Goal: Task Accomplishment & Management: Use online tool/utility

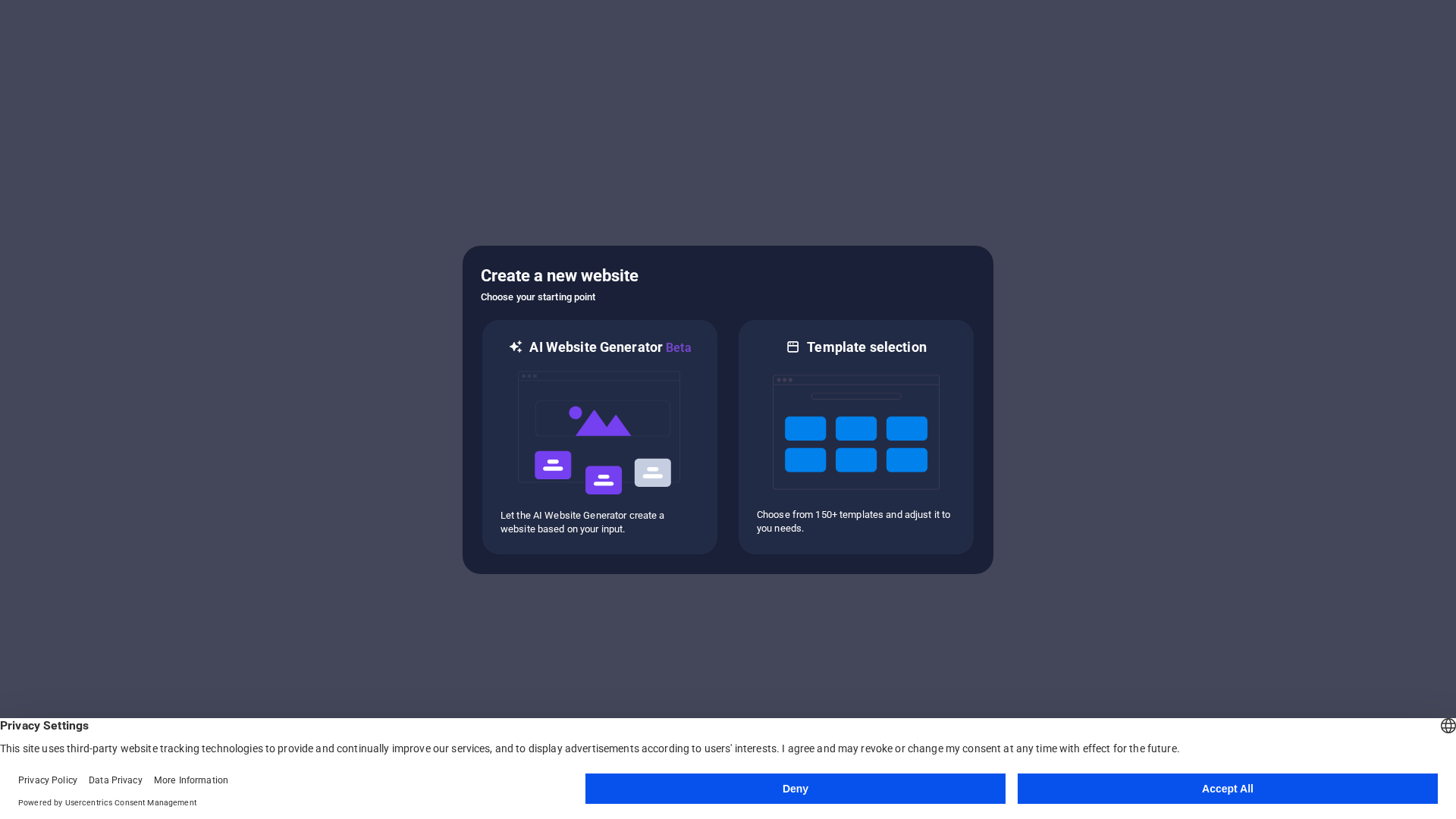
click at [1104, 786] on button "Accept All" at bounding box center [1228, 788] width 420 height 30
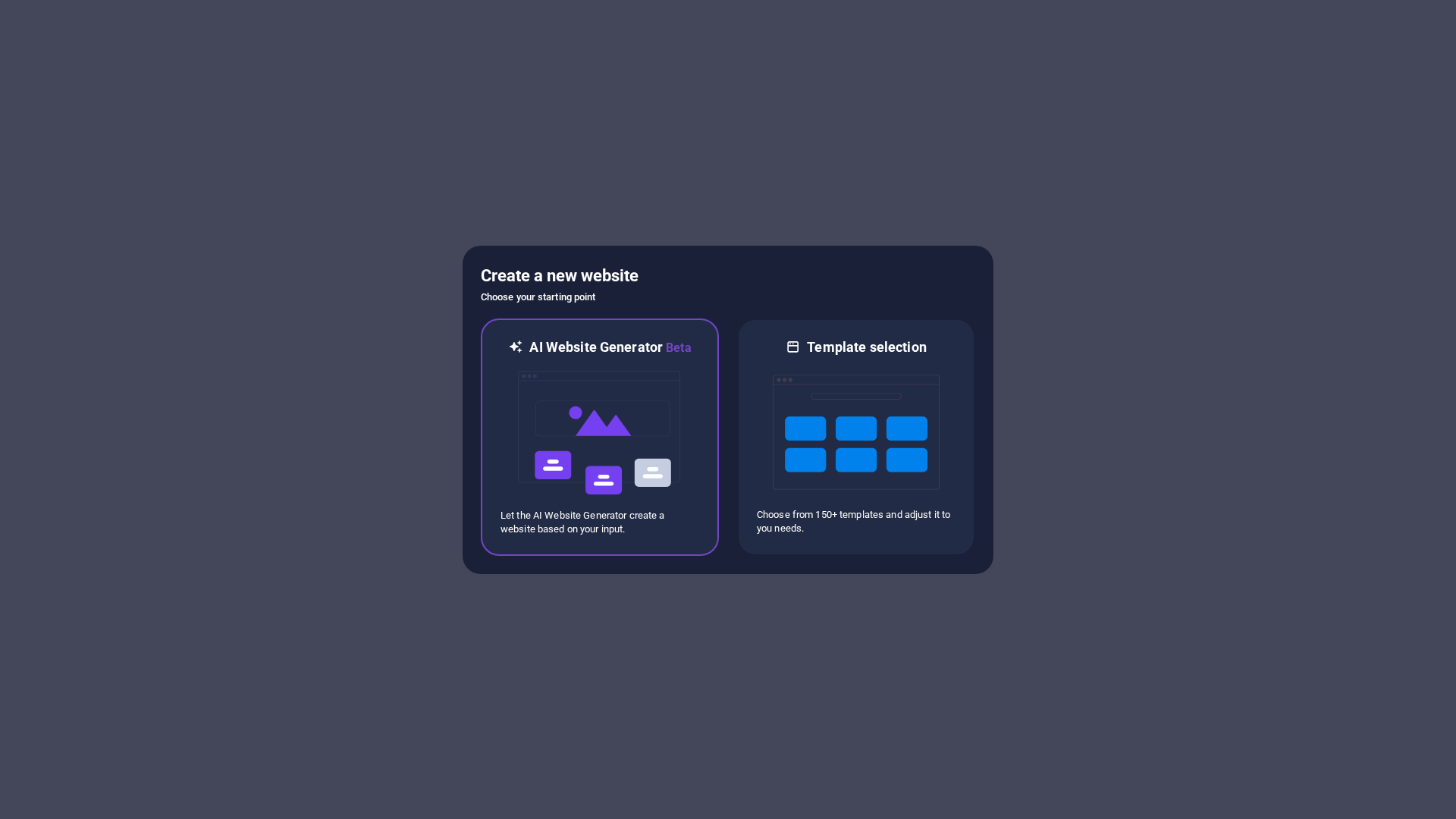
click at [648, 435] on img at bounding box center [600, 432] width 167 height 151
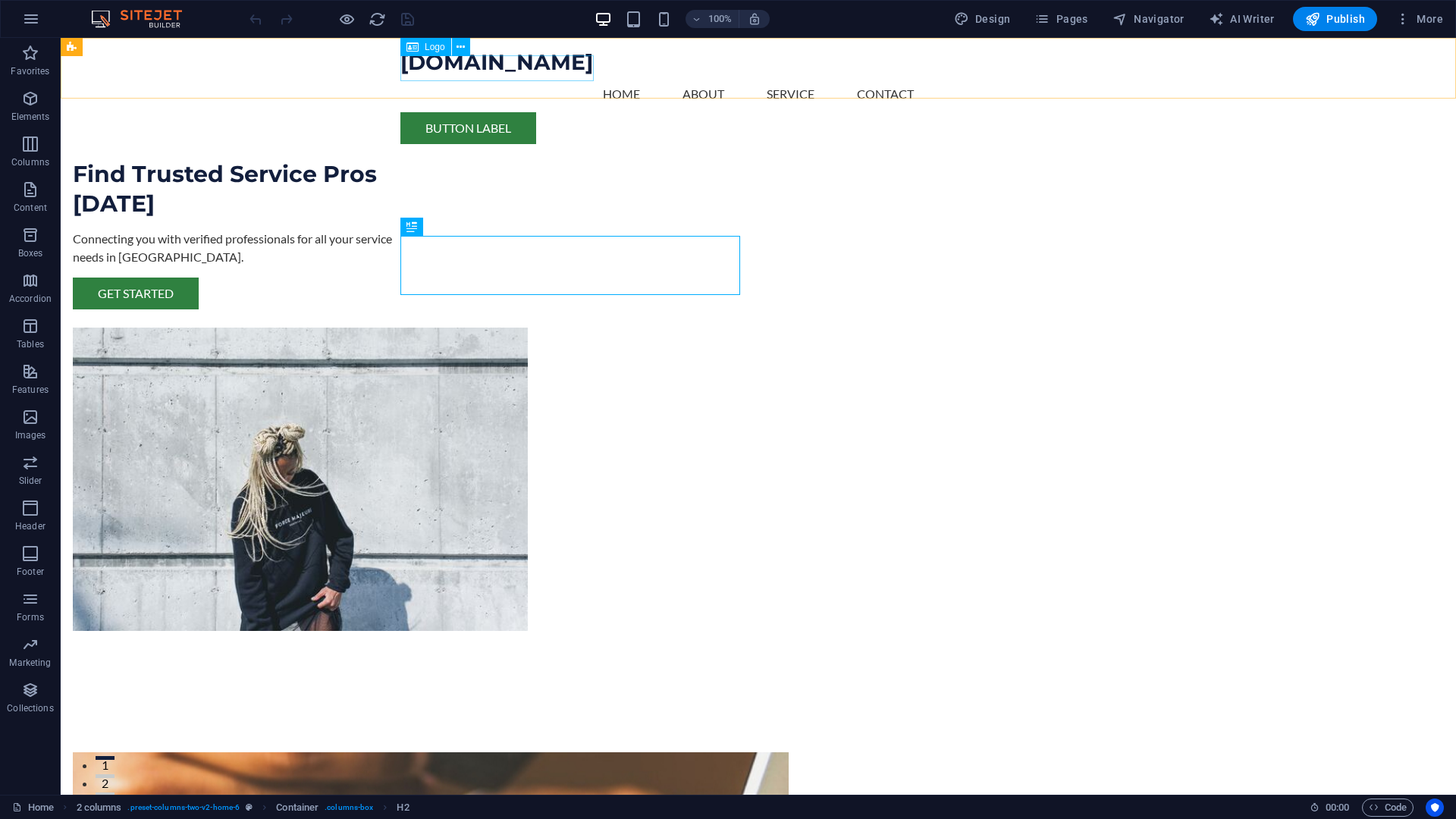
click at [561, 72] on div "[DOMAIN_NAME]" at bounding box center [758, 63] width 716 height 26
click at [562, 72] on div "[DOMAIN_NAME]" at bounding box center [758, 63] width 716 height 26
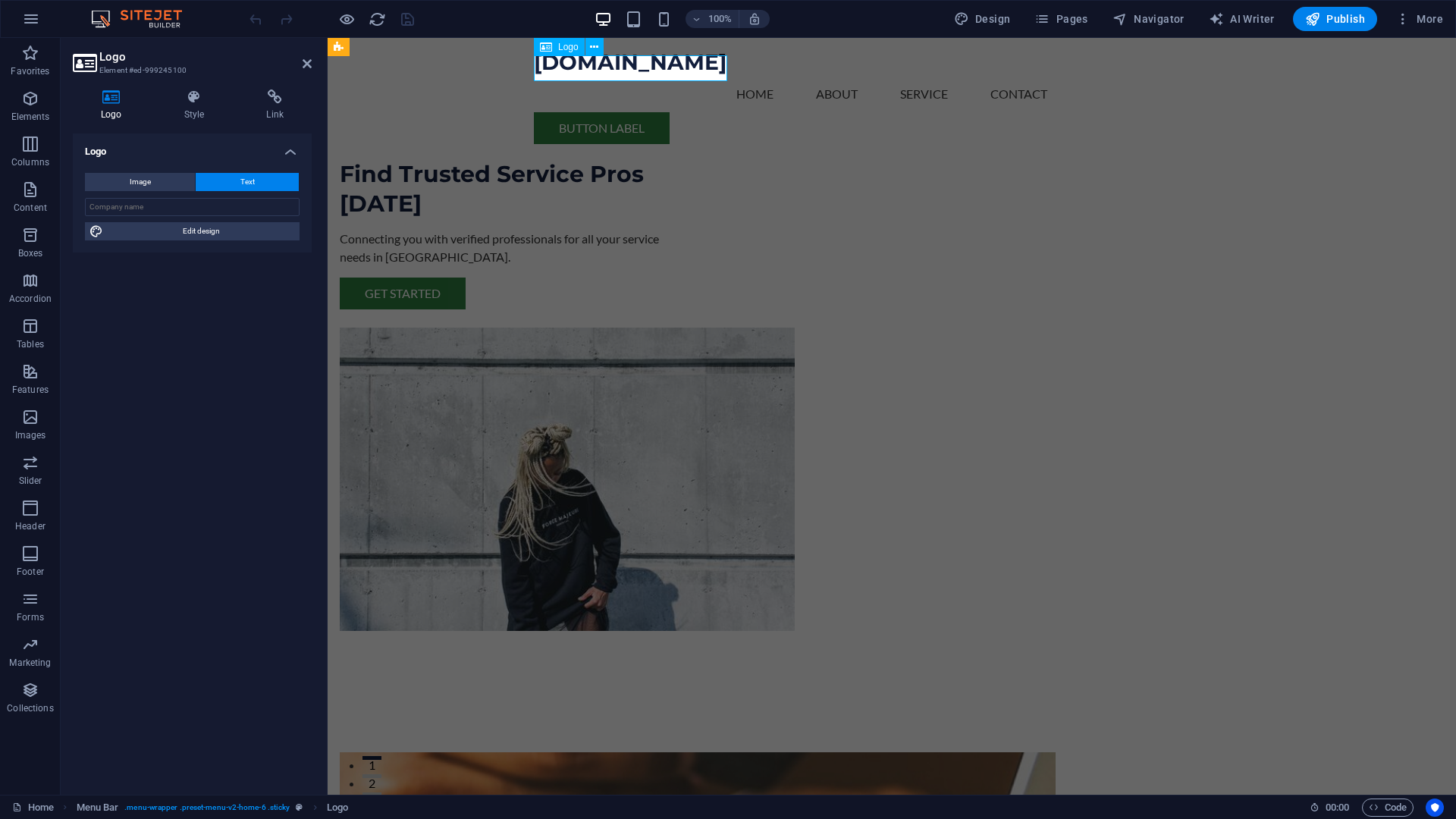
click at [690, 69] on div "[DOMAIN_NAME]" at bounding box center [891, 63] width 716 height 26
click at [702, 71] on div "[DOMAIN_NAME]" at bounding box center [891, 63] width 716 height 26
click at [165, 203] on input "text" at bounding box center [192, 207] width 215 height 18
type input "Servicehub"
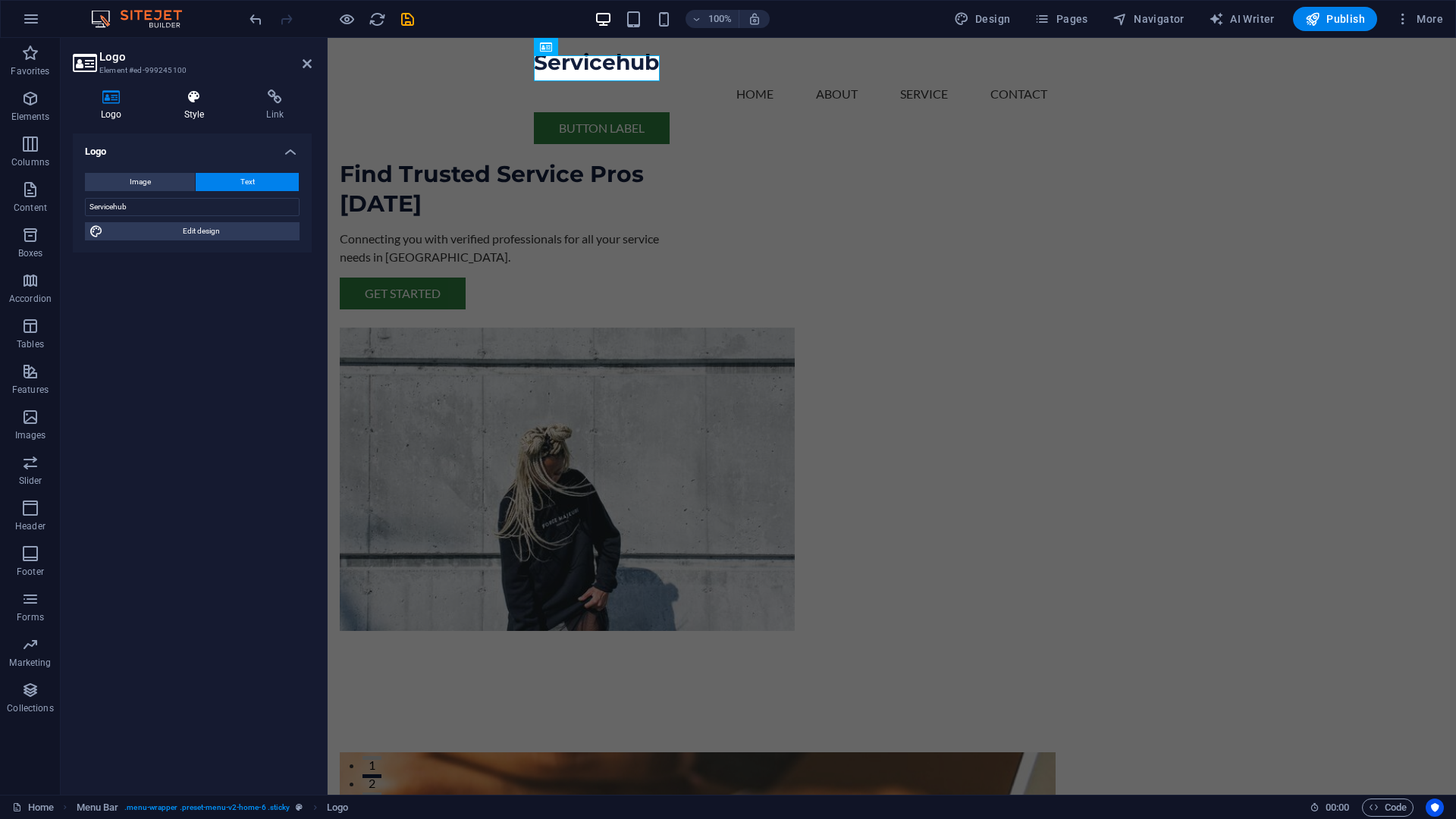
click at [200, 107] on h4 "Style" at bounding box center [197, 105] width 82 height 32
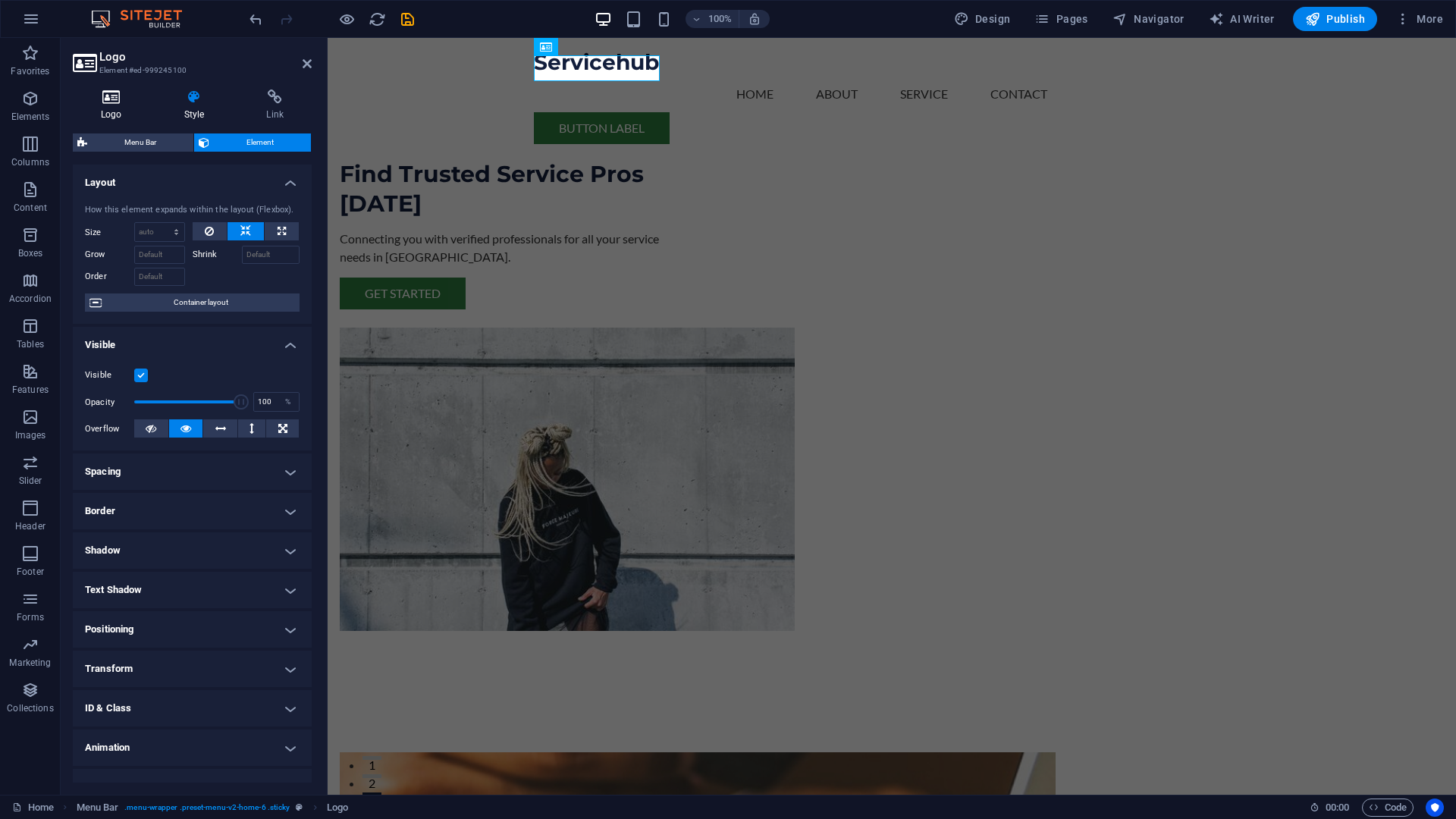
click at [125, 106] on h4 "Logo" at bounding box center [115, 105] width 83 height 32
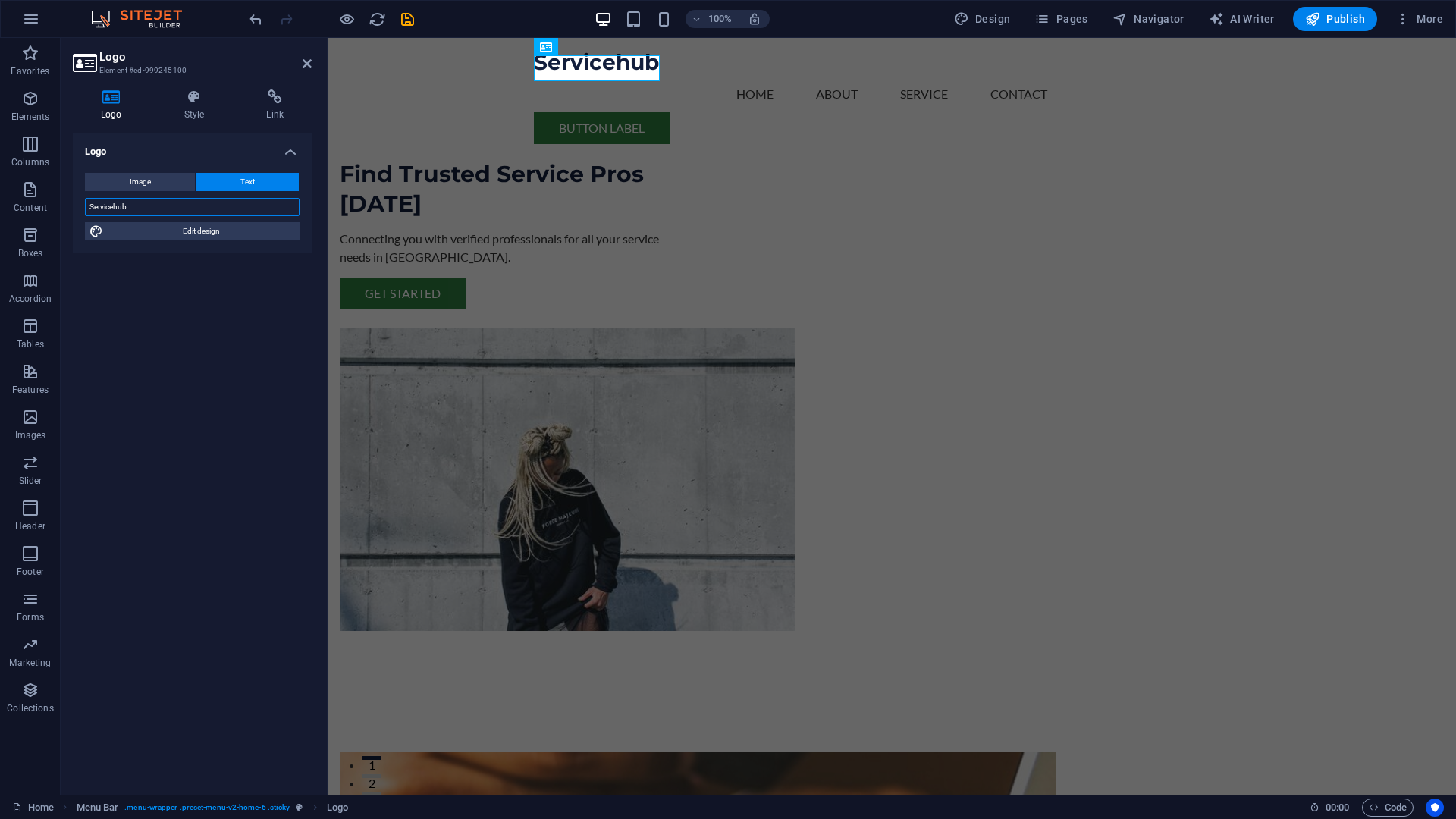
click at [136, 204] on input "Servicehub" at bounding box center [192, 207] width 215 height 18
click at [138, 229] on span "Edit design" at bounding box center [202, 231] width 188 height 18
select select "rem"
select select "700"
select select "px"
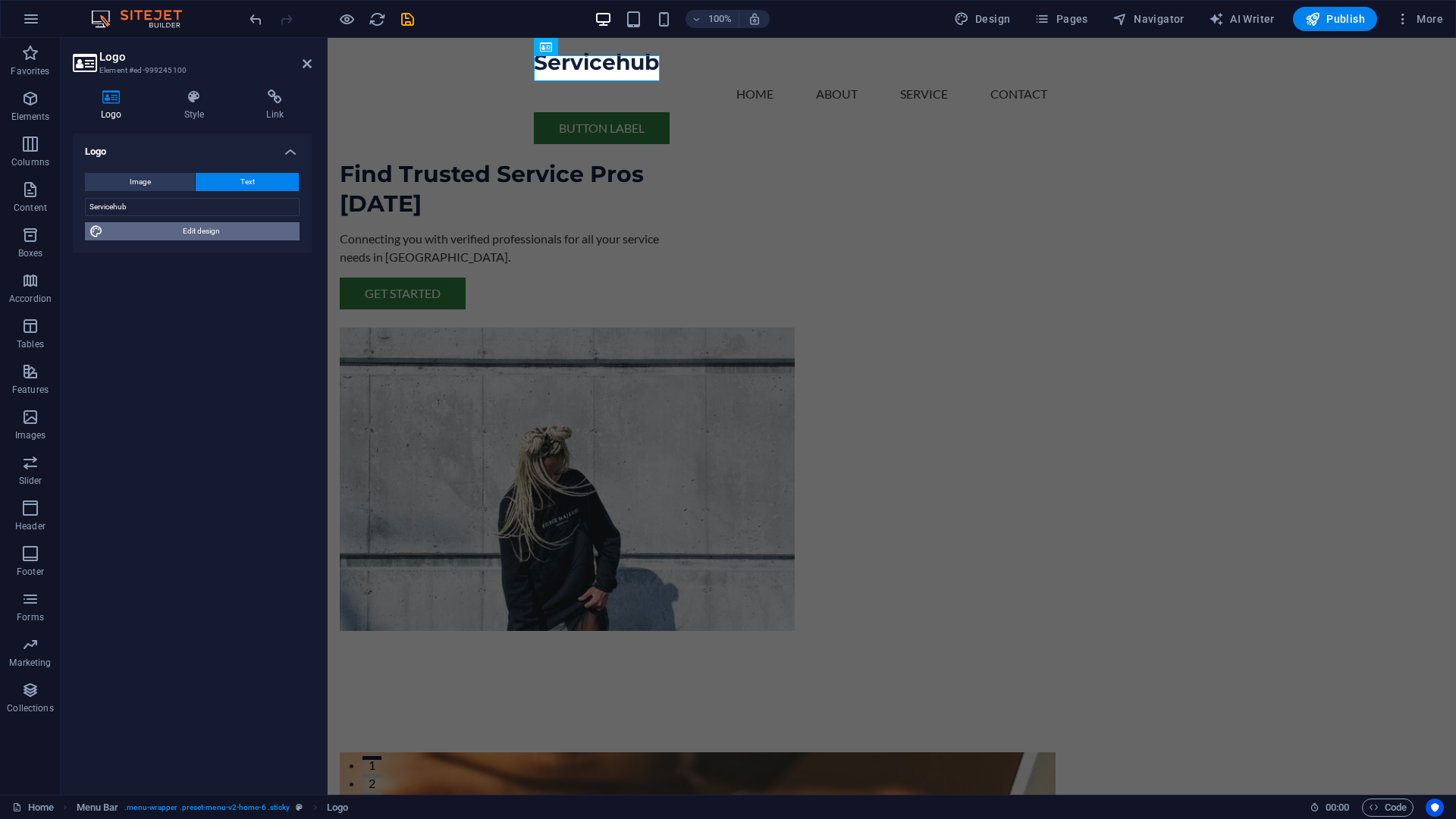
select select "rem"
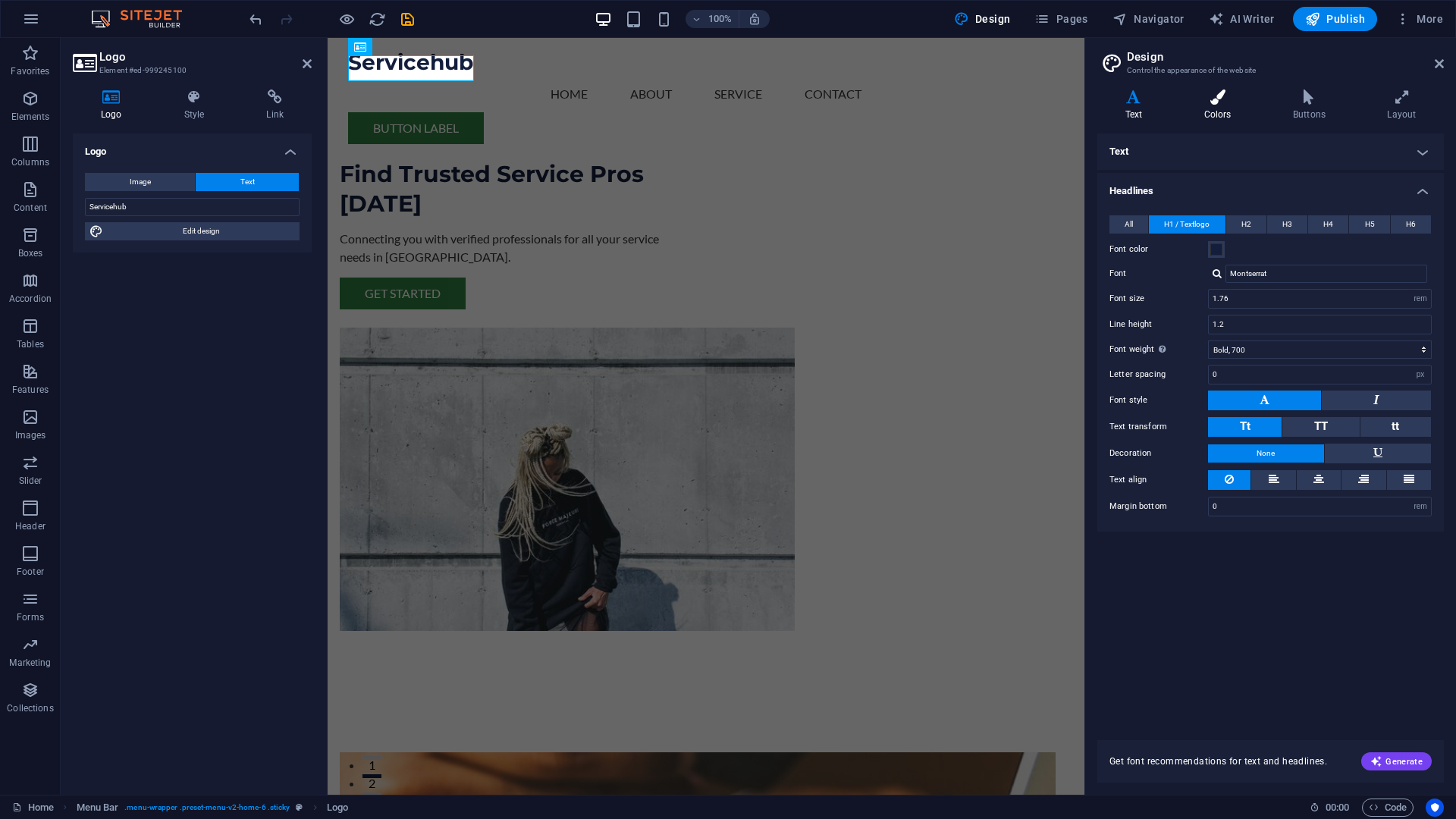
click at [1217, 98] on icon at bounding box center [1217, 97] width 82 height 15
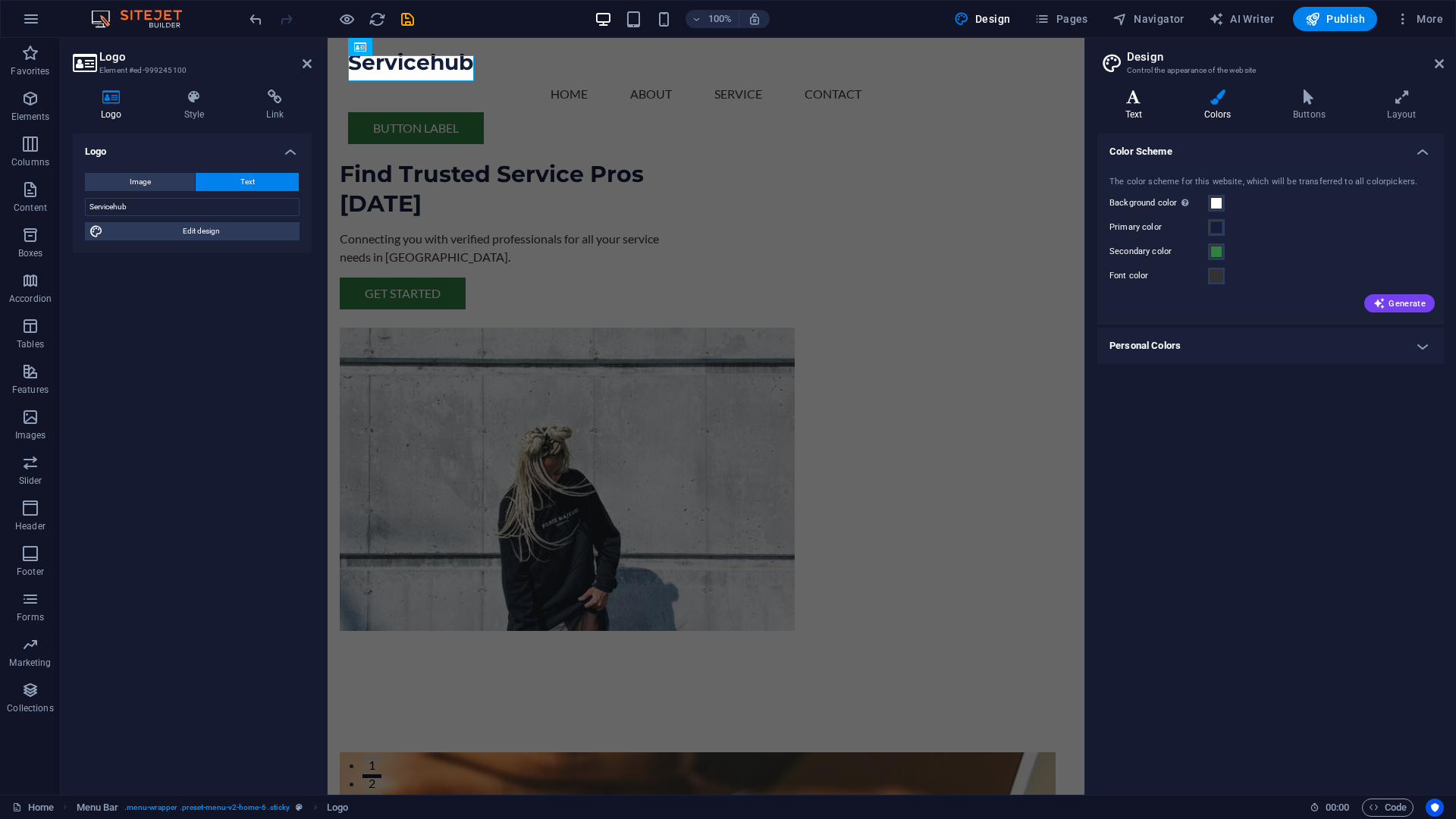
click at [1148, 104] on icon at bounding box center [1134, 97] width 73 height 15
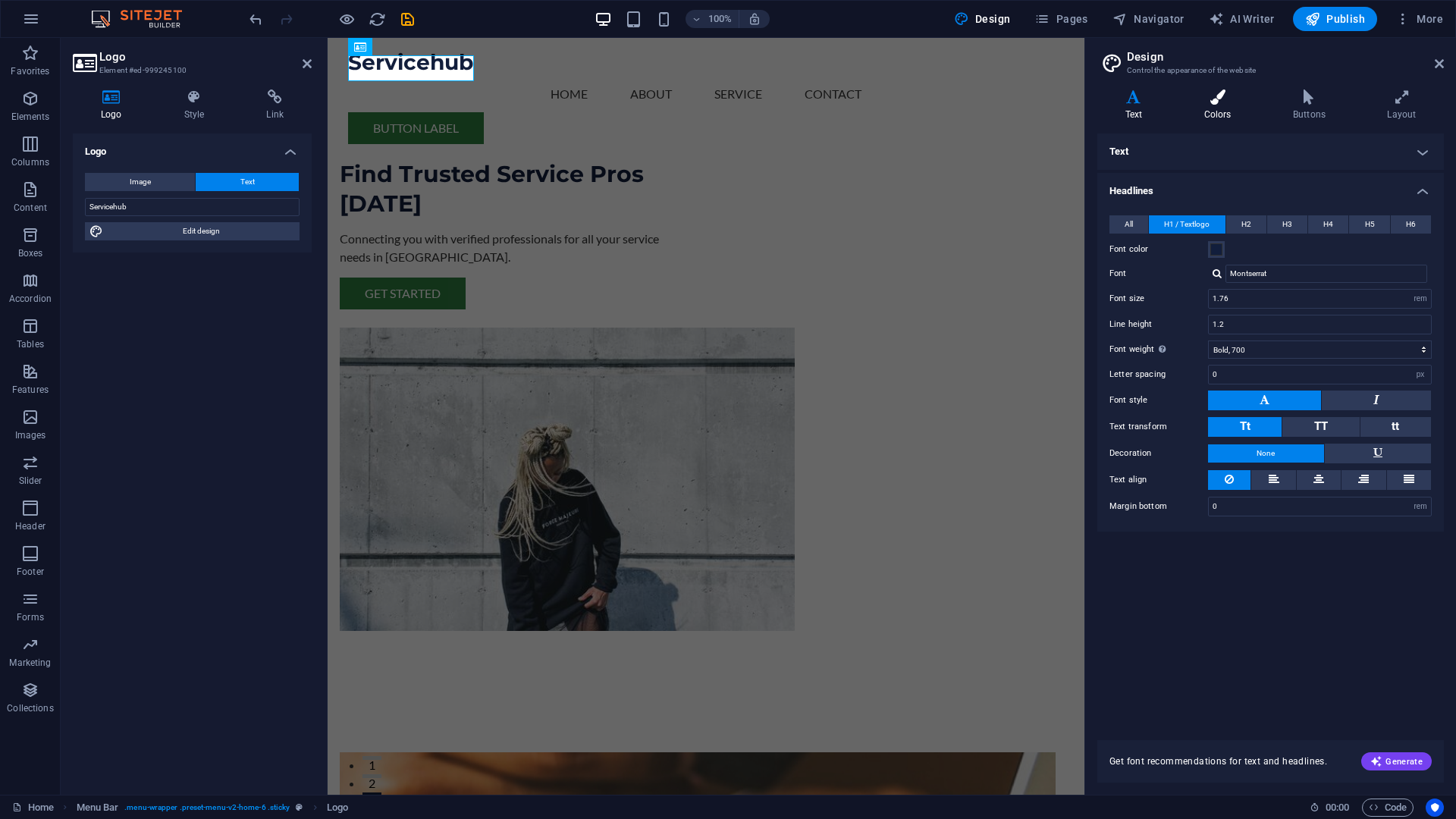
click at [1224, 105] on h4 "Colors" at bounding box center [1220, 105] width 88 height 32
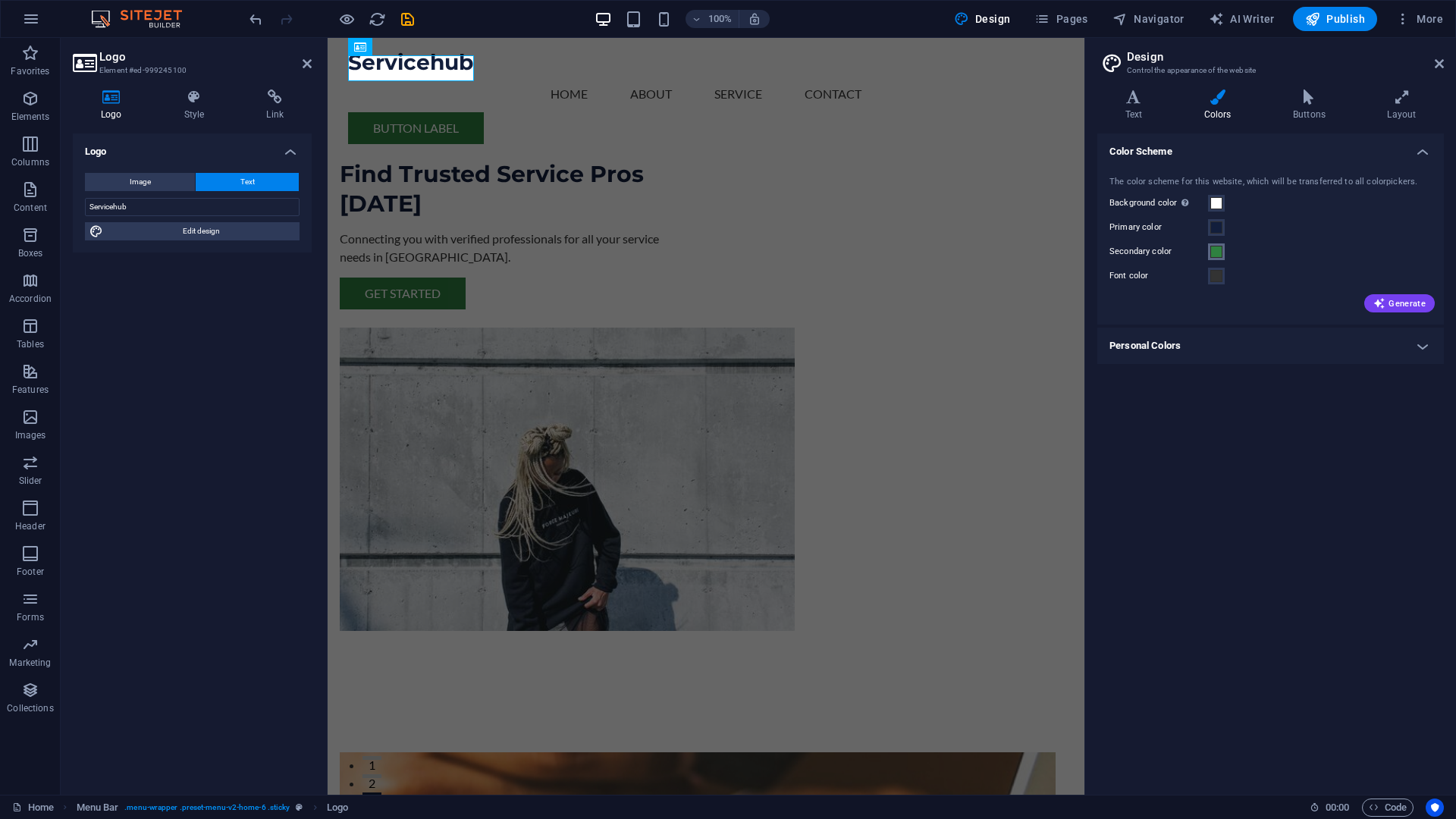
click at [1216, 252] on span at bounding box center [1217, 251] width 12 height 12
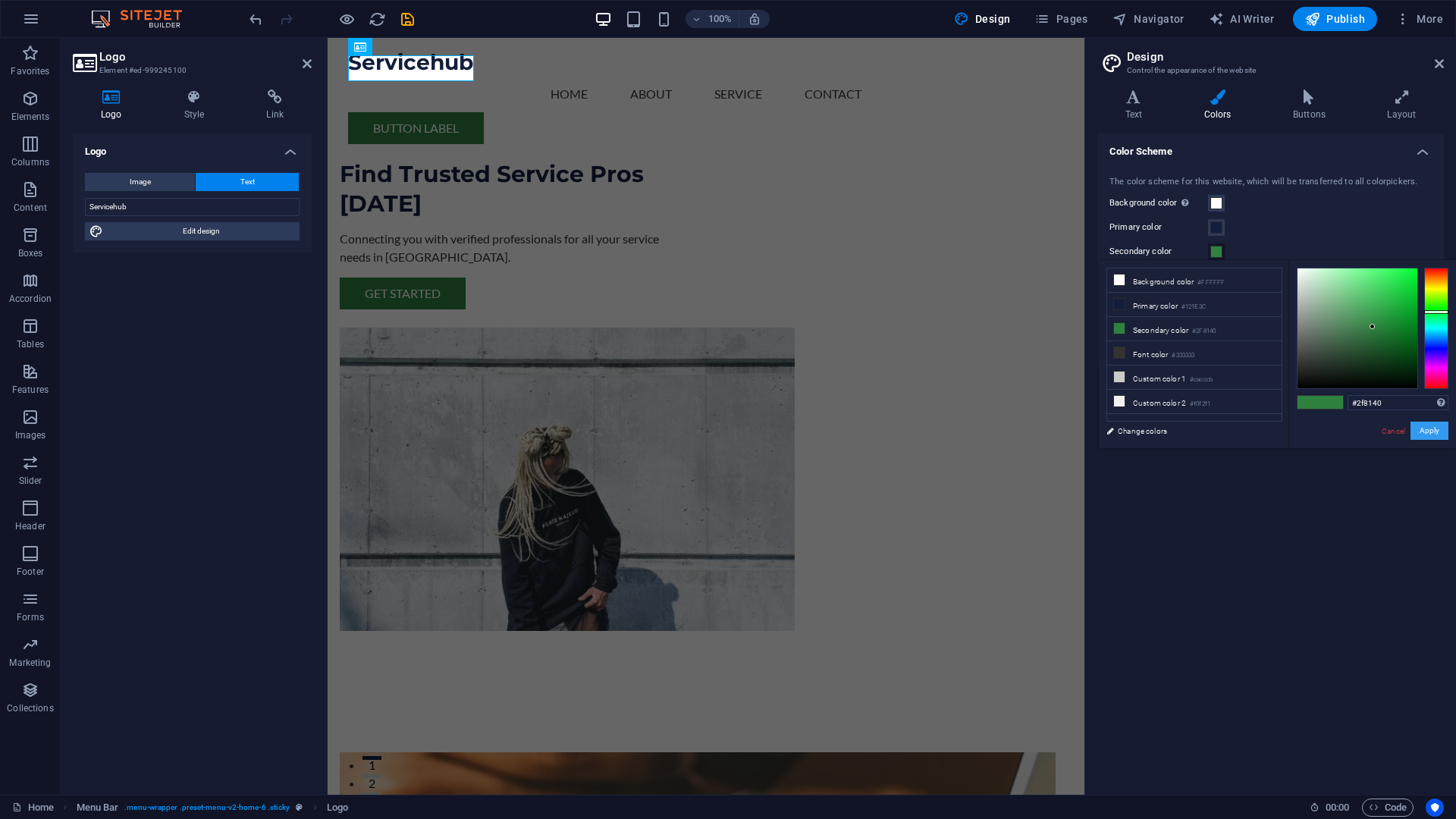
drag, startPoint x: 1438, startPoint y: 432, endPoint x: 1369, endPoint y: 435, distance: 69.1
click at [1438, 432] on button "Apply" at bounding box center [1429, 431] width 38 height 18
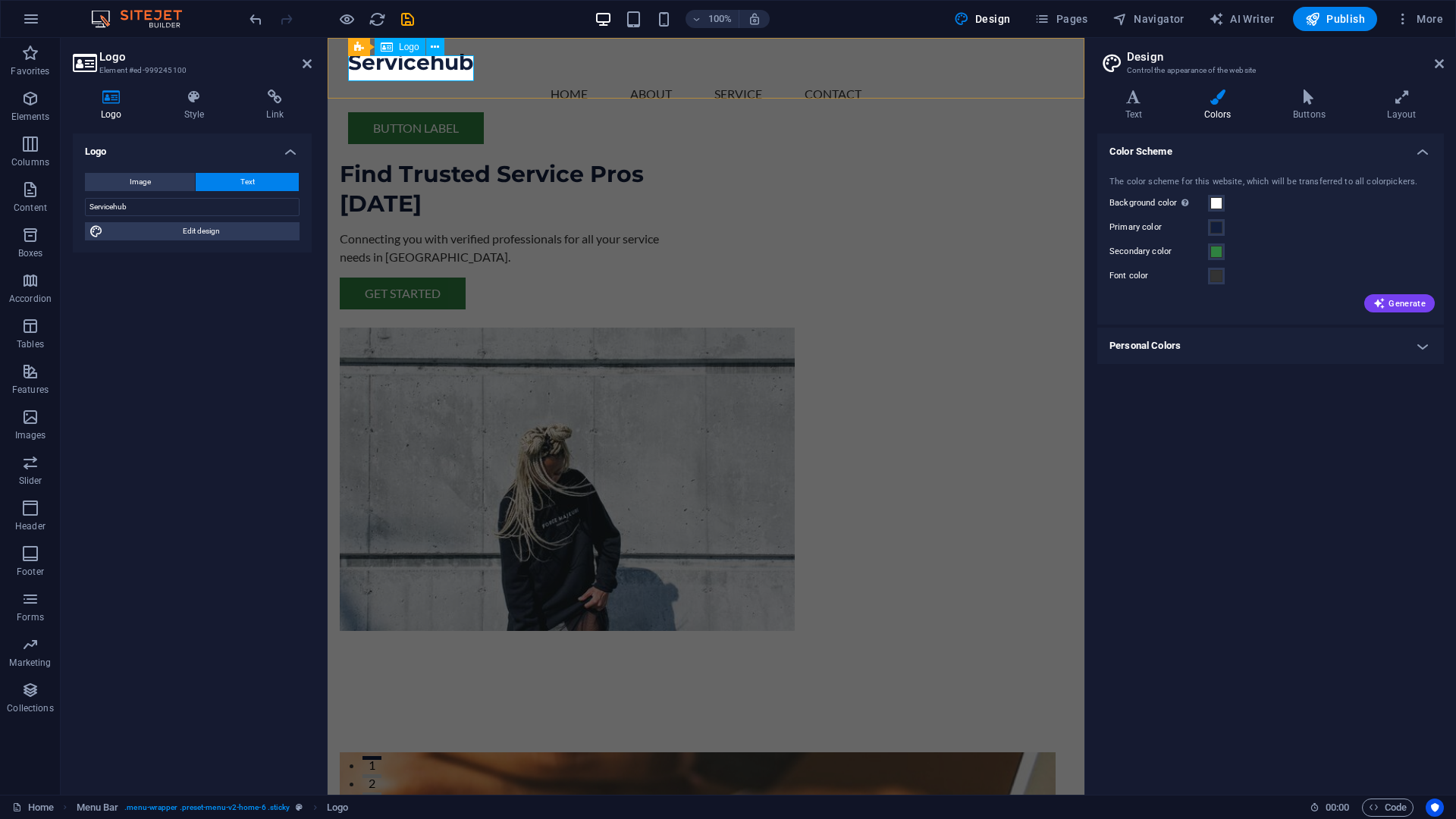
click at [418, 67] on div "Servicehub" at bounding box center [706, 63] width 716 height 26
click at [191, 108] on h4 "Style" at bounding box center [197, 105] width 82 height 32
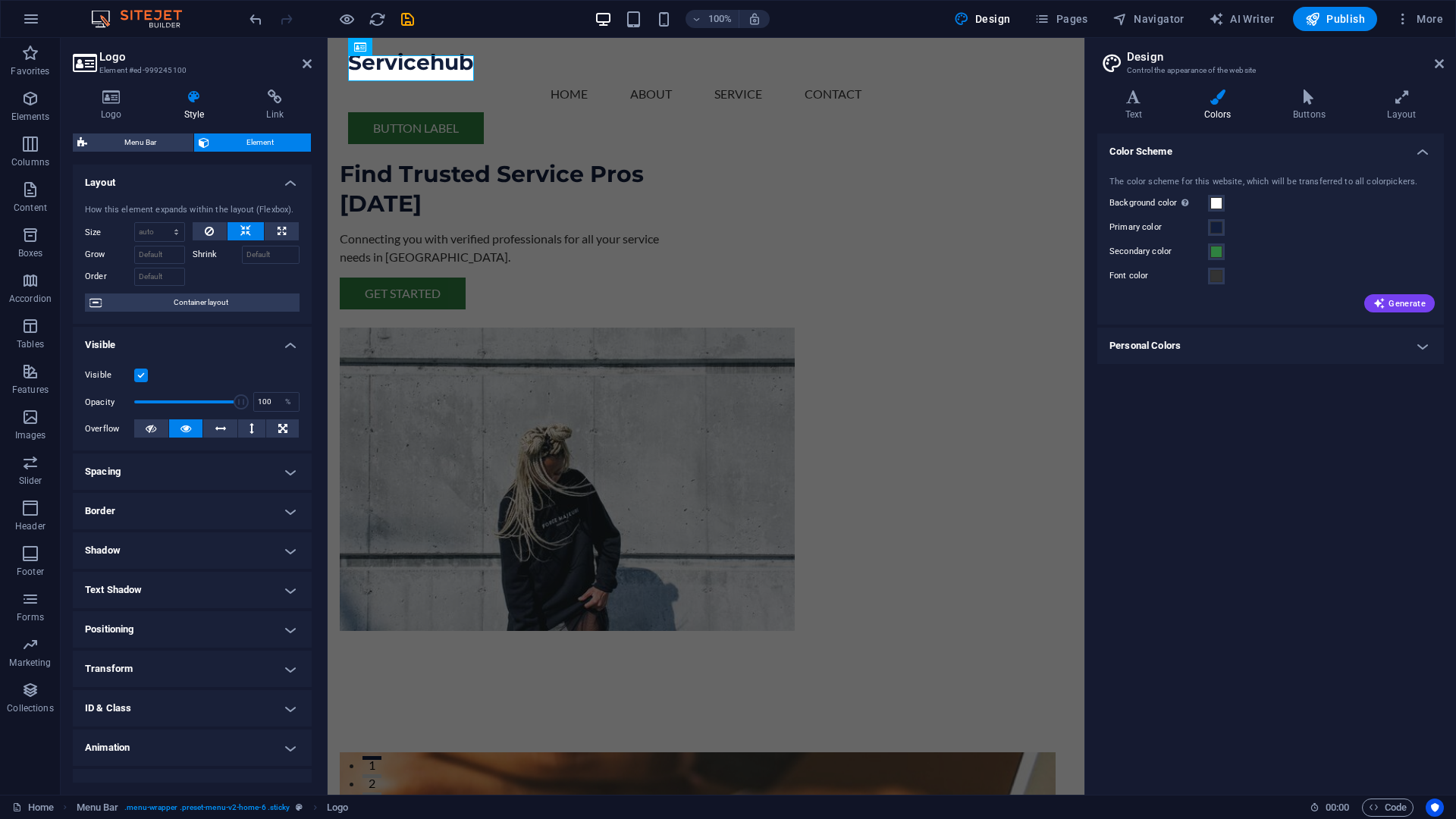
click at [1211, 351] on h4 "Personal Colors" at bounding box center [1271, 345] width 347 height 36
click at [1217, 375] on span at bounding box center [1217, 379] width 12 height 12
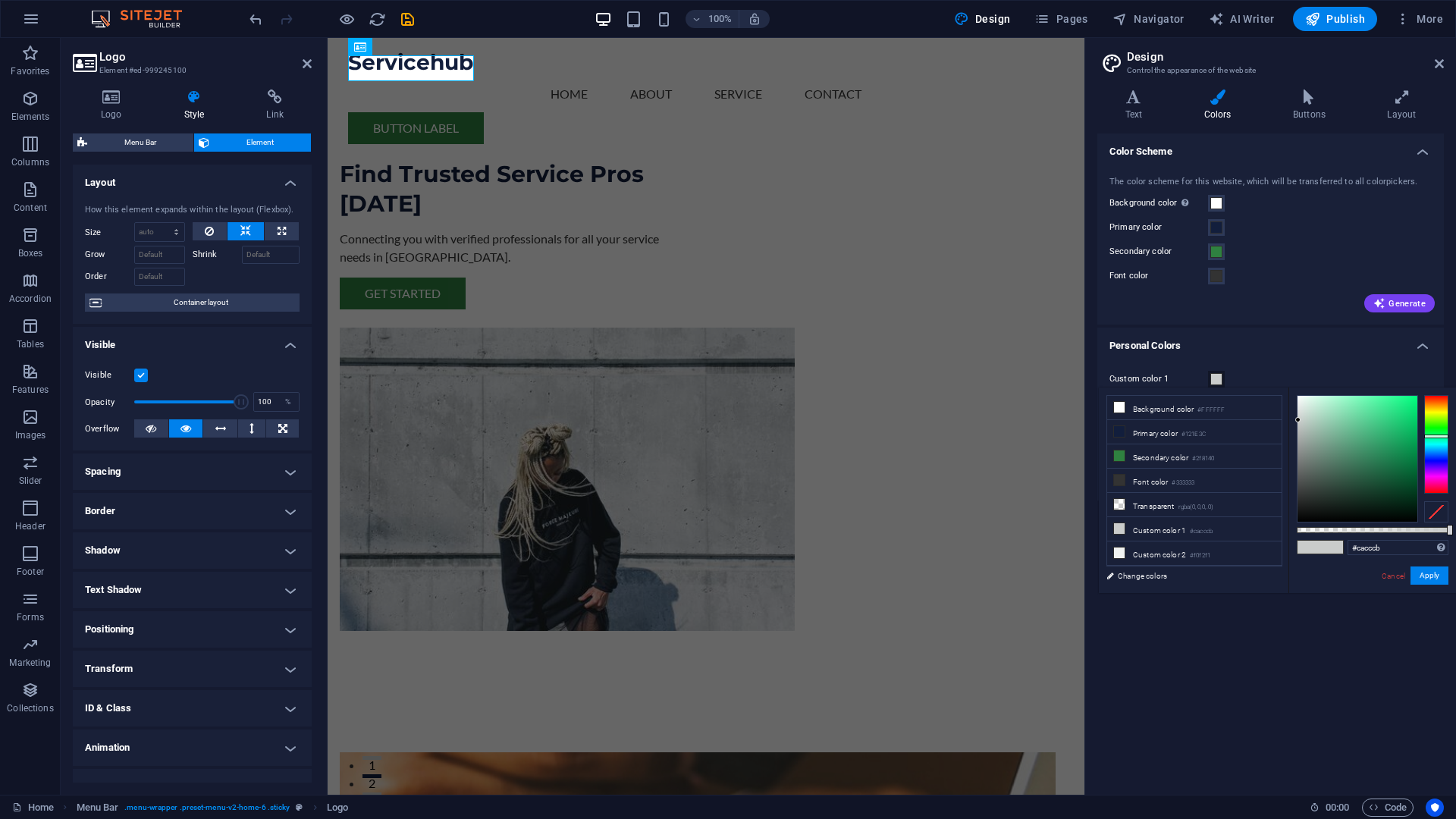
click at [1224, 342] on h4 "Personal Colors" at bounding box center [1271, 341] width 347 height 27
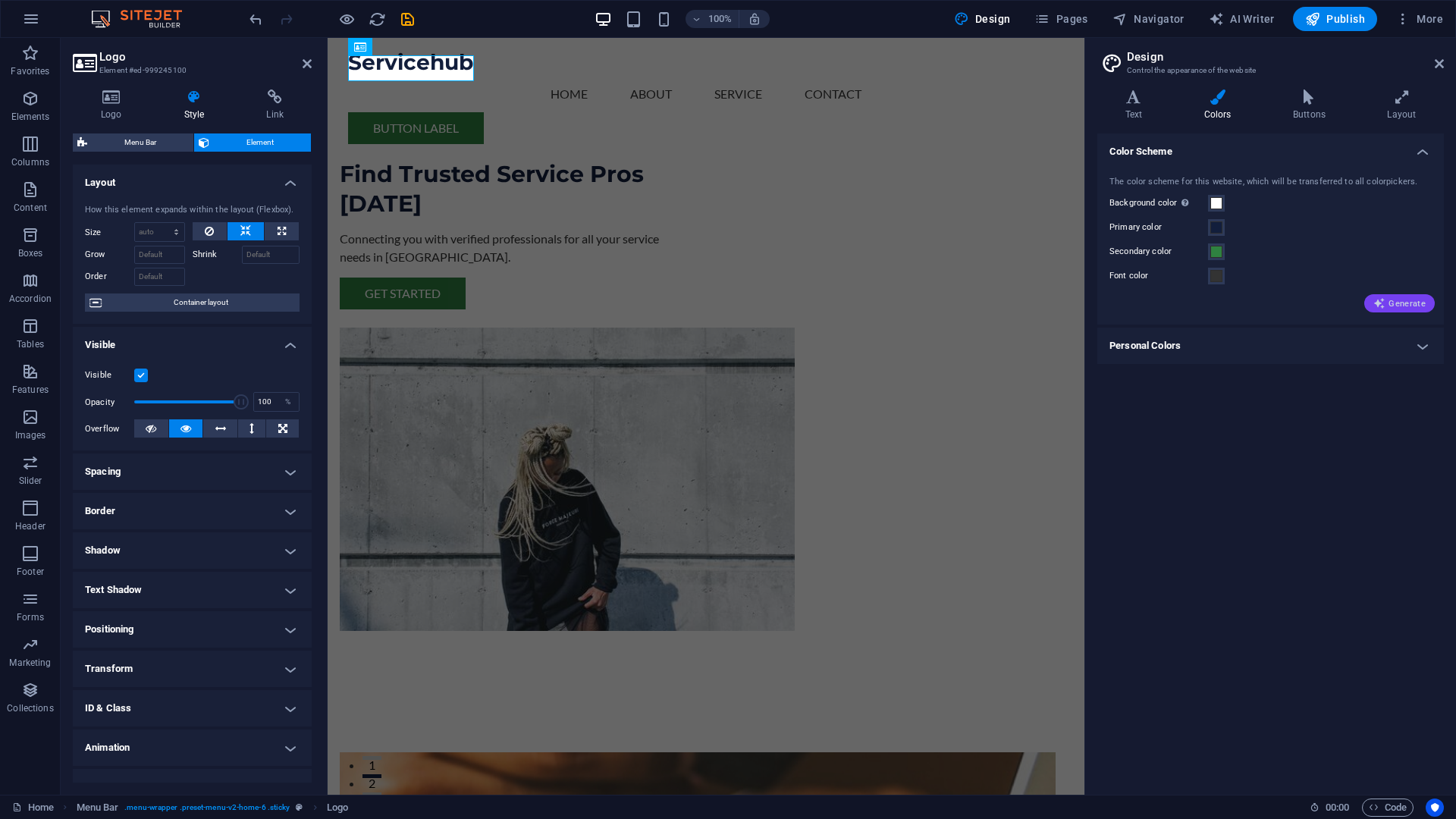
click at [1406, 305] on span "Generate" at bounding box center [1400, 304] width 52 height 12
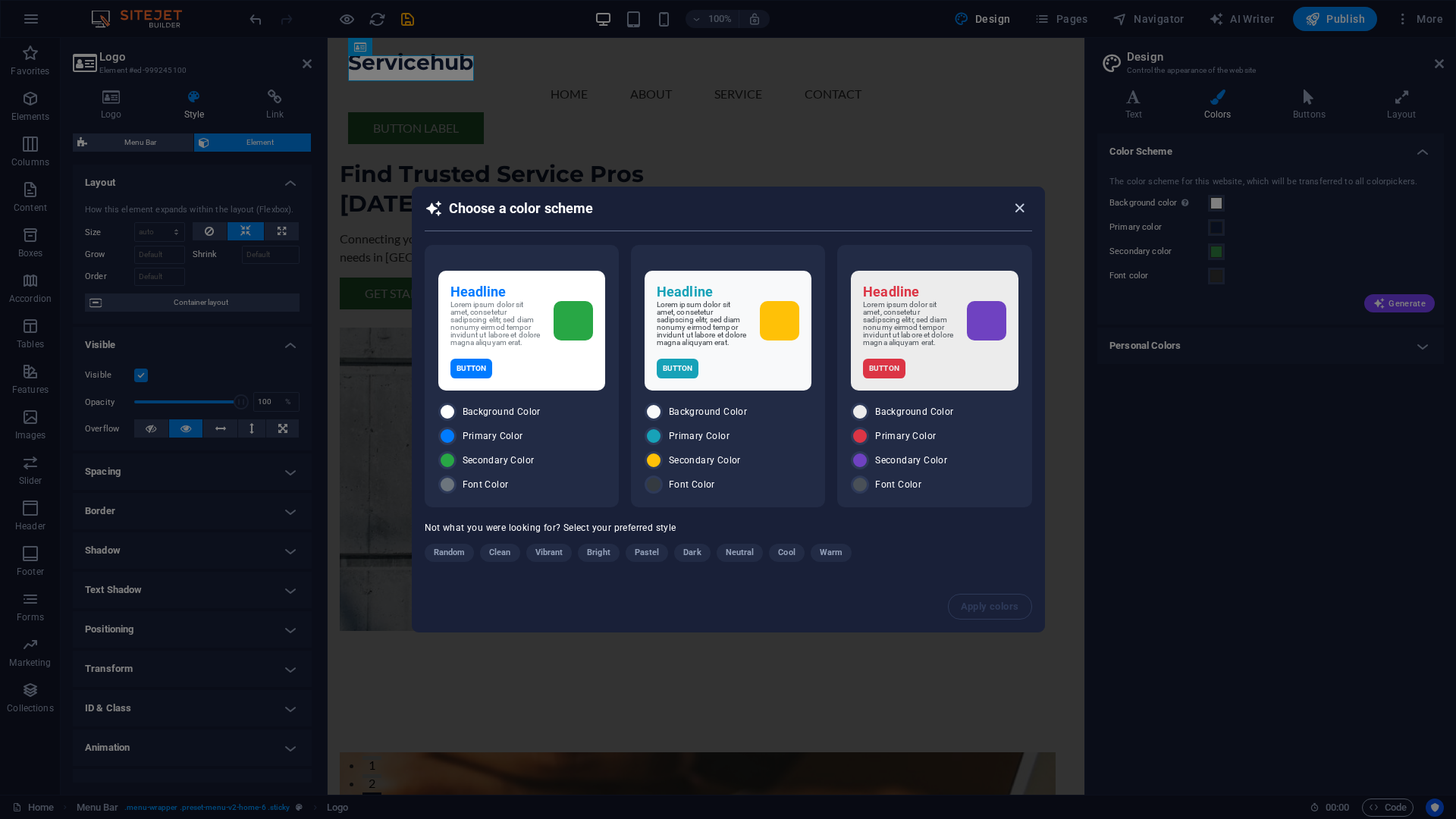
click at [1018, 206] on icon "button" at bounding box center [1019, 208] width 18 height 18
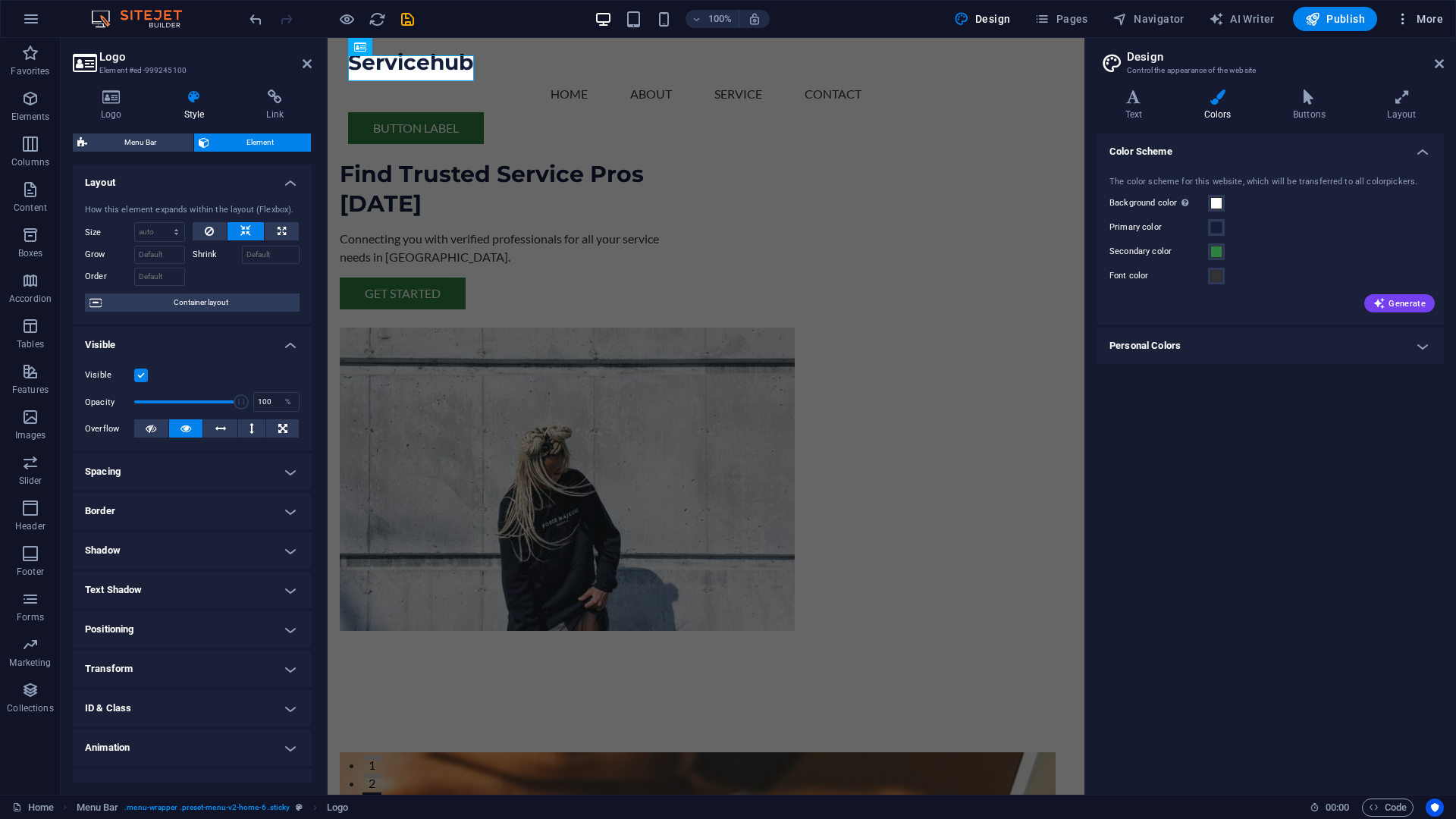
click at [1428, 23] on span "More" at bounding box center [1419, 19] width 48 height 15
click at [32, 236] on div at bounding box center [728, 409] width 1456 height 819
click at [32, 58] on icon "button" at bounding box center [31, 53] width 18 height 18
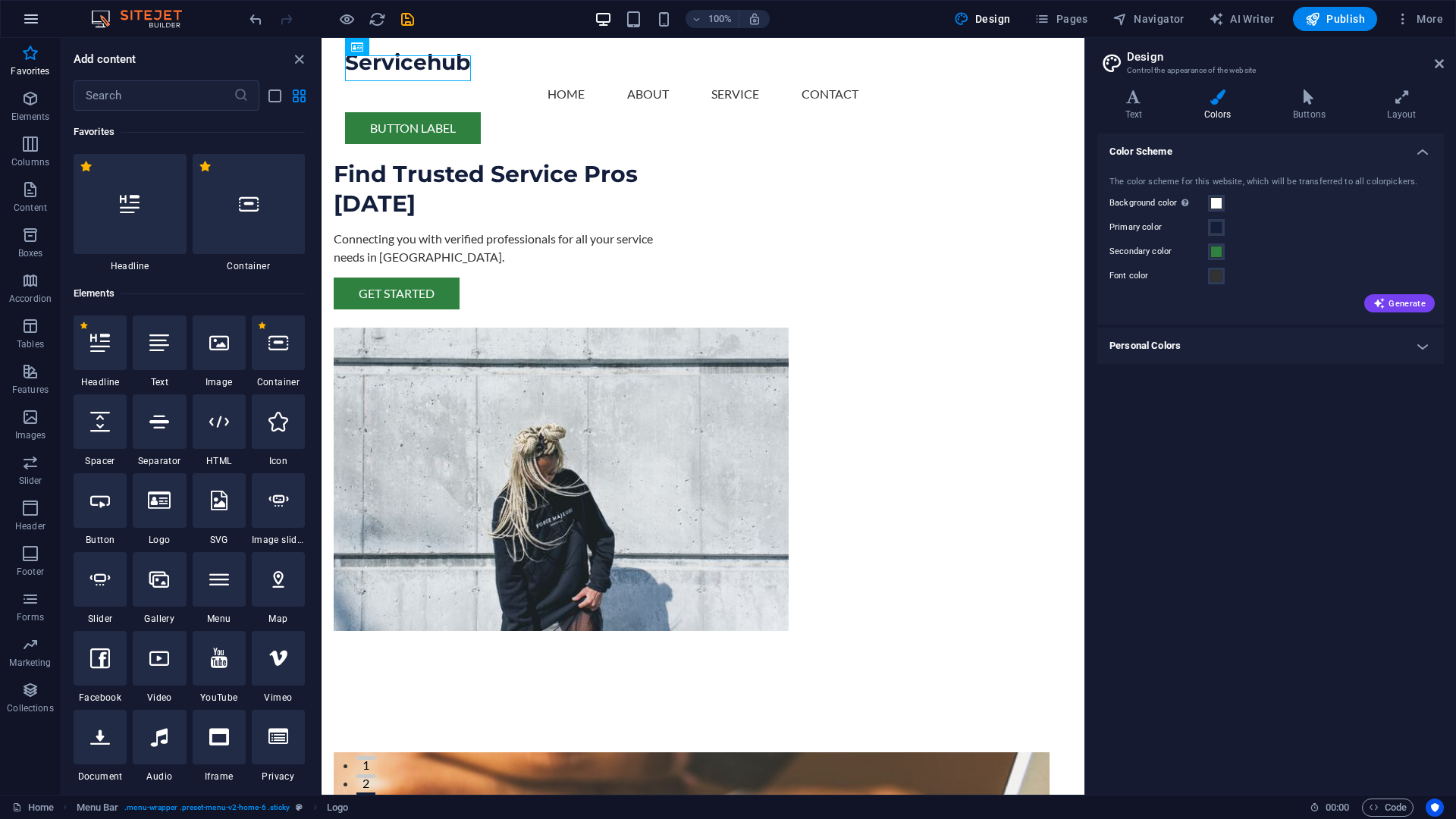
click at [35, 16] on icon "button" at bounding box center [32, 19] width 18 height 18
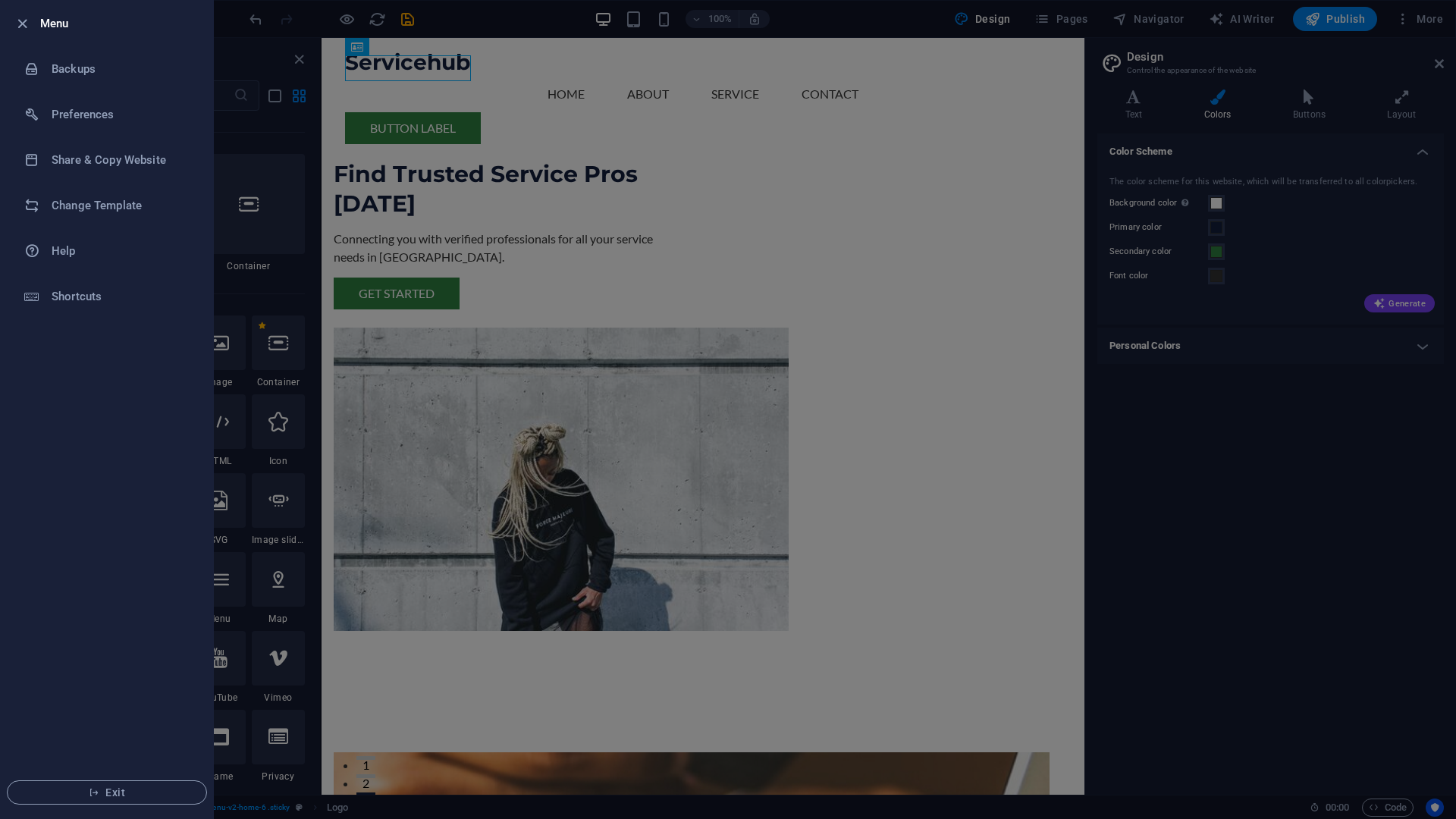
click at [61, 26] on h6 "Menu" at bounding box center [120, 24] width 161 height 18
click at [706, 114] on div at bounding box center [728, 409] width 1456 height 819
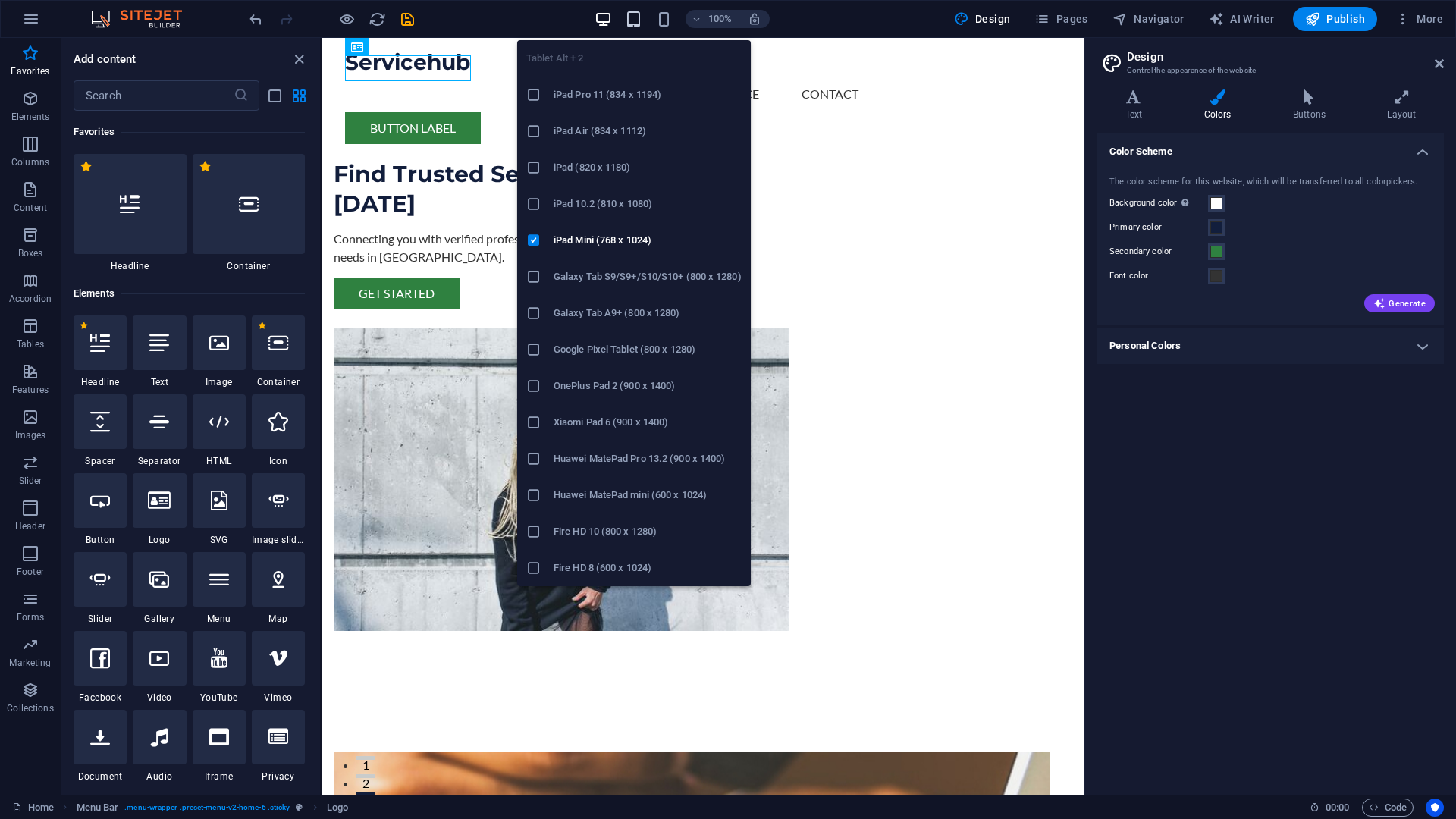
click at [629, 22] on icon "button" at bounding box center [634, 19] width 18 height 18
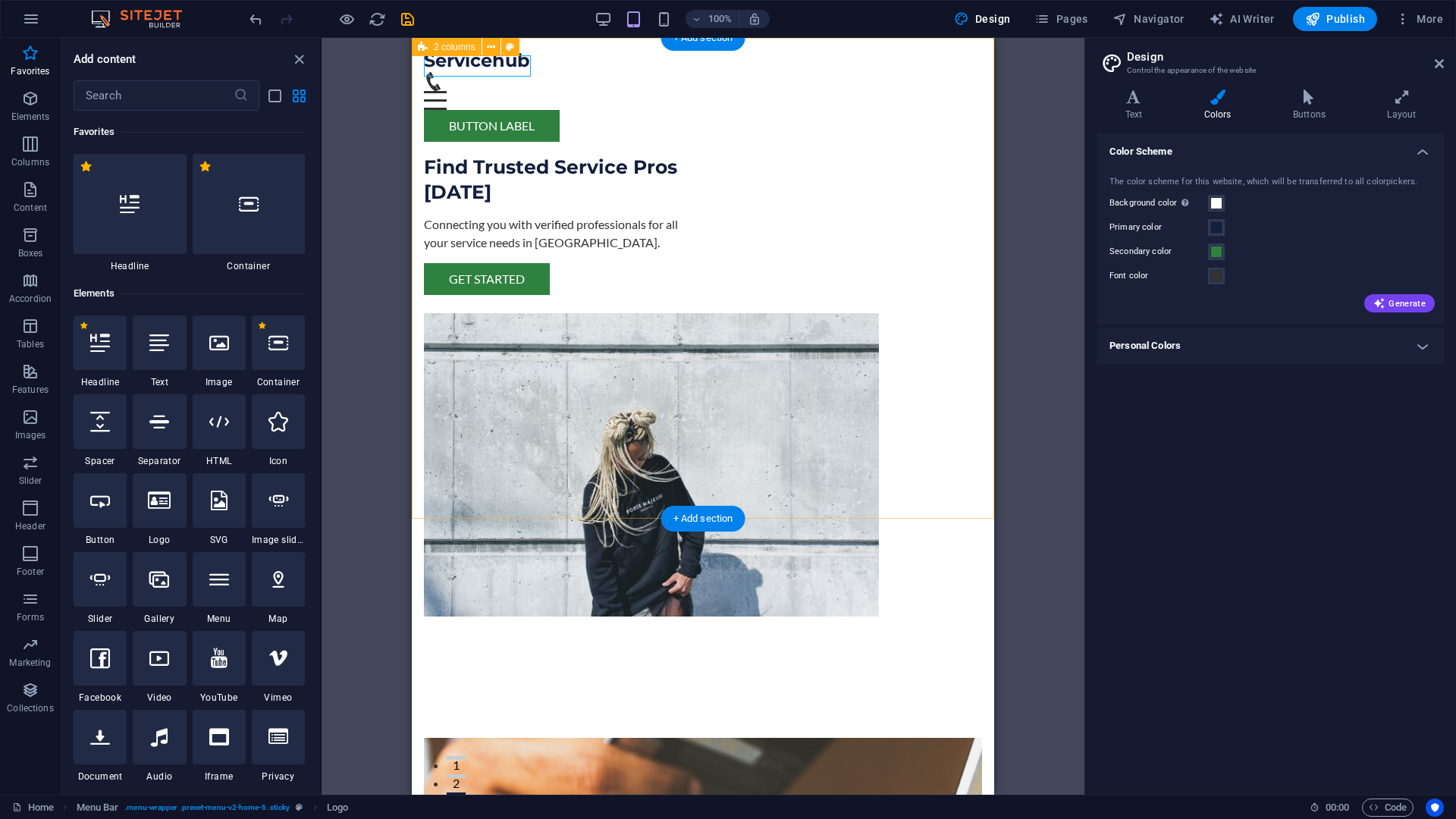
click at [455, 114] on div "Find Trusted Service Pros Today Connecting you with verified professionals for …" at bounding box center [702, 357] width 582 height 639
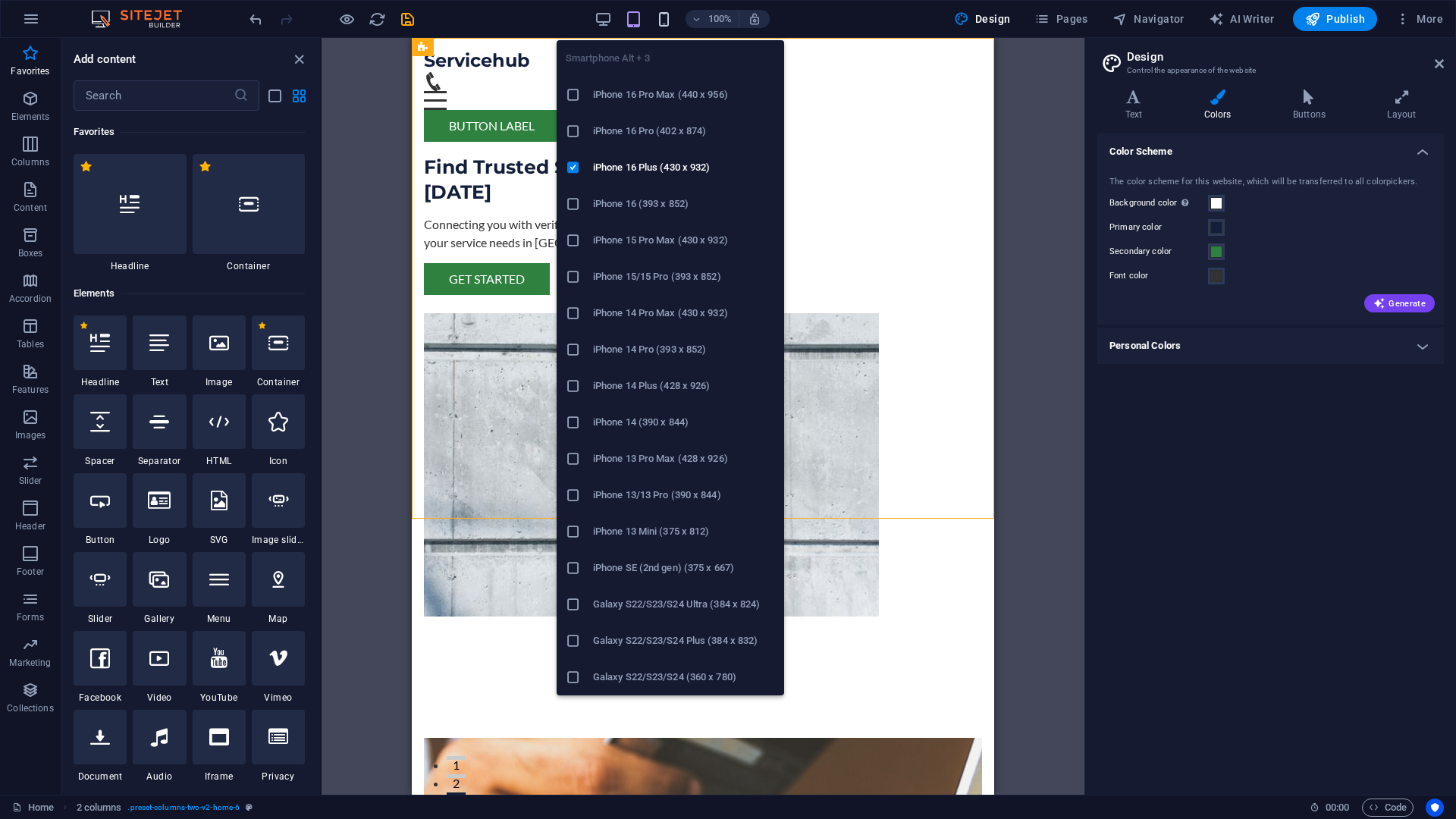
click at [665, 17] on icon "button" at bounding box center [664, 19] width 18 height 18
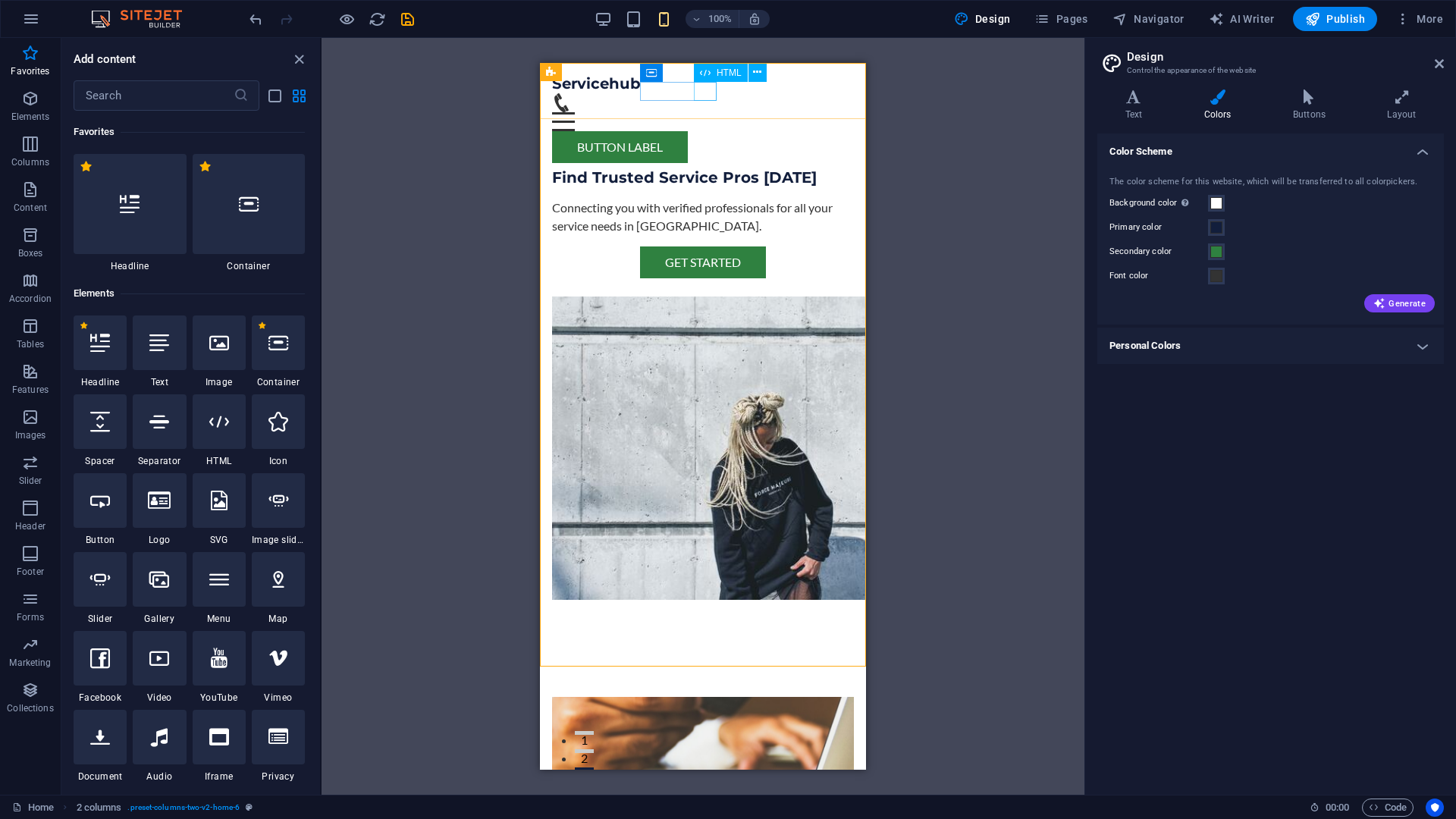
click at [701, 112] on div "Menu" at bounding box center [703, 122] width 302 height 19
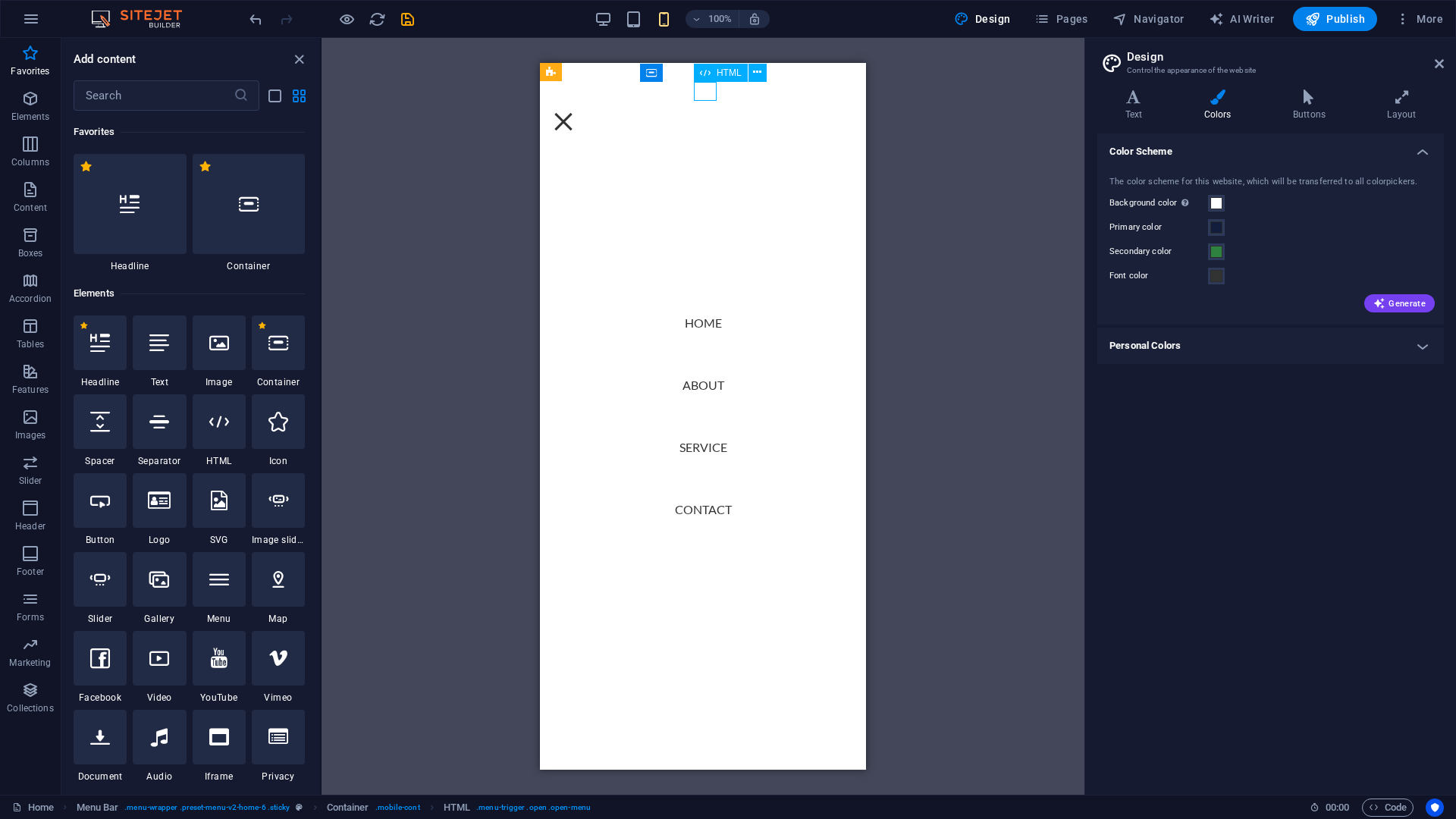
click at [575, 112] on div "Menu" at bounding box center [564, 122] width 23 height 19
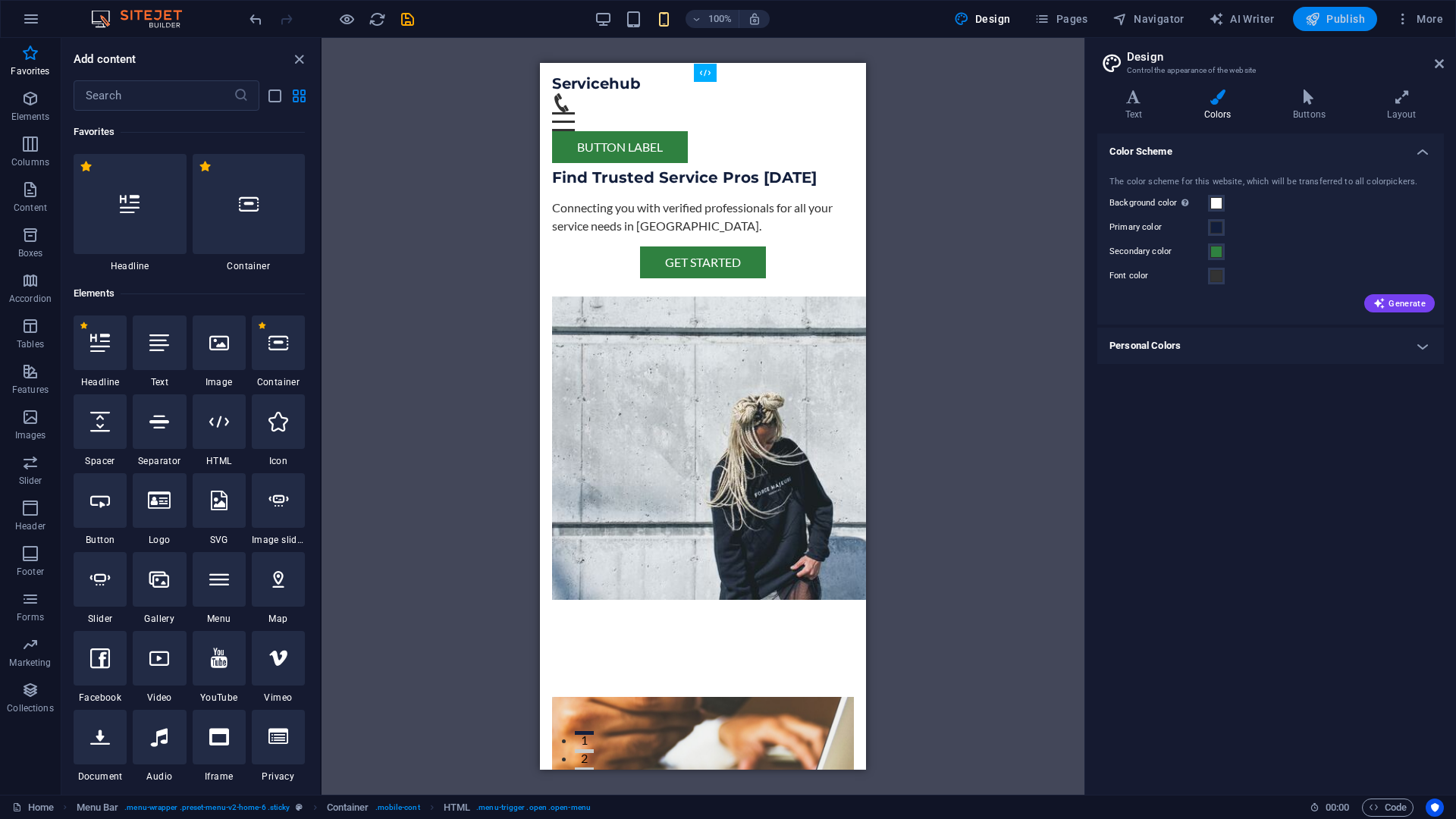
click at [1351, 20] on span "Publish" at bounding box center [1335, 19] width 60 height 15
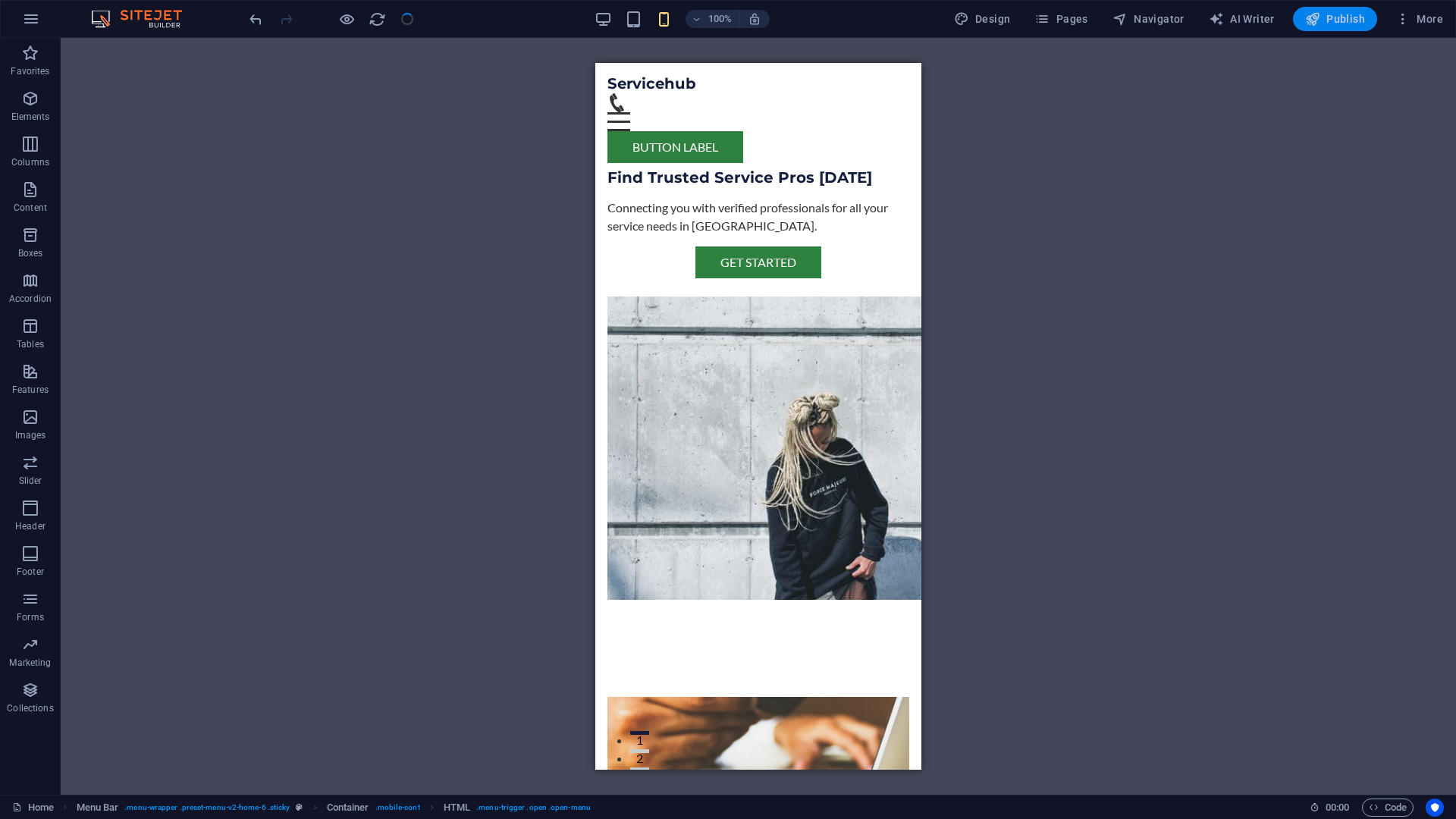
checkbox input "false"
click at [868, 132] on div "Button label" at bounding box center [758, 147] width 302 height 32
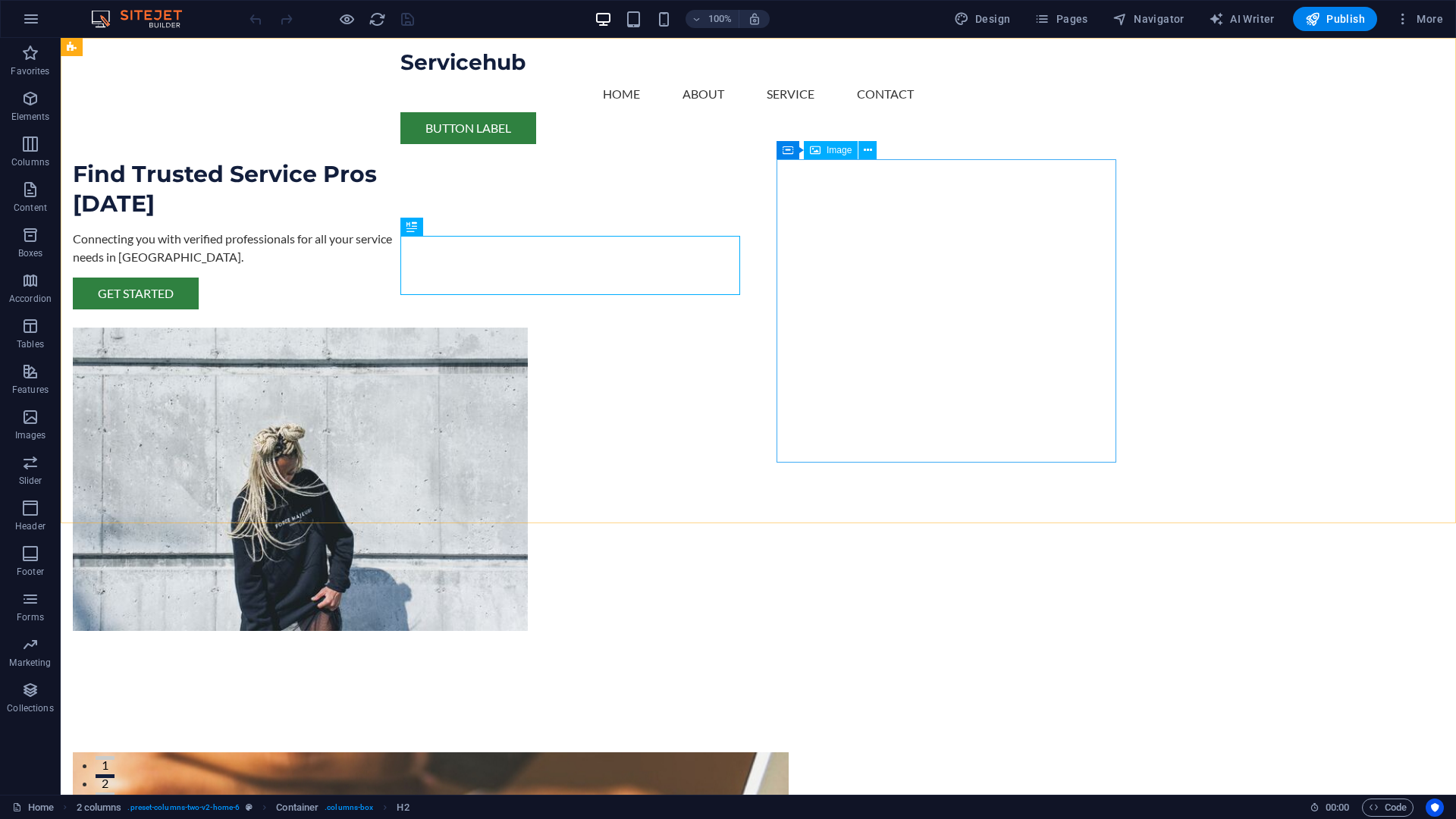
click at [837, 148] on span "Image" at bounding box center [839, 150] width 25 height 9
click at [830, 151] on span "Image" at bounding box center [839, 150] width 25 height 9
click at [868, 151] on icon at bounding box center [868, 150] width 8 height 16
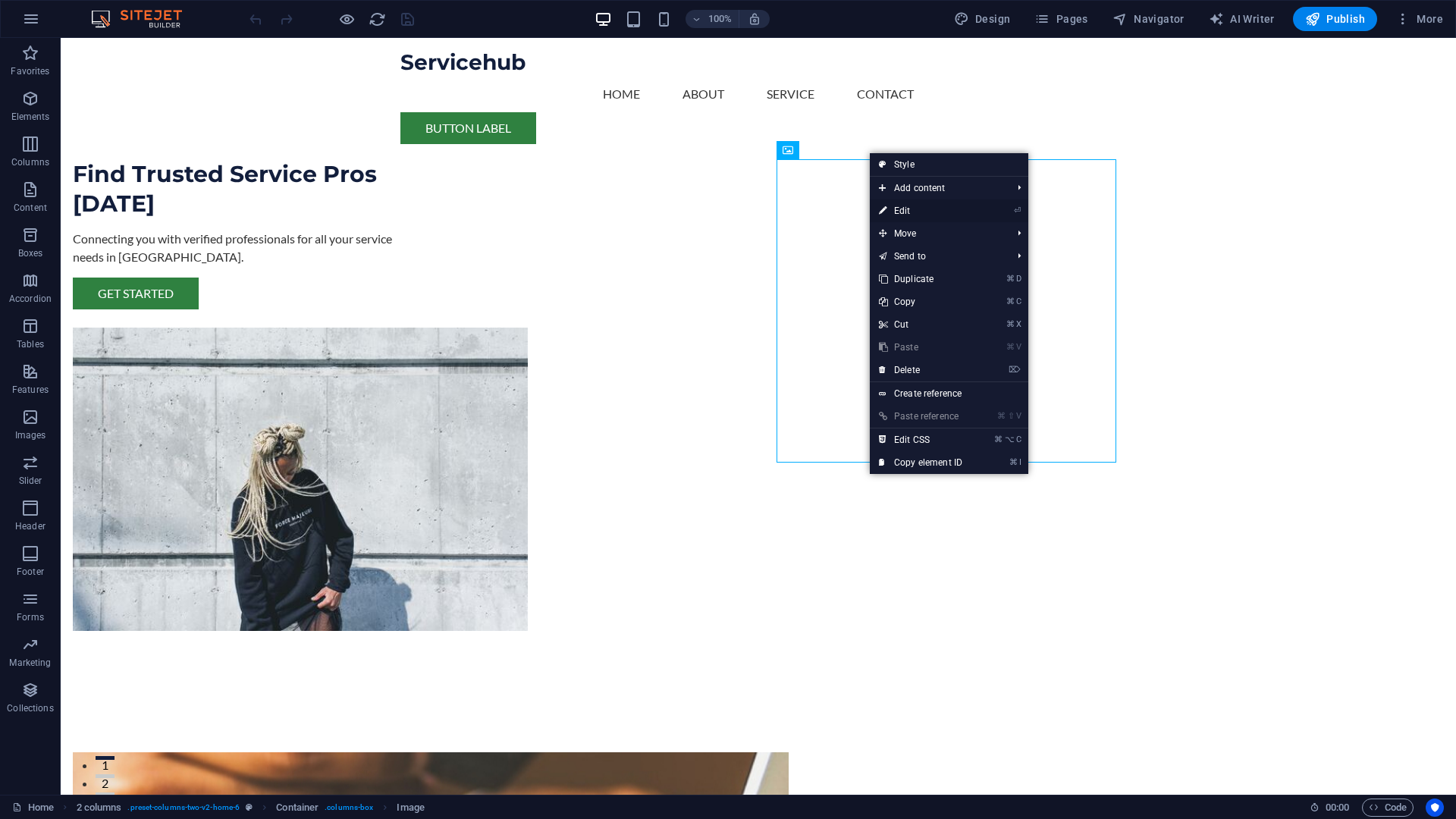
click at [908, 209] on link "⏎ Edit" at bounding box center [921, 211] width 102 height 23
select select "px"
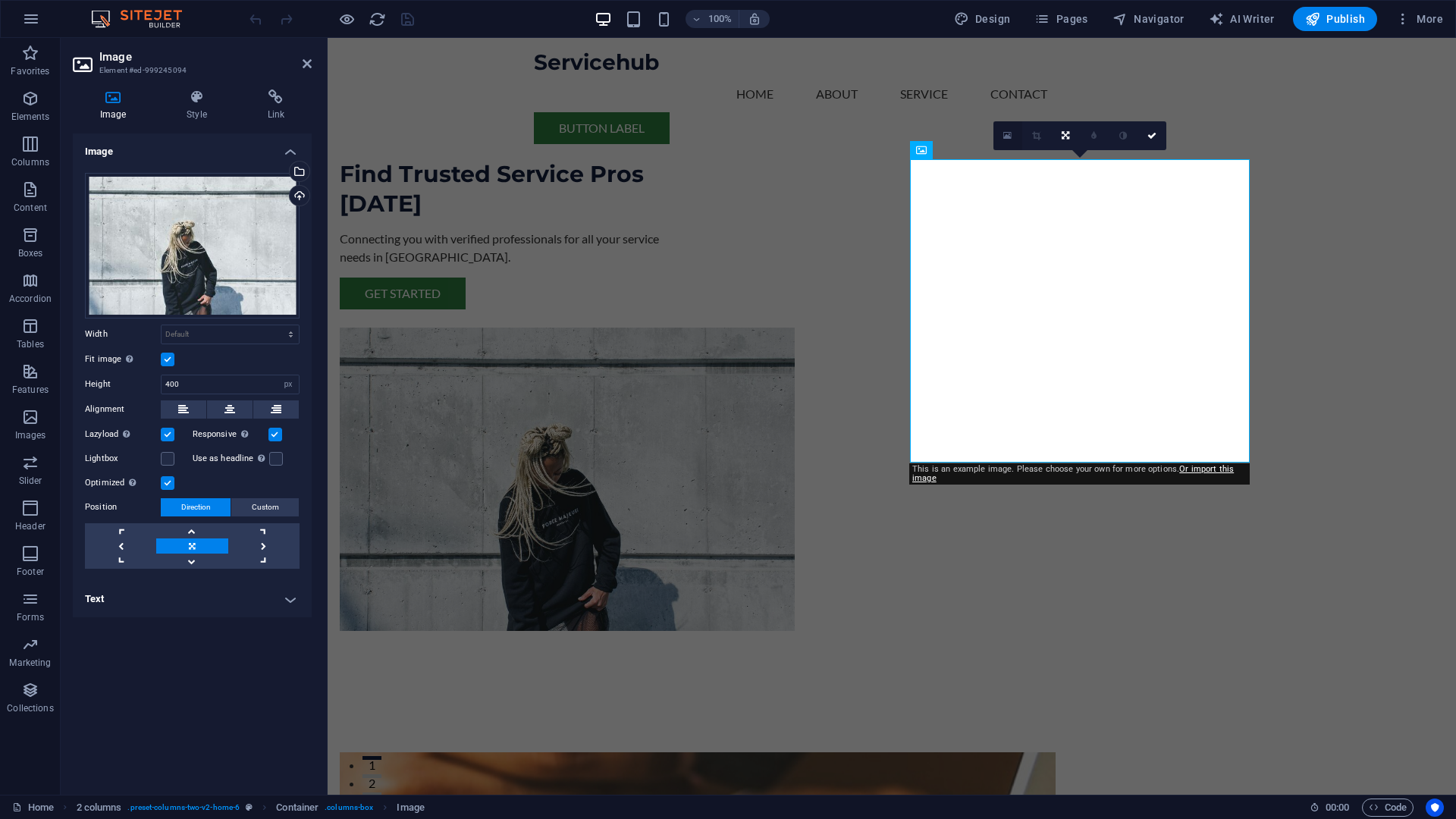
click at [1004, 136] on icon at bounding box center [1008, 136] width 8 height 11
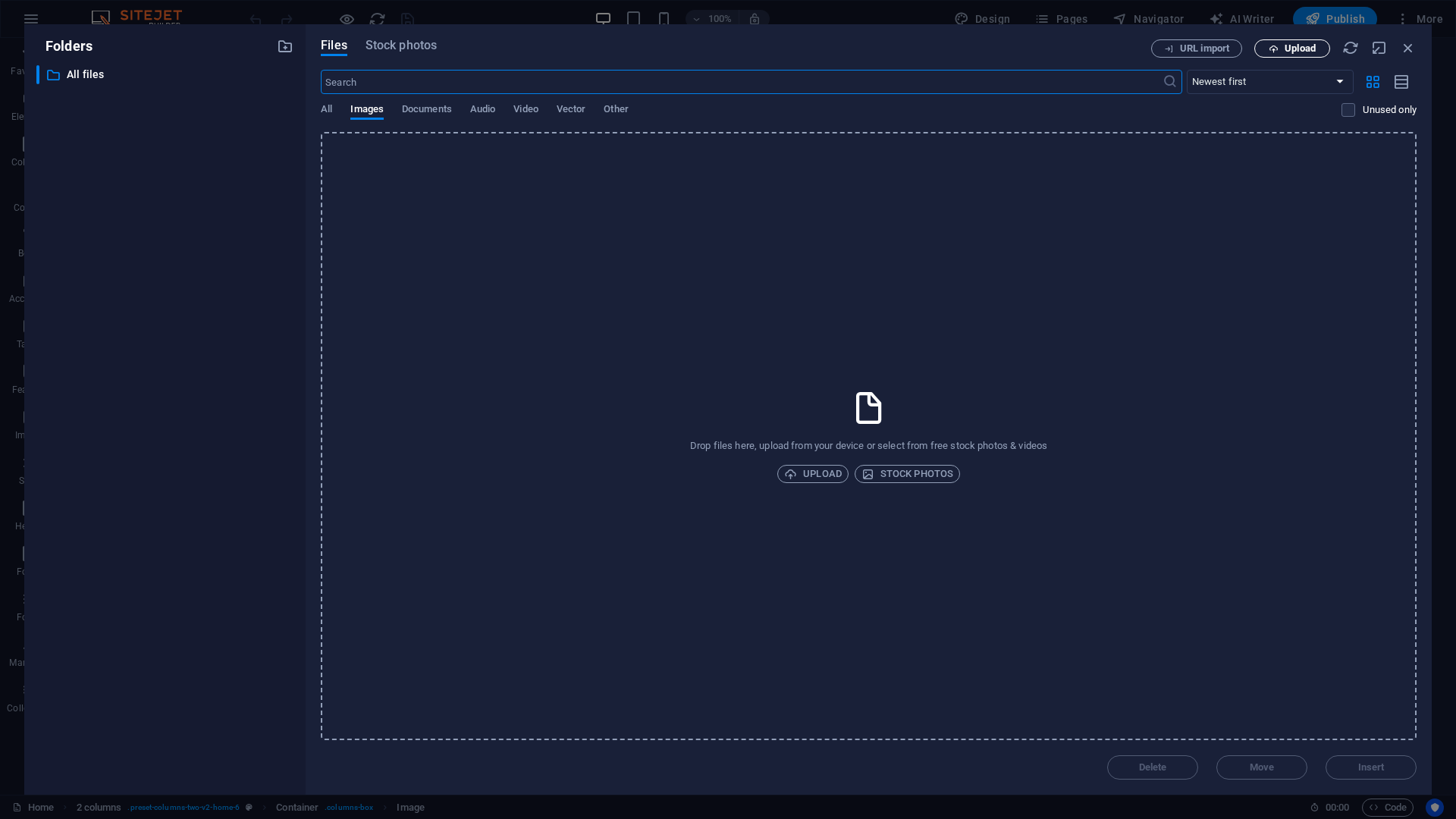
click at [1298, 51] on span "Upload" at bounding box center [1300, 48] width 31 height 9
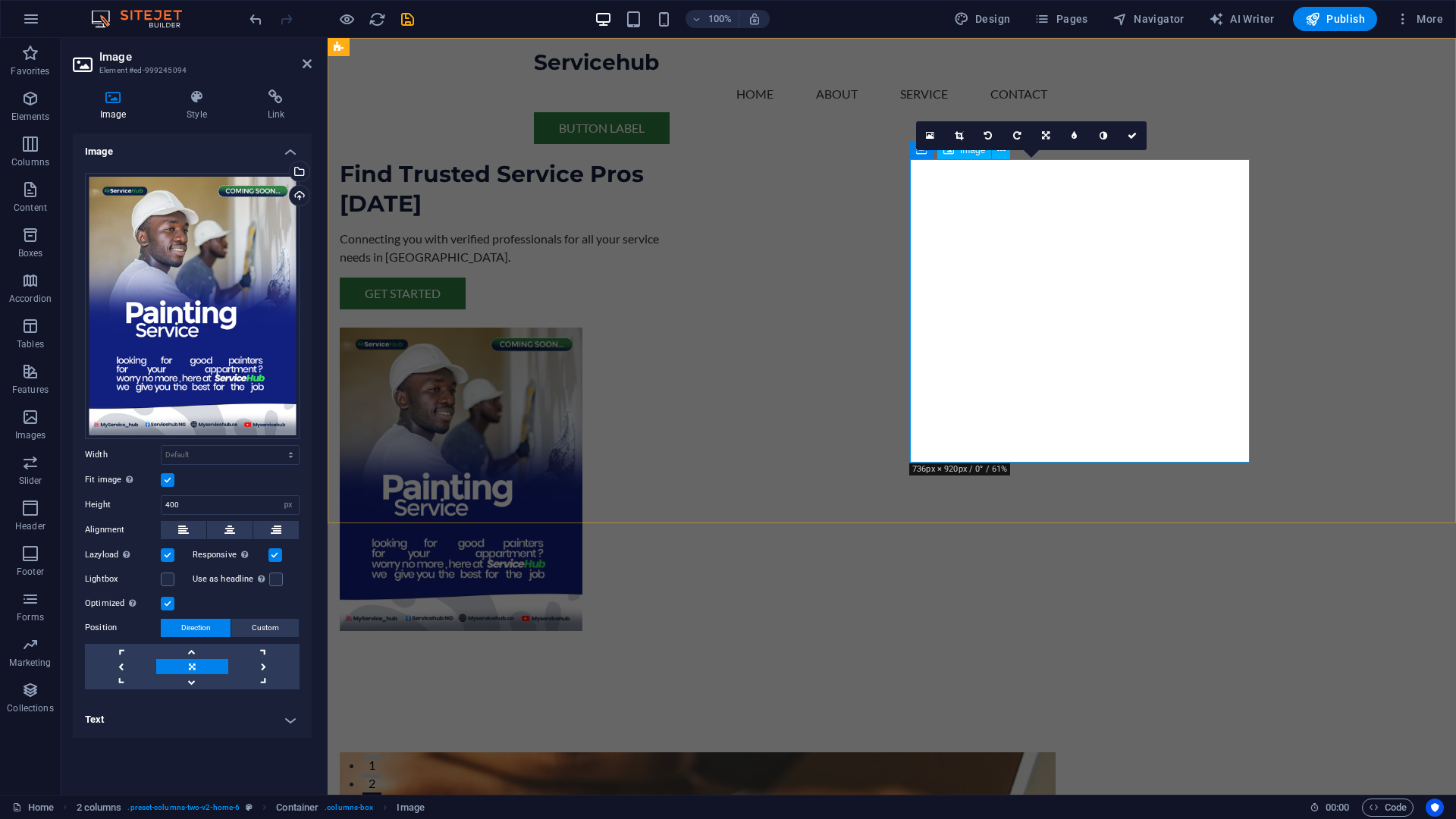
click at [680, 425] on figure at bounding box center [510, 479] width 340 height 303
click at [961, 135] on icon at bounding box center [958, 136] width 8 height 9
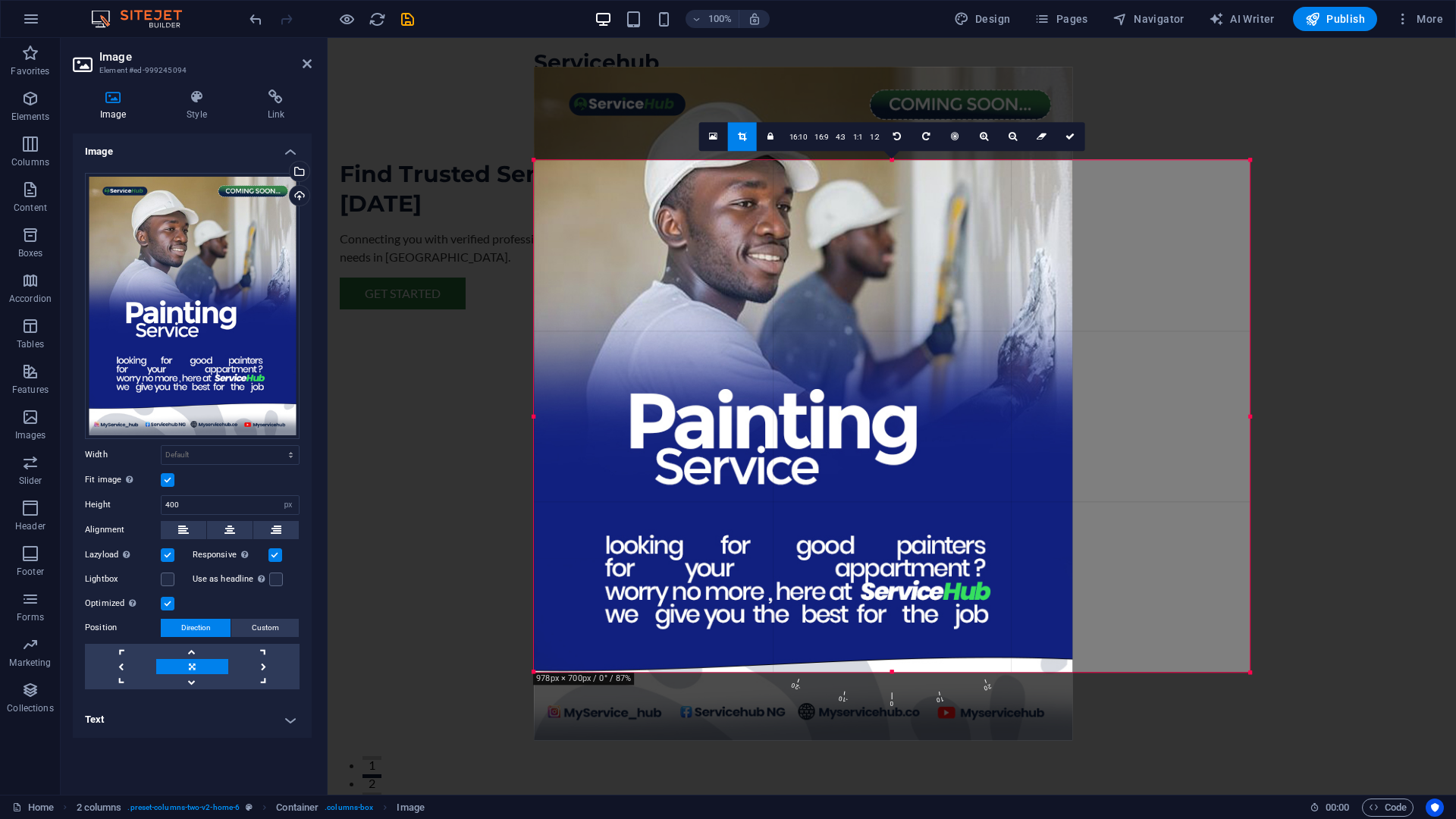
drag, startPoint x: 1135, startPoint y: 115, endPoint x: 1367, endPoint y: 208, distance: 249.9
click at [1366, 208] on div "Drag here to replace the existing content. Press “Ctrl” if you want to create a…" at bounding box center [891, 416] width 1128 height 757
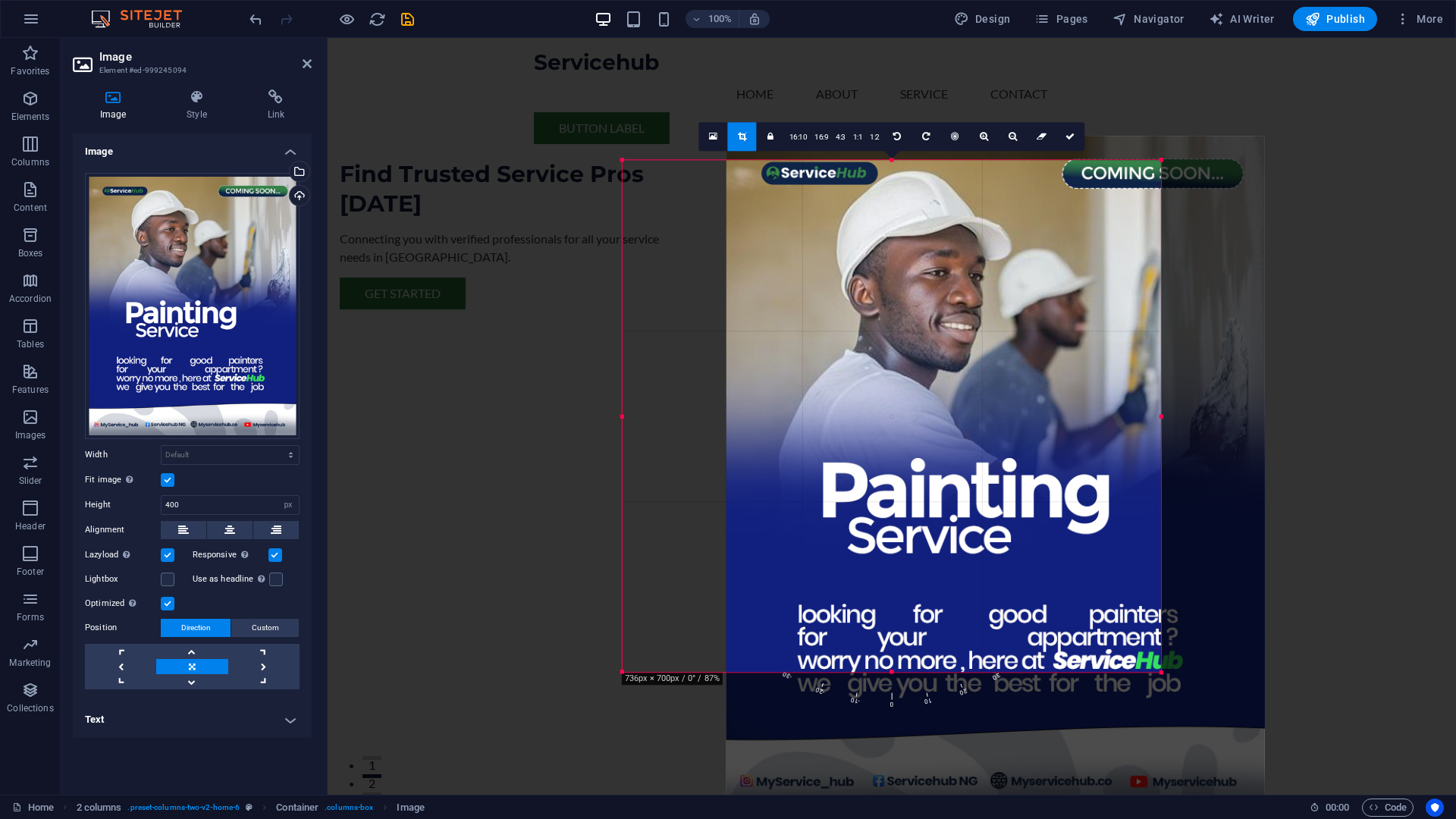
drag, startPoint x: 913, startPoint y: 265, endPoint x: 1016, endPoint y: 335, distance: 124.5
click at [1016, 335] on div at bounding box center [996, 473] width 538 height 674
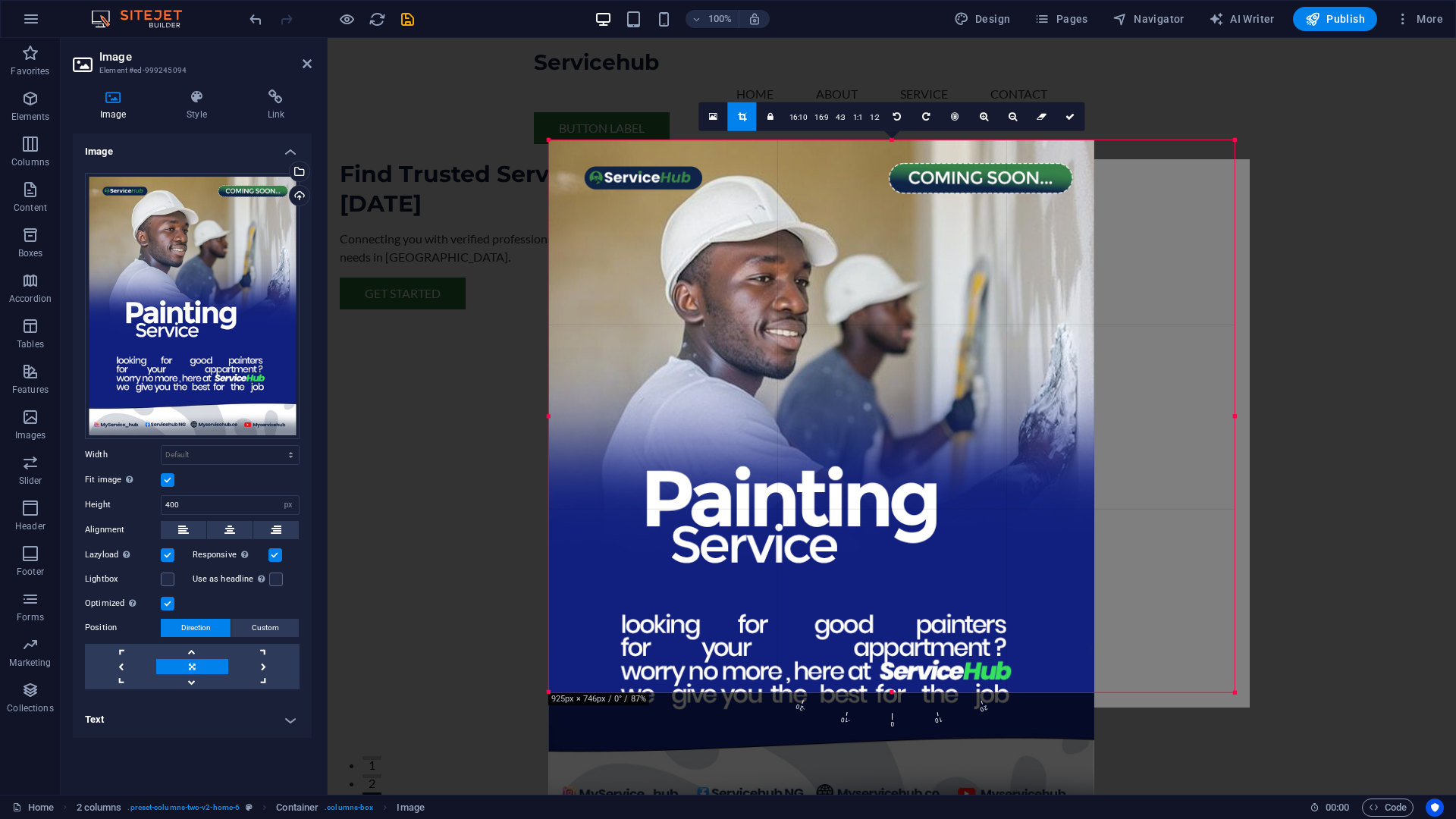
drag, startPoint x: 1181, startPoint y: 155, endPoint x: 1308, endPoint y: 124, distance: 130.7
click at [1309, 123] on div "Drag here to replace the existing content. Press “Ctrl” if you want to create a…" at bounding box center [891, 416] width 1128 height 757
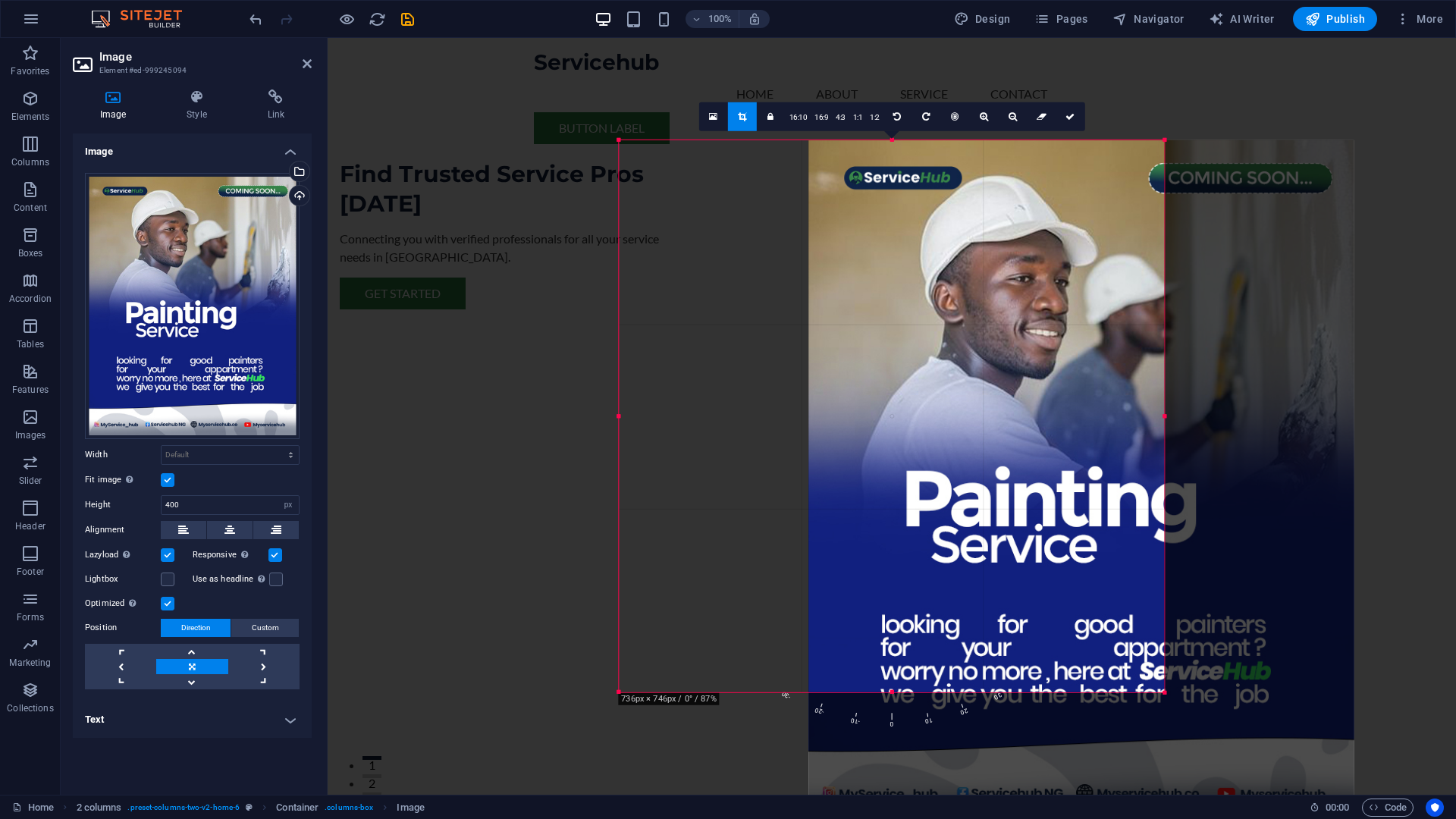
drag, startPoint x: 1068, startPoint y: 264, endPoint x: 1258, endPoint y: 267, distance: 190.0
click at [1258, 267] on div at bounding box center [1081, 481] width 545 height 681
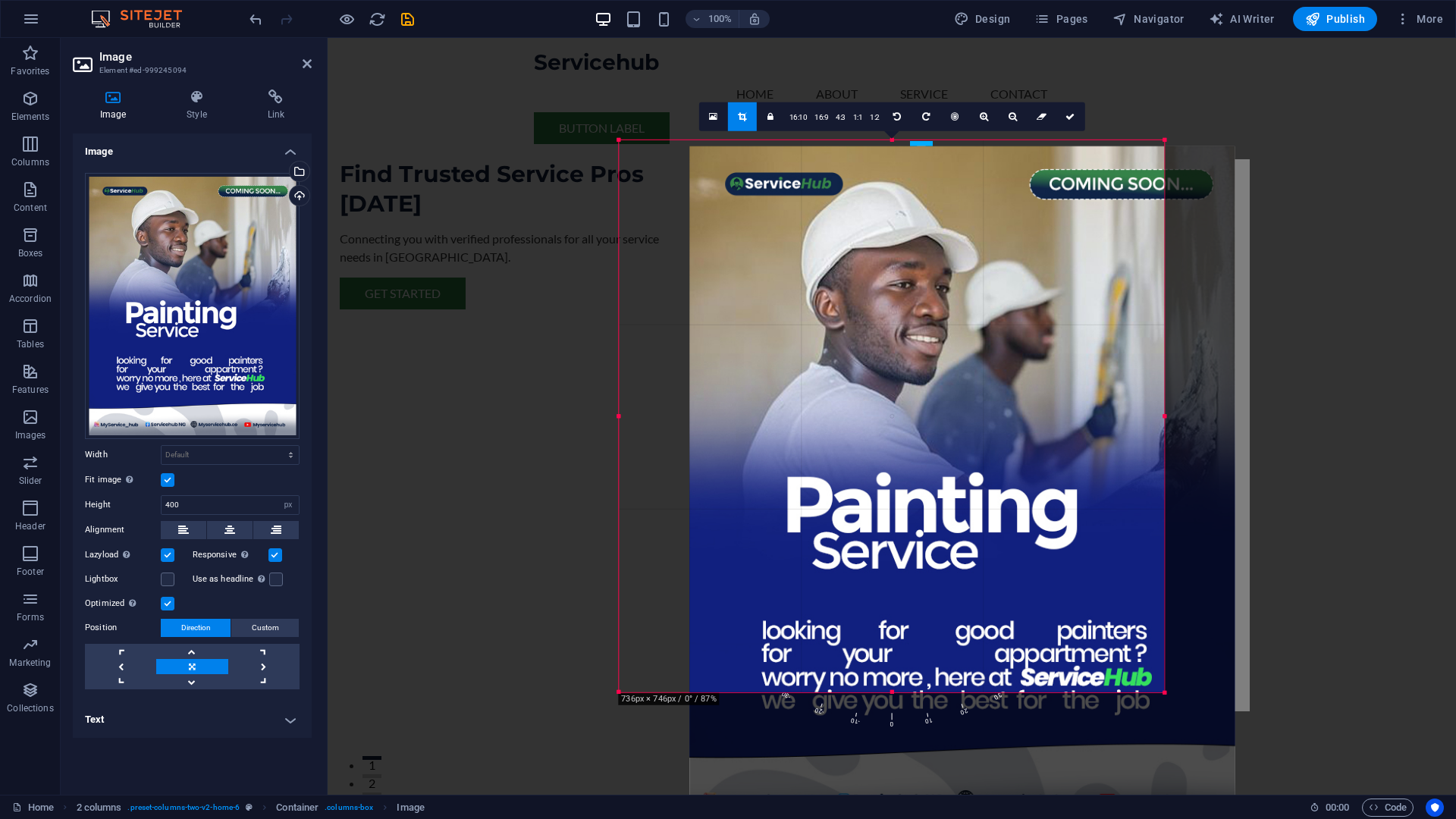
drag, startPoint x: 1133, startPoint y: 281, endPoint x: 1202, endPoint y: 287, distance: 69.3
click at [1202, 287] on div at bounding box center [961, 487] width 545 height 681
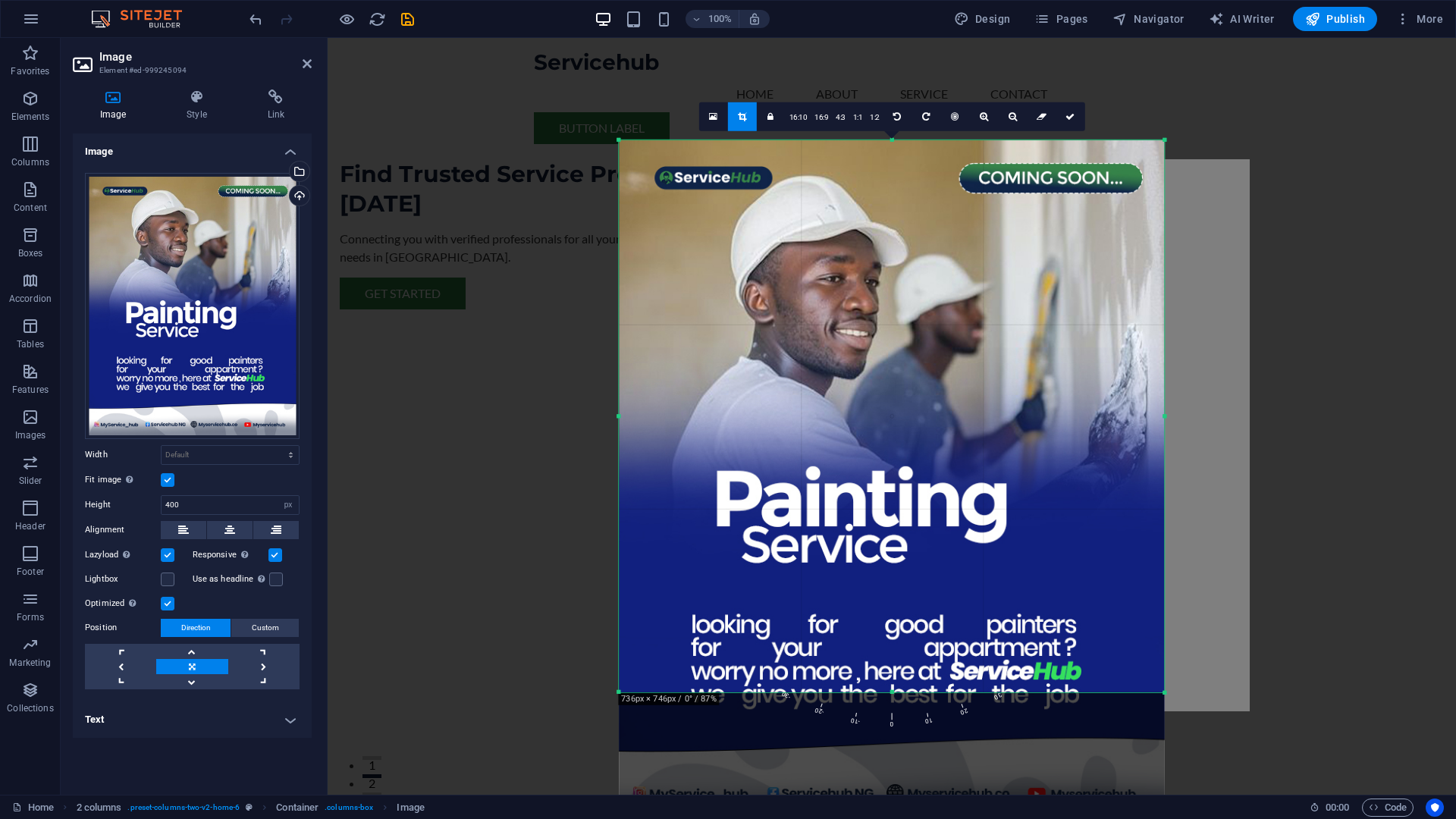
click at [731, 118] on link at bounding box center [742, 116] width 28 height 28
type input "719"
select select "px"
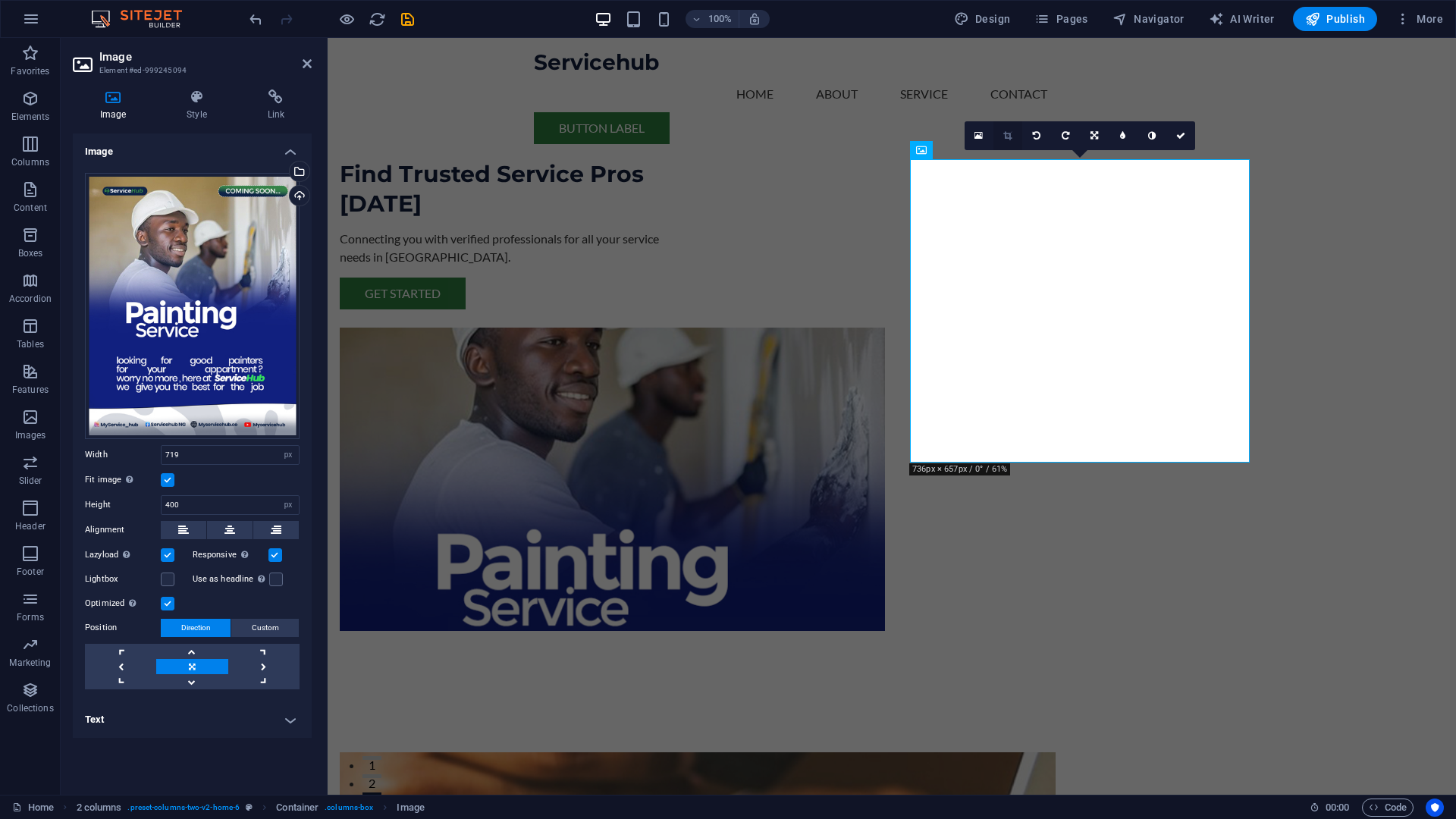
click at [1004, 134] on icon at bounding box center [1008, 136] width 8 height 9
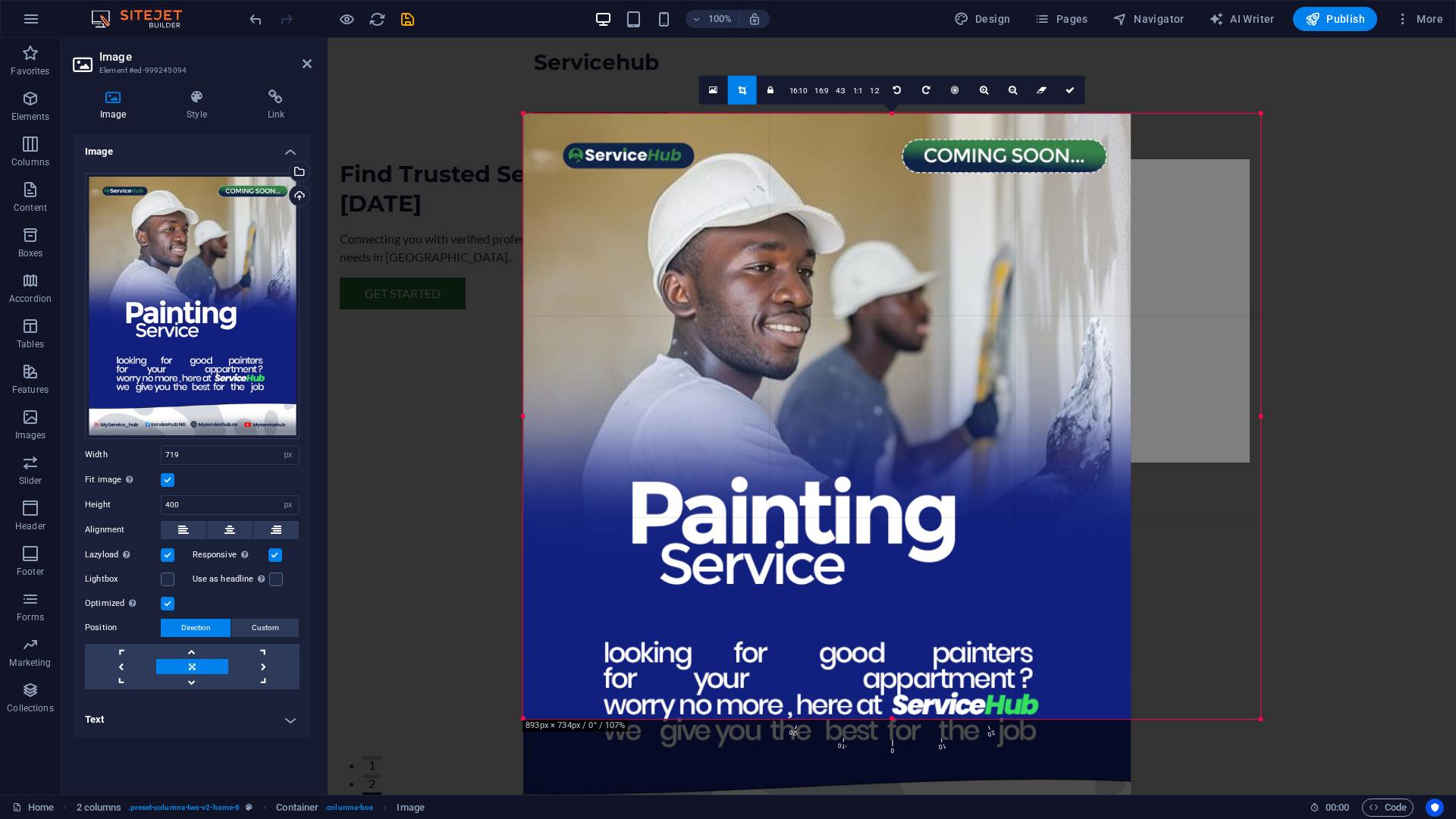
drag, startPoint x: 1189, startPoint y: 112, endPoint x: 1342, endPoint y: 92, distance: 154.3
click at [1342, 92] on div "Drag here to replace the existing content. Press “Ctrl” if you want to create a…" at bounding box center [891, 416] width 1128 height 757
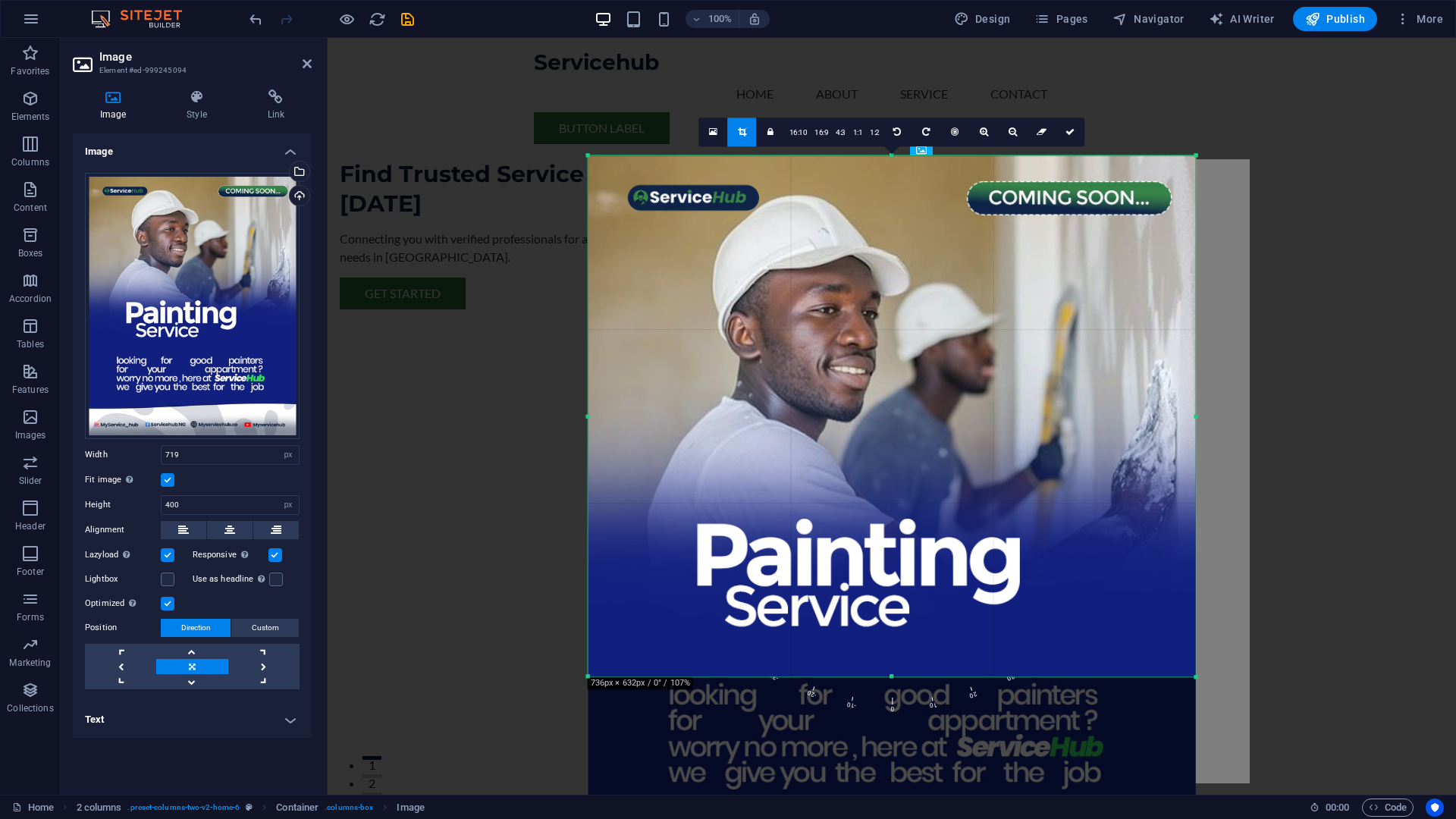
drag, startPoint x: 892, startPoint y: 721, endPoint x: 891, endPoint y: 635, distance: 86.0
click at [893, 635] on div "180 170 160 150 140 130 120 110 100 90 80 70 60 50 40 30 20 10 0 -10 -20 -30 -4…" at bounding box center [892, 415] width 608 height 521
click at [1065, 138] on link at bounding box center [1071, 132] width 28 height 28
type input "800"
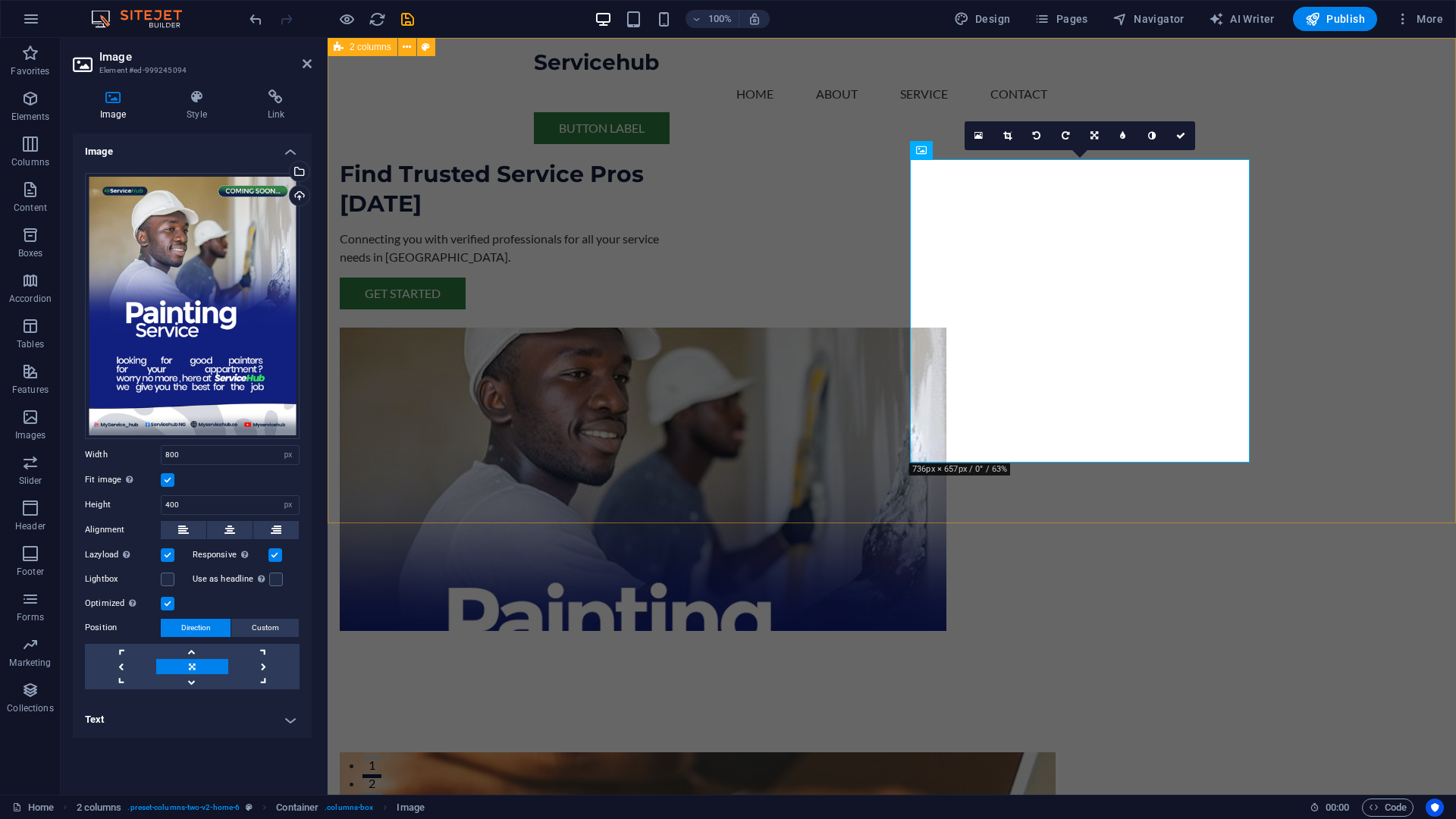
click at [1306, 168] on div "Find Trusted Service Pros Today Connecting you with verified professionals for …" at bounding box center [891, 365] width 1128 height 654
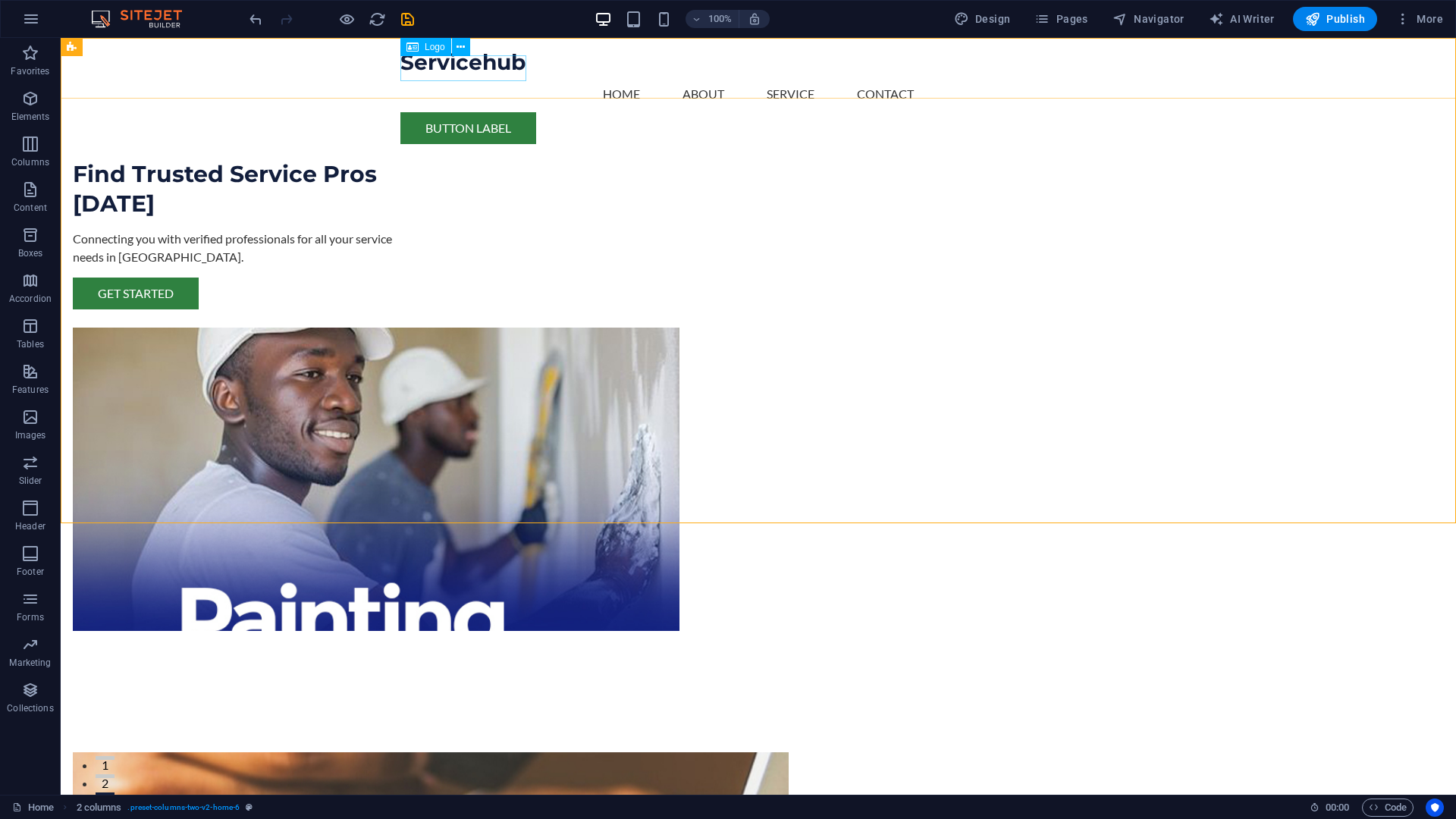
click at [456, 69] on div "Servicehub" at bounding box center [758, 63] width 716 height 26
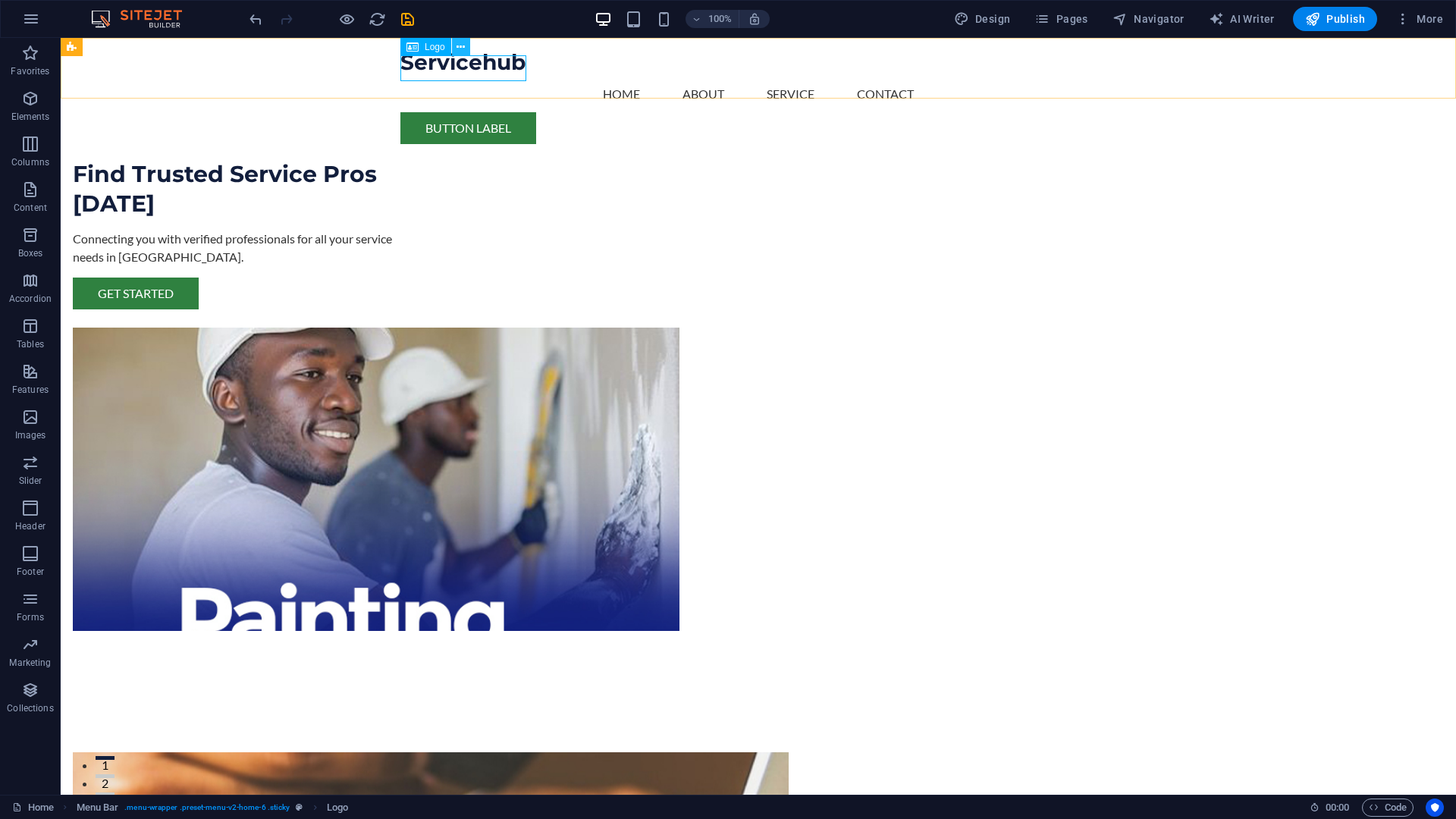
click at [461, 53] on icon at bounding box center [461, 47] width 8 height 16
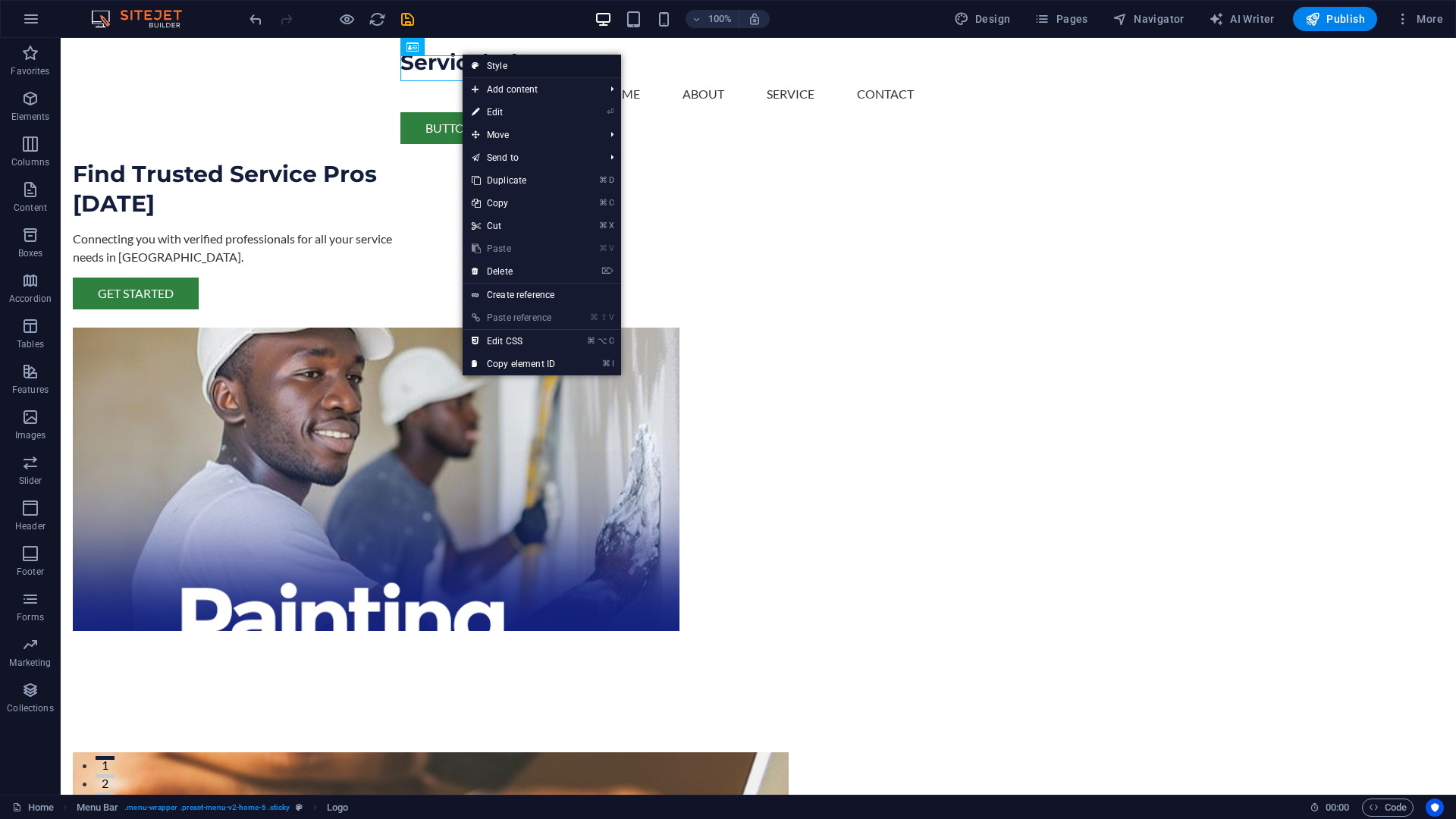
drag, startPoint x: 501, startPoint y: 60, endPoint x: 172, endPoint y: 22, distance: 331.2
click at [501, 60] on link "Style" at bounding box center [542, 66] width 158 height 23
select select "rem"
select select "preset-menu-v2-home-6"
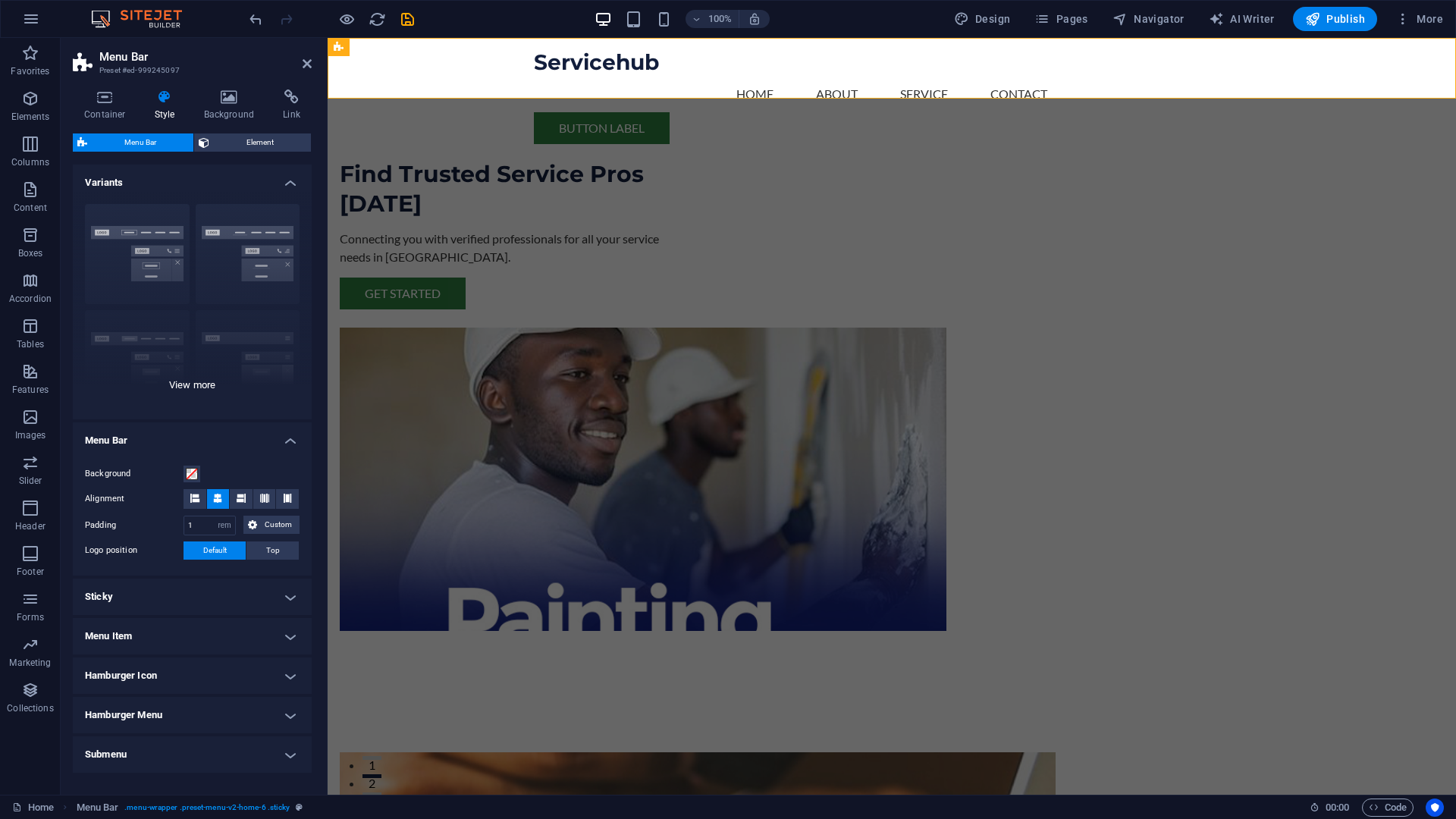
click at [198, 384] on div "Border Centered Default Fixed Loki Trigger Wide XXL" at bounding box center [192, 305] width 239 height 228
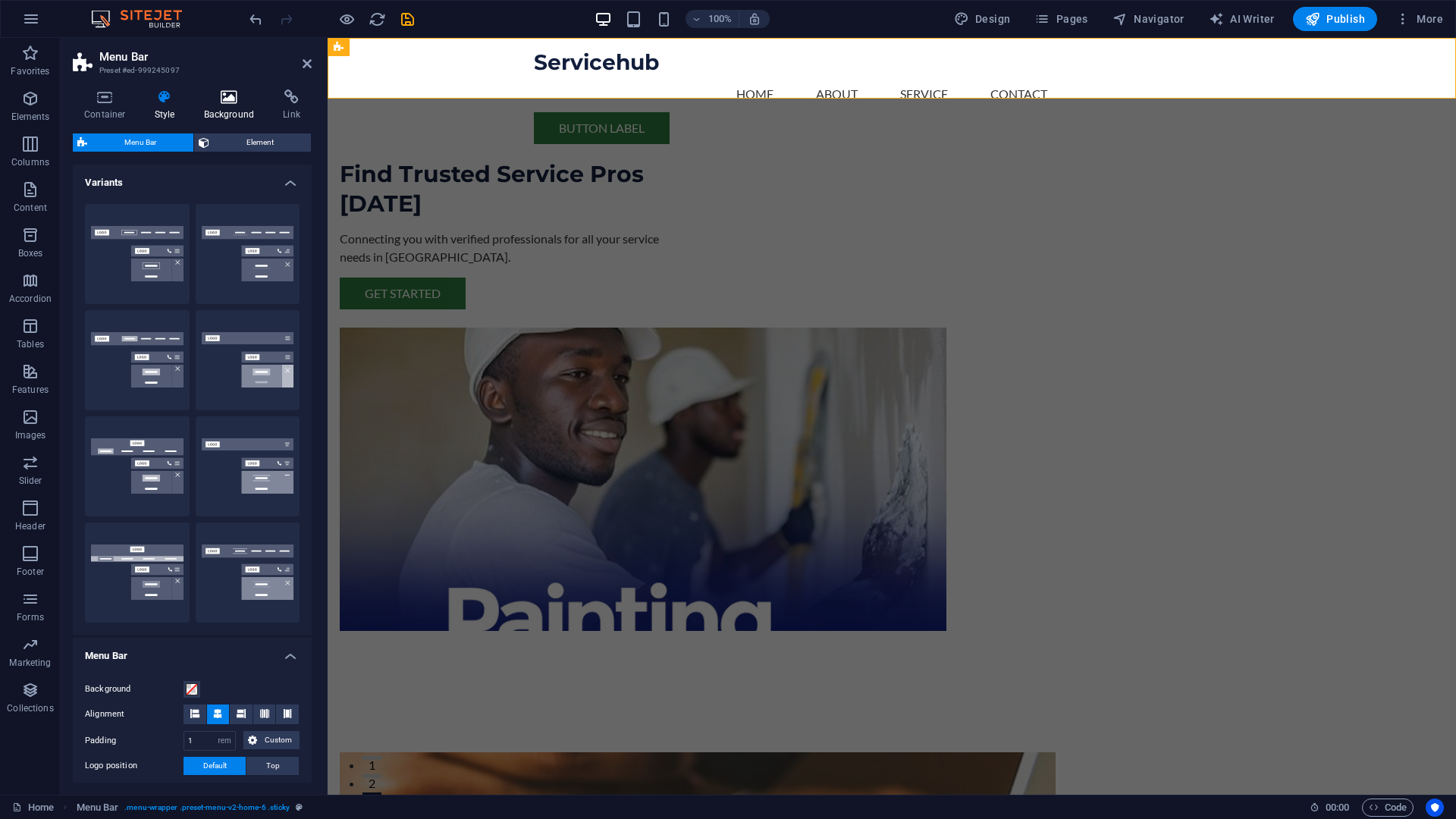
click at [228, 109] on h4 "Background" at bounding box center [232, 105] width 80 height 32
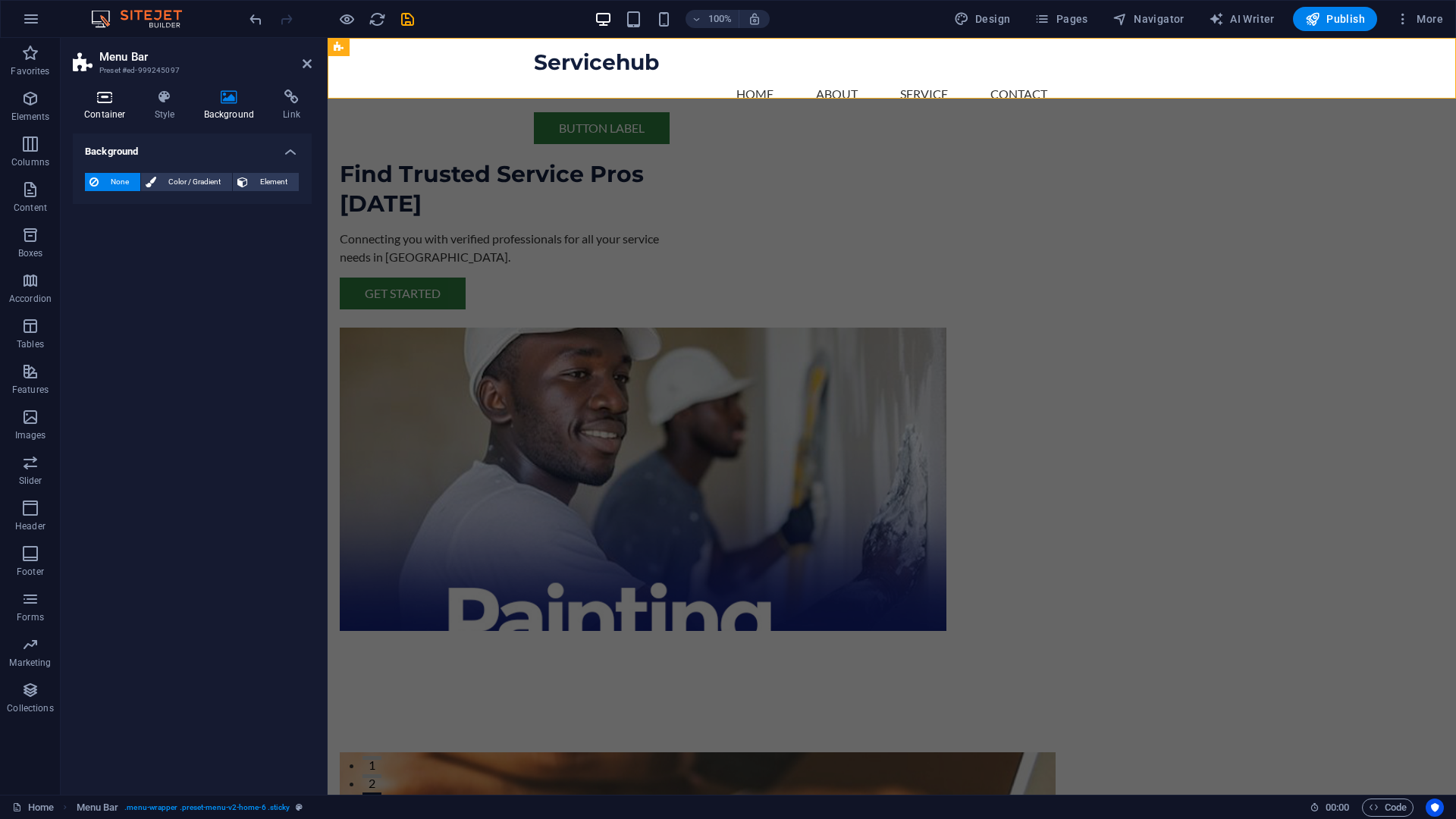
click at [113, 105] on h4 "Container" at bounding box center [108, 105] width 71 height 32
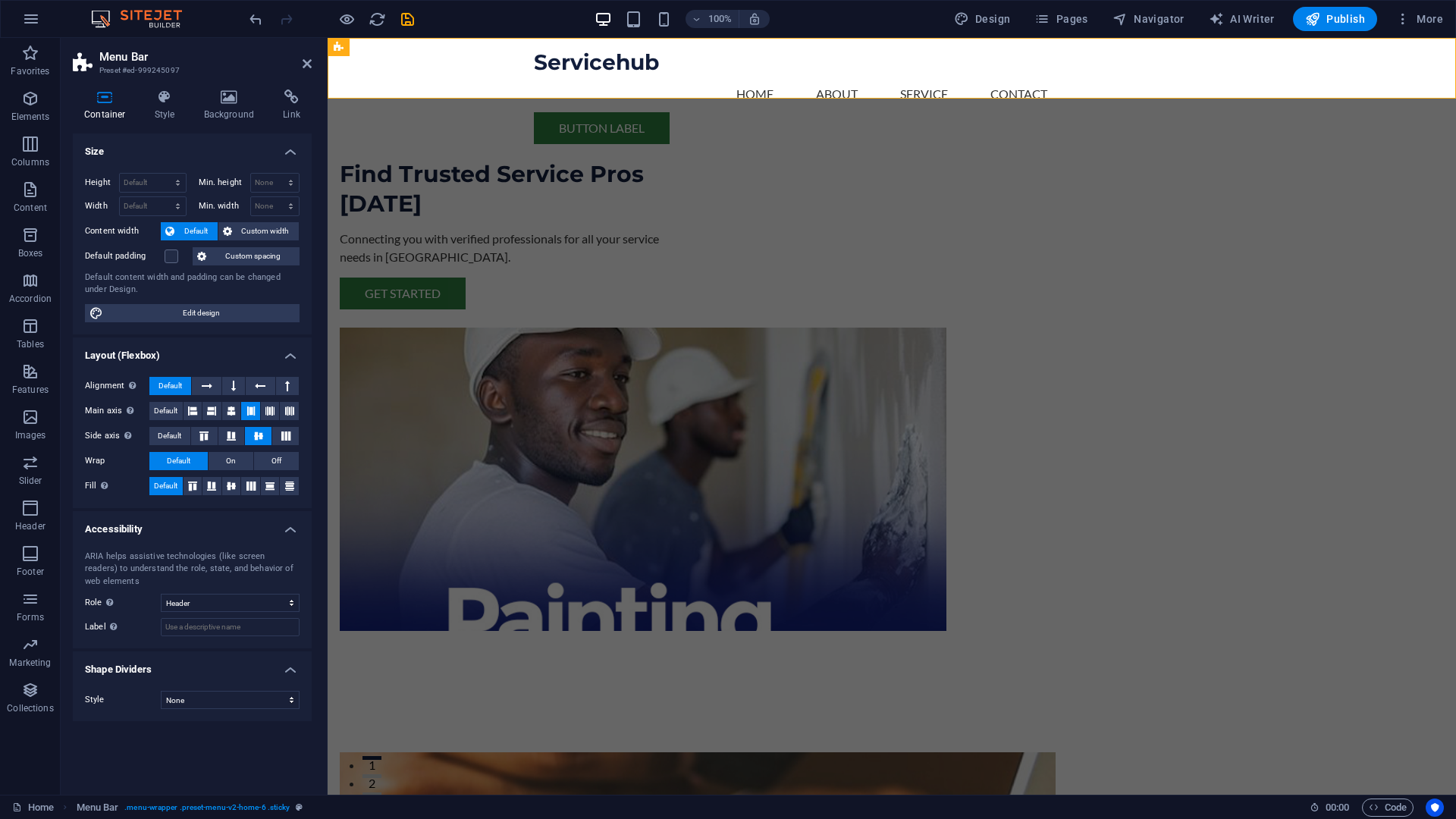
click at [301, 72] on header "Menu Bar Preset #ed-999245097" at bounding box center [192, 57] width 239 height 39
click at [306, 66] on icon at bounding box center [307, 64] width 9 height 12
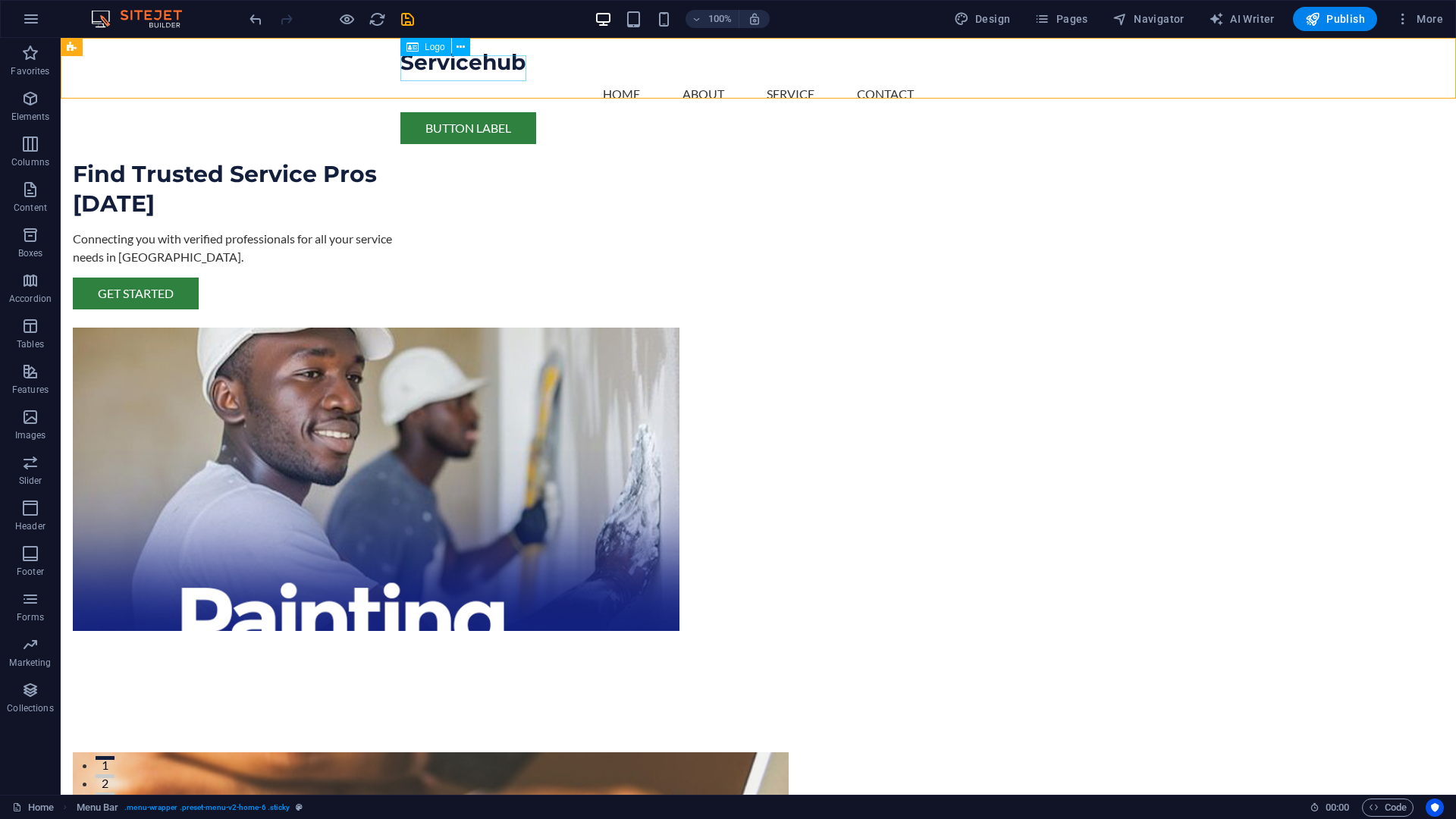
click at [439, 76] on div "Servicehub" at bounding box center [758, 63] width 716 height 26
click at [433, 46] on span "Logo" at bounding box center [435, 47] width 21 height 9
click at [461, 46] on icon at bounding box center [461, 47] width 8 height 16
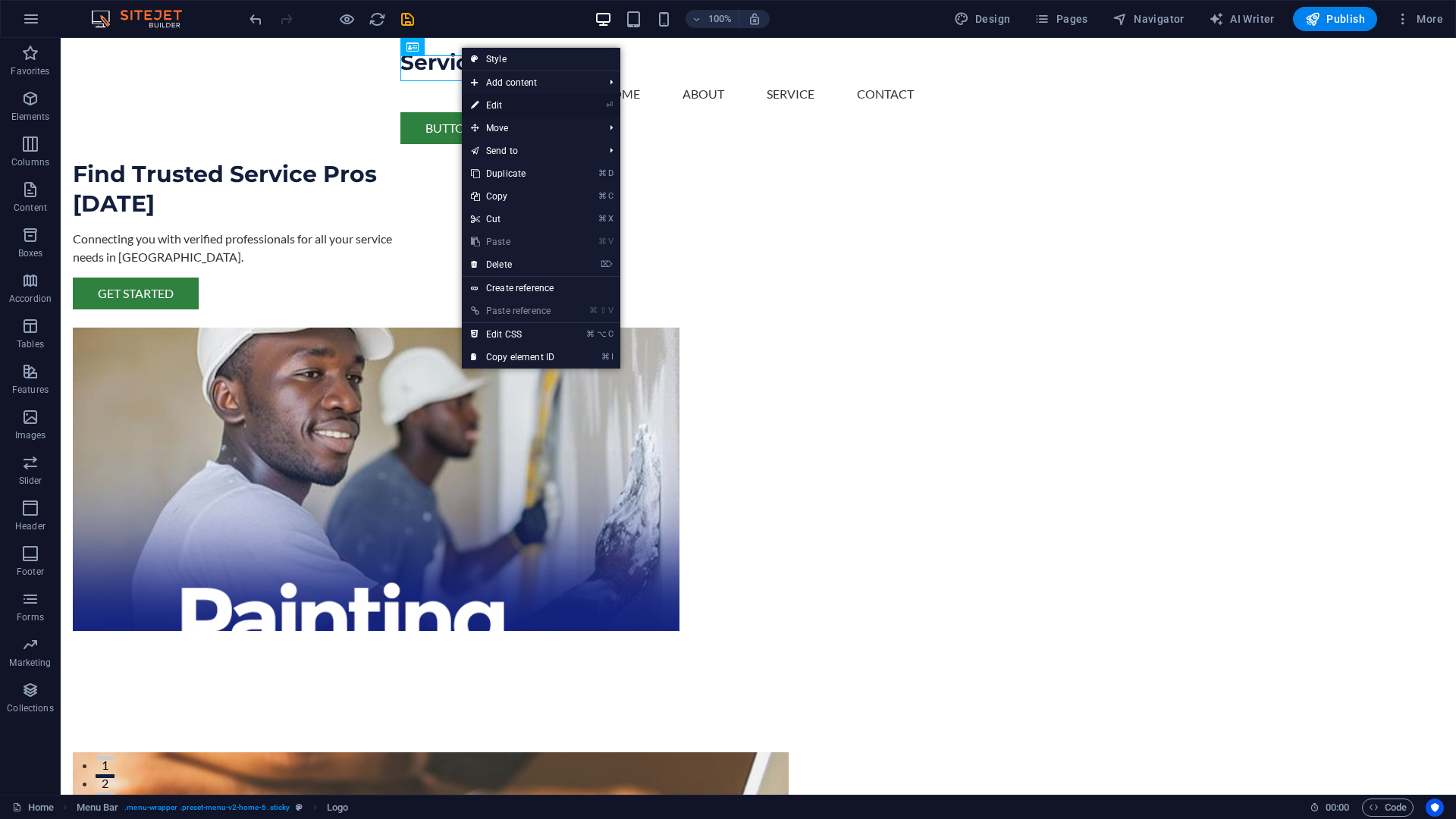
click at [501, 105] on link "⏎ Edit" at bounding box center [513, 105] width 102 height 23
select select "px"
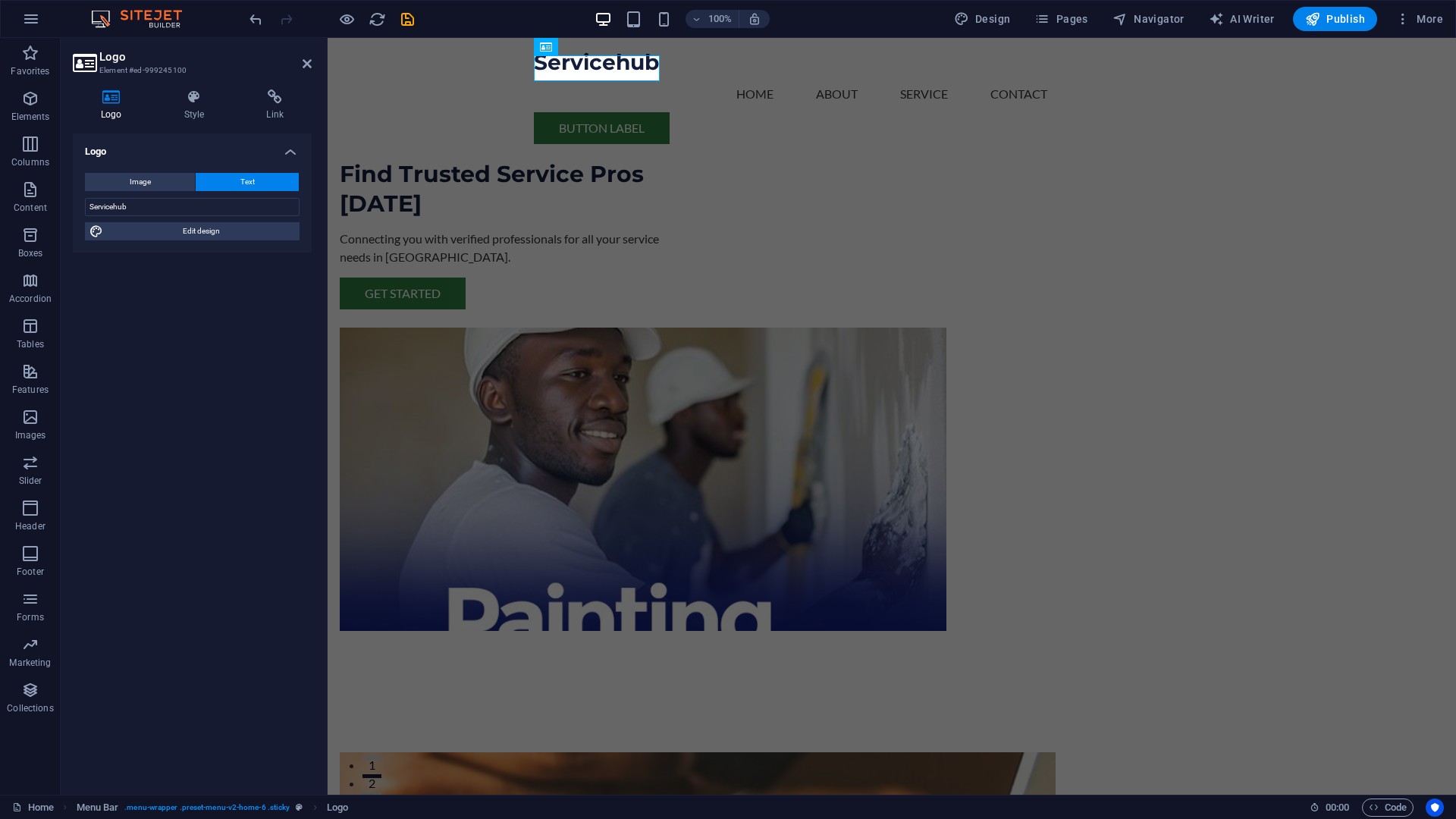
click at [100, 108] on h4 "Logo" at bounding box center [115, 105] width 83 height 32
click at [137, 185] on span "Image" at bounding box center [141, 182] width 22 height 18
select select "DISABLED_OPTION_VALUE"
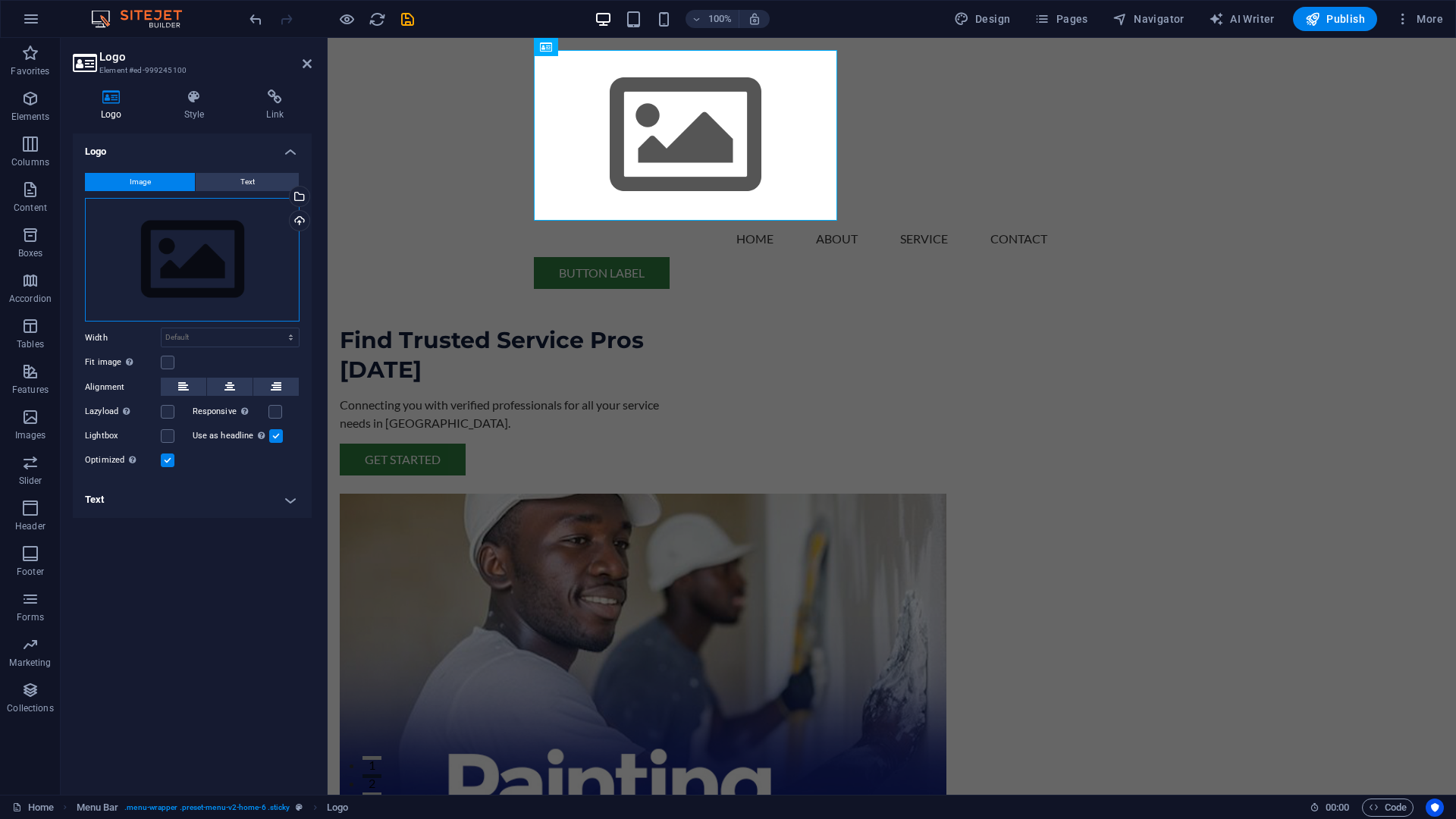
click at [249, 236] on div "Drag files here, click to choose files or select files from Files or our free s…" at bounding box center [192, 260] width 215 height 125
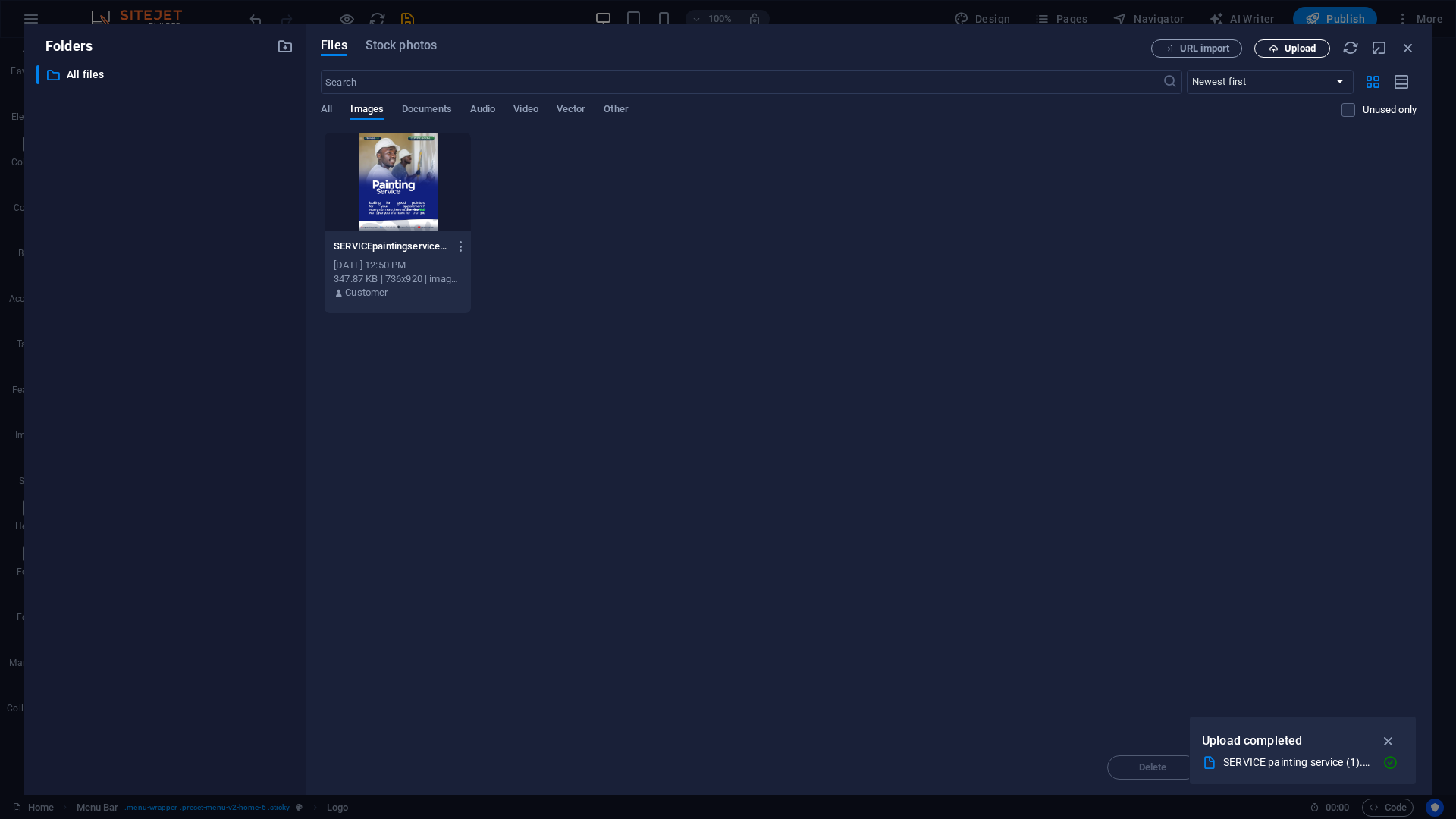
click at [1288, 46] on span "Upload" at bounding box center [1300, 48] width 31 height 9
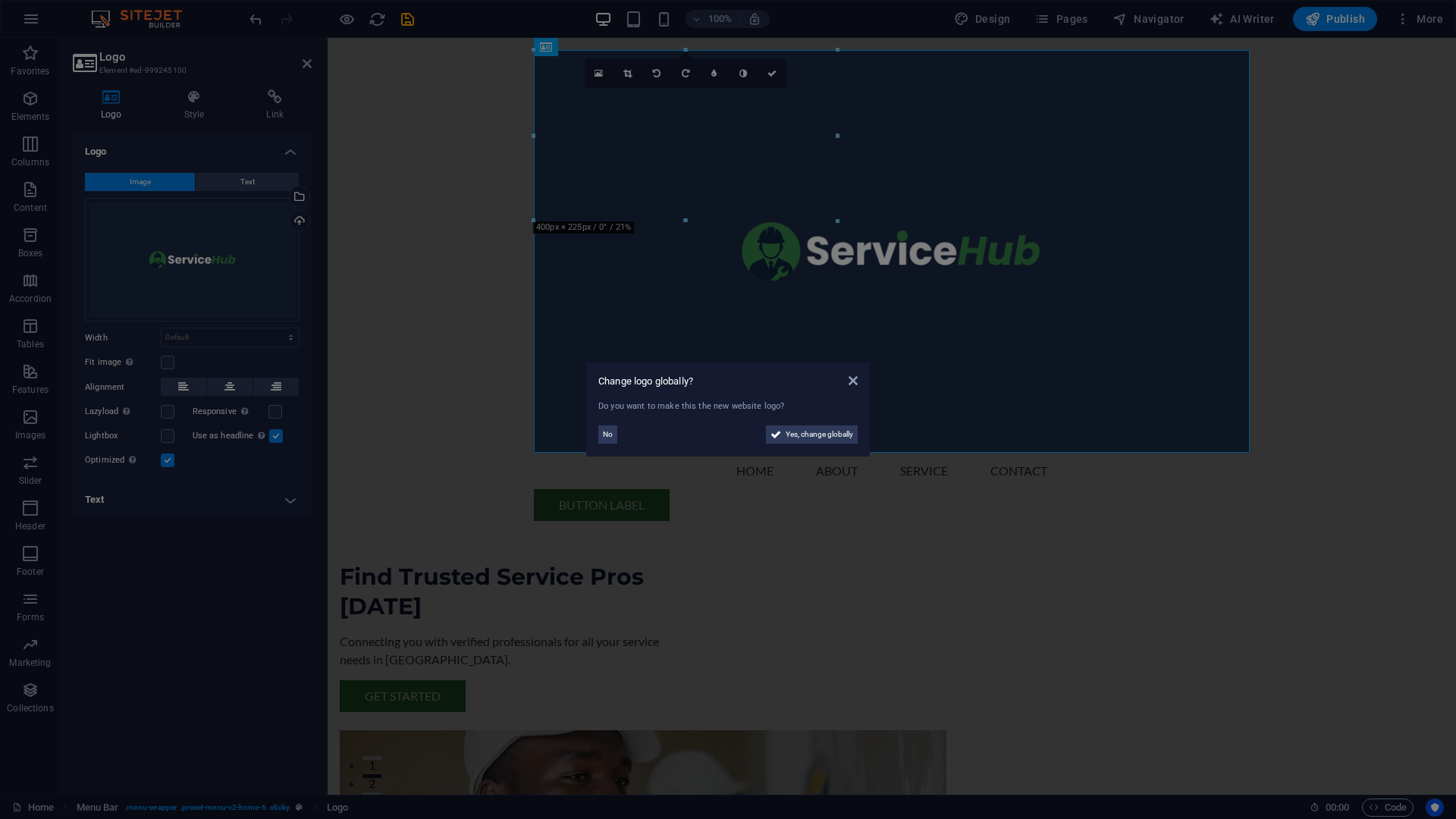
drag, startPoint x: 839, startPoint y: 50, endPoint x: 841, endPoint y: 75, distance: 25.1
click at [841, 75] on aside "Change logo globally? Do you want to make this the new website logo? No Yes, ch…" at bounding box center [728, 409] width 1456 height 819
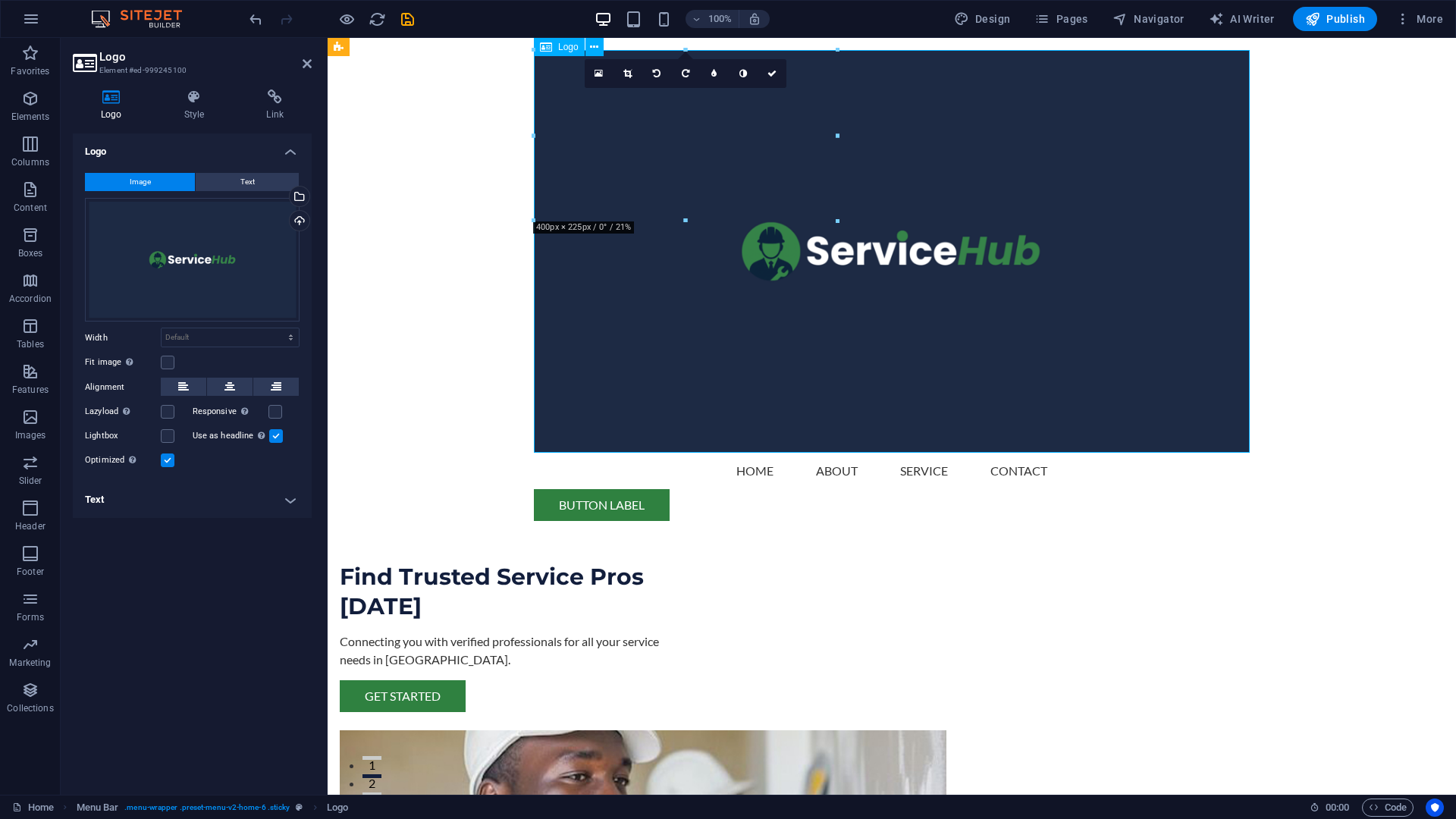
drag, startPoint x: 836, startPoint y: 372, endPoint x: 867, endPoint y: 378, distance: 31.6
click at [867, 378] on div at bounding box center [891, 251] width 716 height 403
drag, startPoint x: 875, startPoint y: 376, endPoint x: 848, endPoint y: 375, distance: 27.0
click at [848, 375] on div at bounding box center [891, 251] width 716 height 403
click at [839, 222] on div at bounding box center [838, 221] width 9 height 9
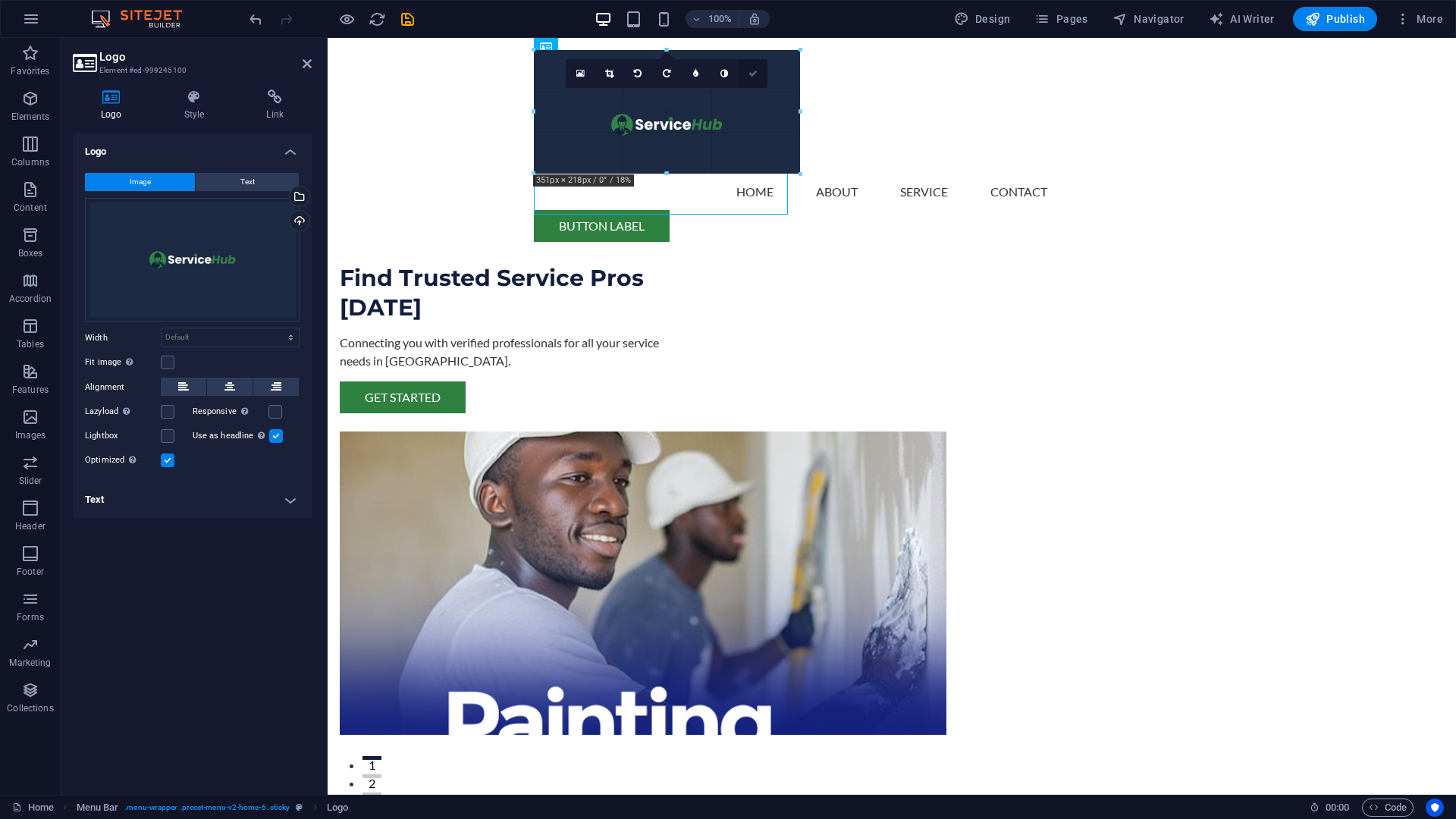
drag, startPoint x: 837, startPoint y: 221, endPoint x: 733, endPoint y: 78, distance: 176.8
type input "264"
select select "px"
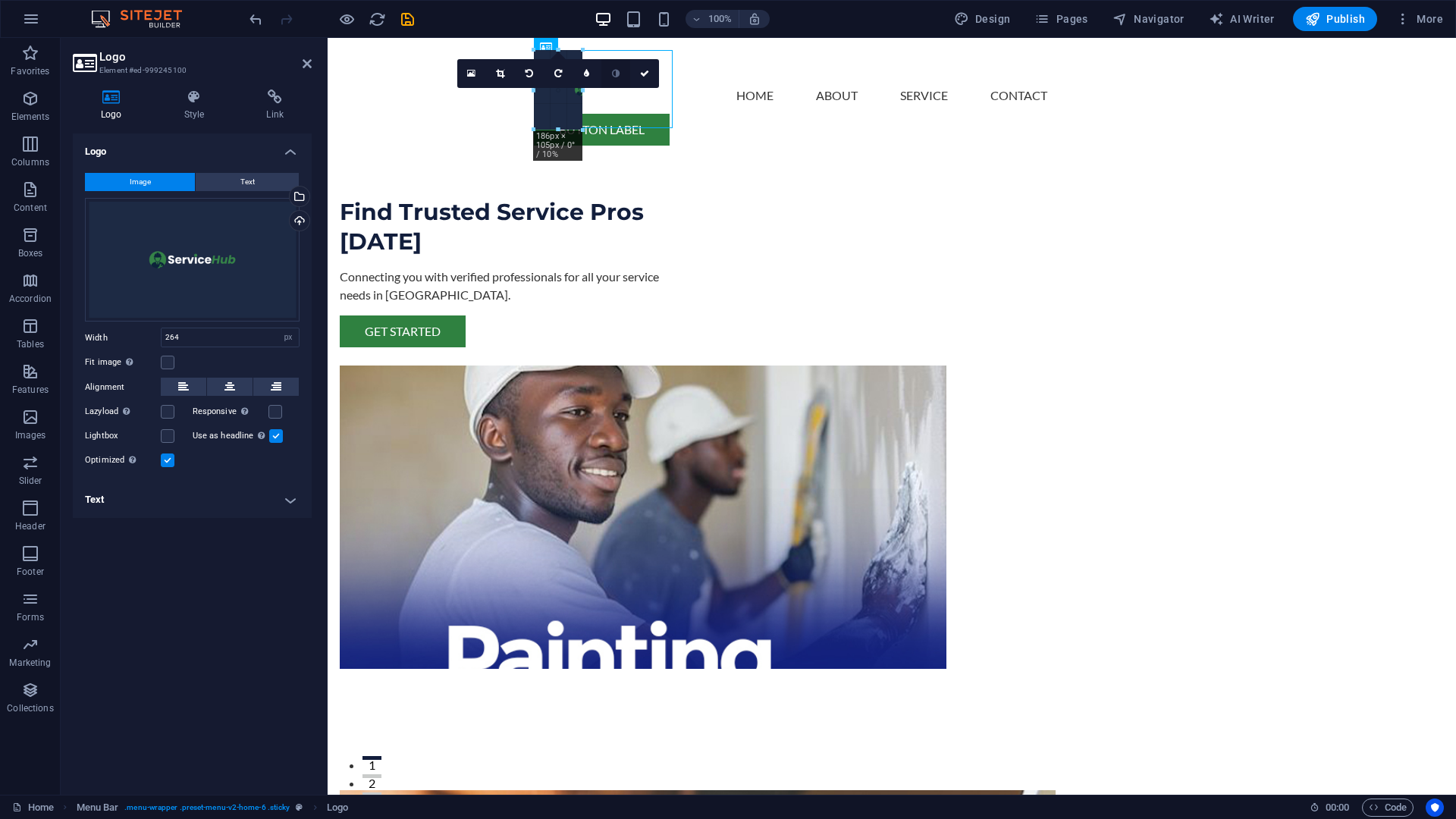
drag, startPoint x: 633, startPoint y: 162, endPoint x: 623, endPoint y: 77, distance: 85.6
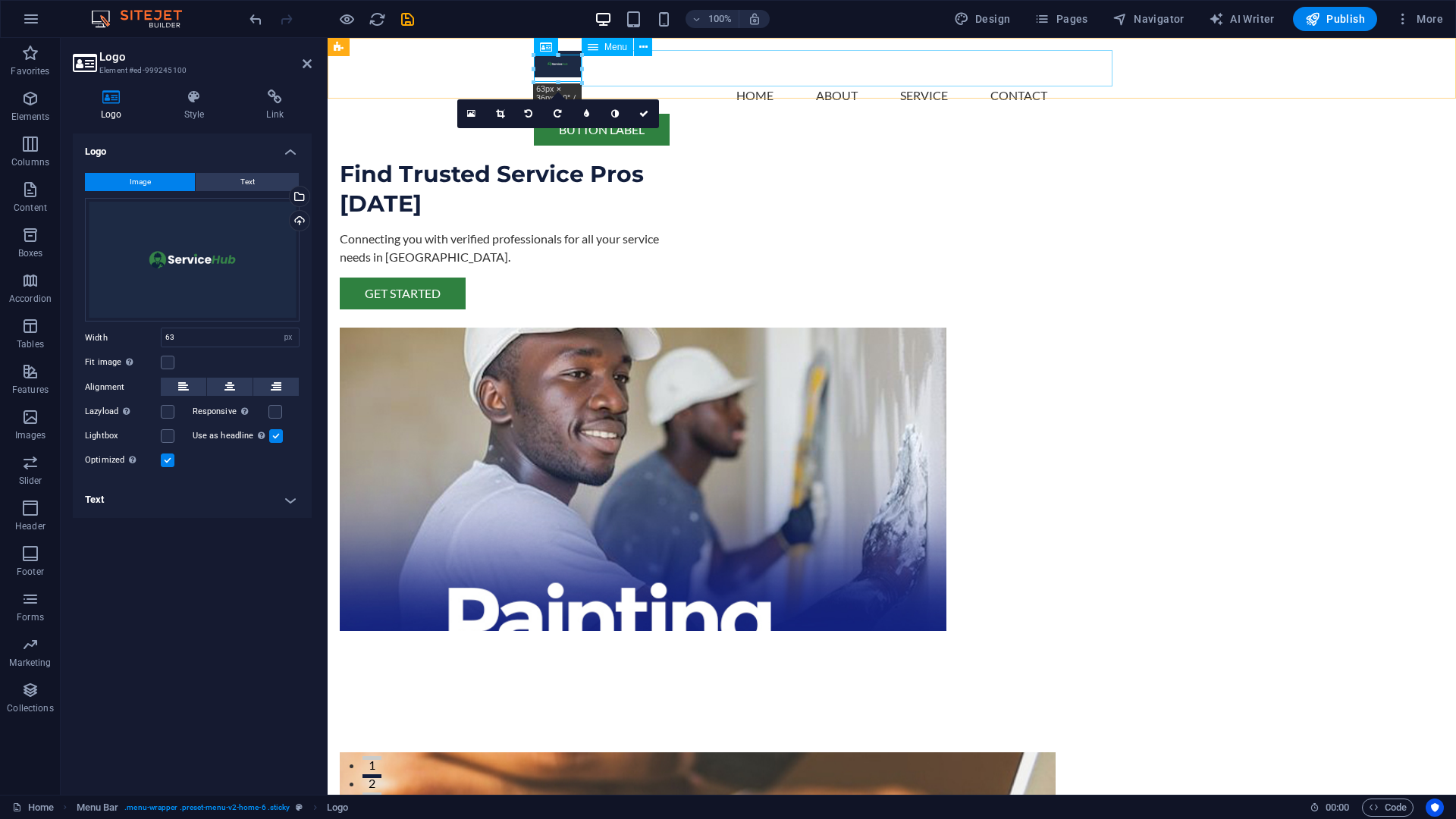
type input "264"
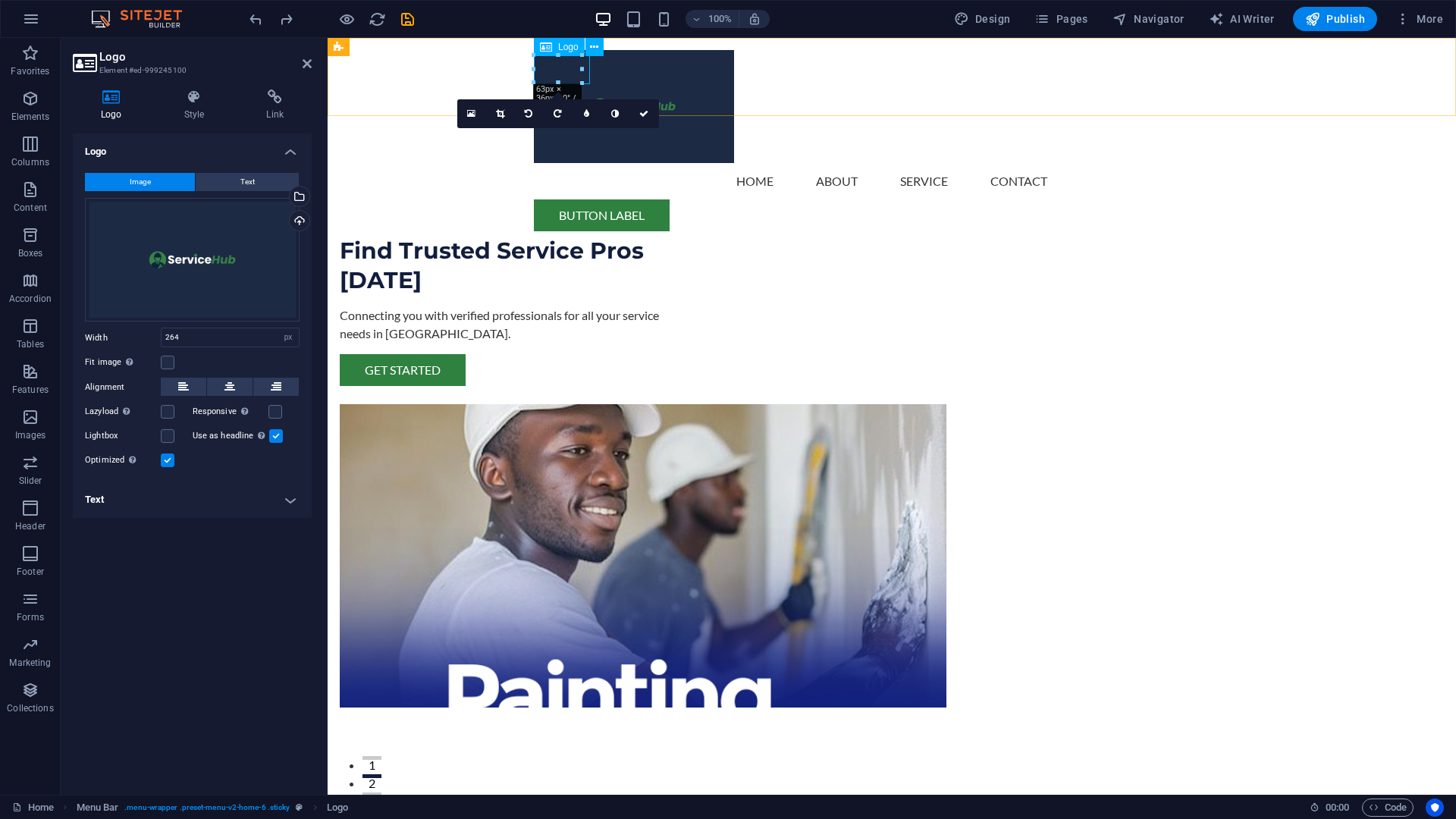
select select "DISABLED_OPTION_VALUE"
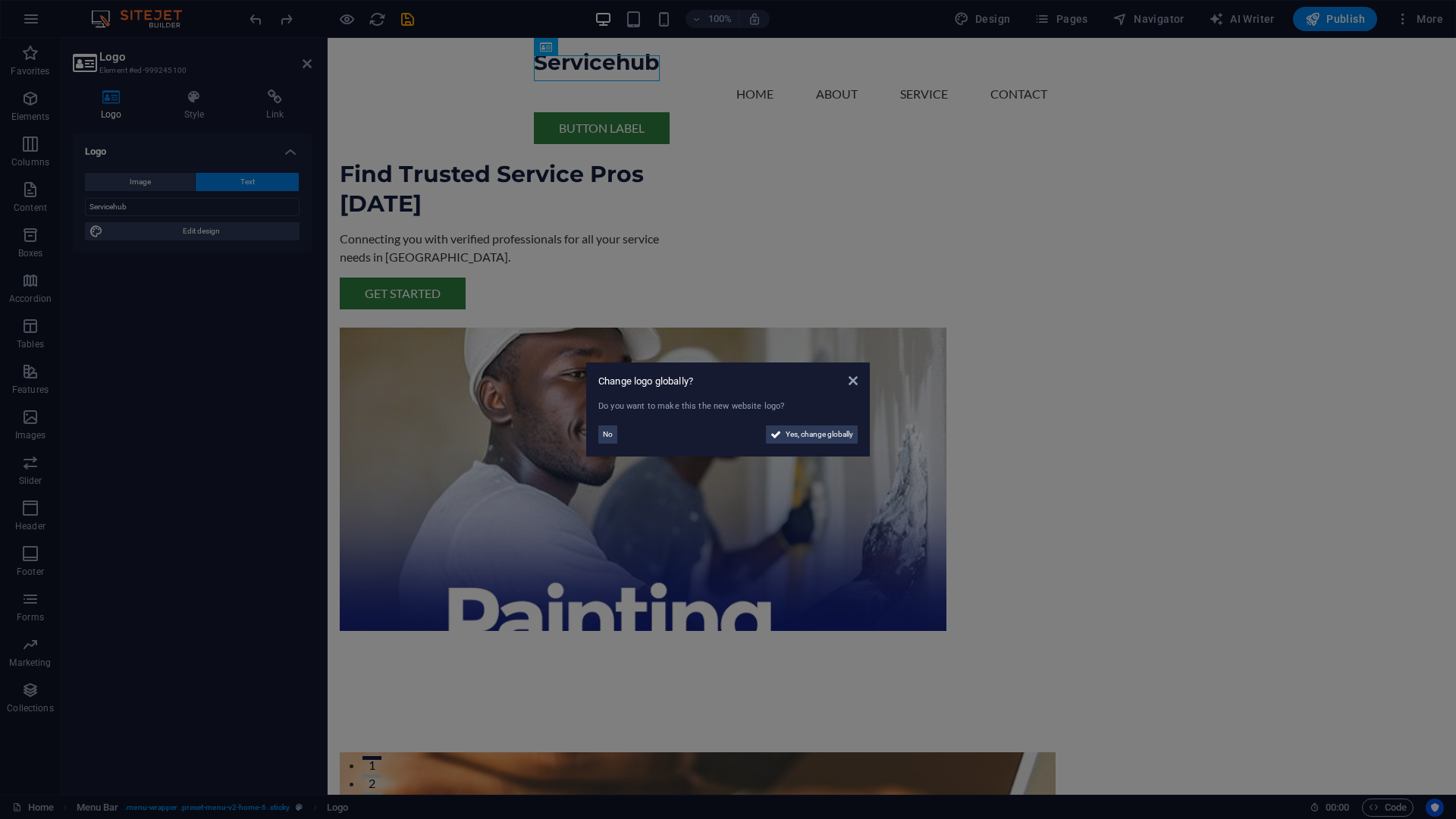
click at [736, 115] on aside "Change logo globally? Do you want to make this the new website logo? No Yes, ch…" at bounding box center [728, 409] width 1456 height 819
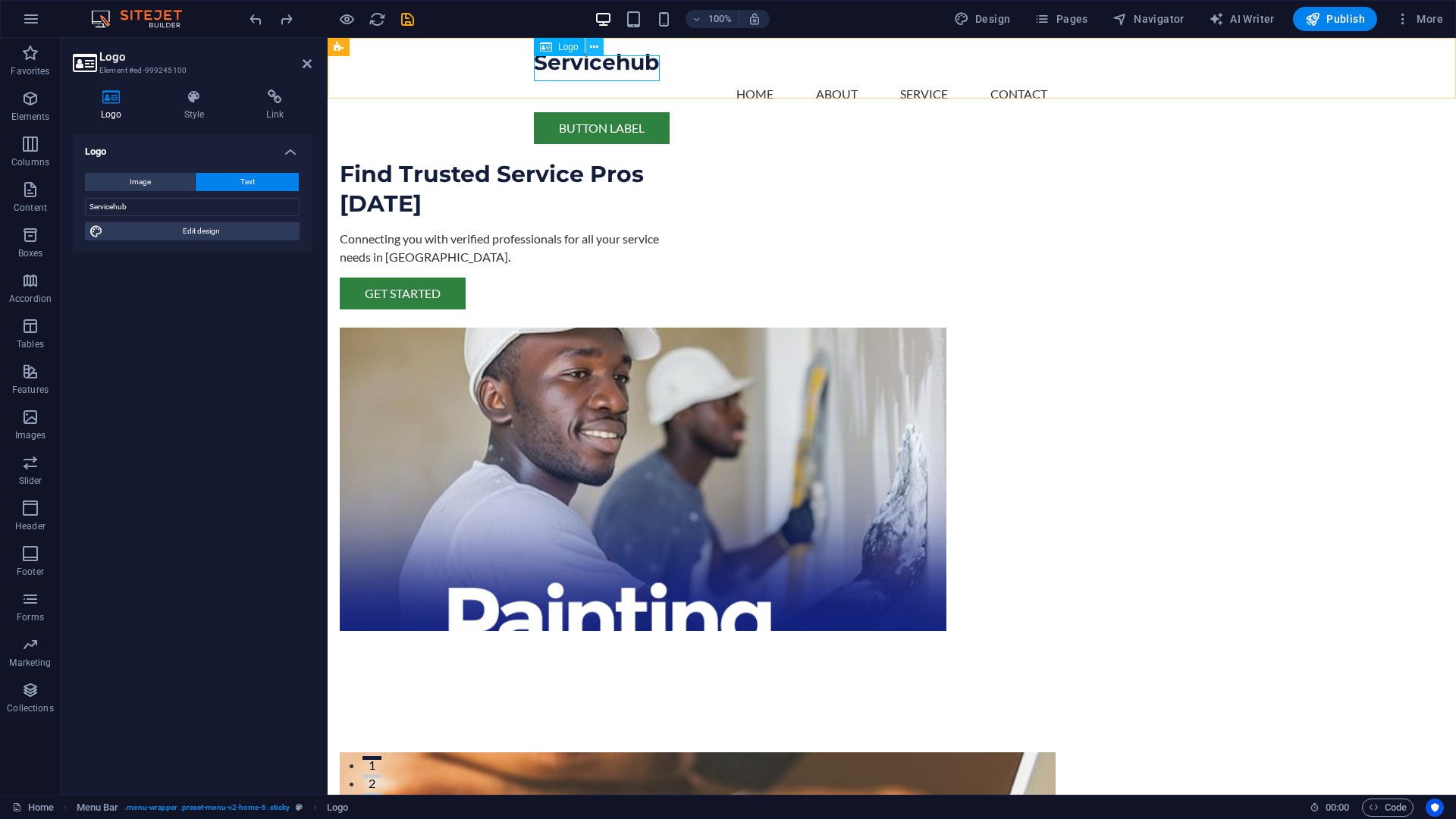
click at [598, 48] on button at bounding box center [595, 47] width 18 height 18
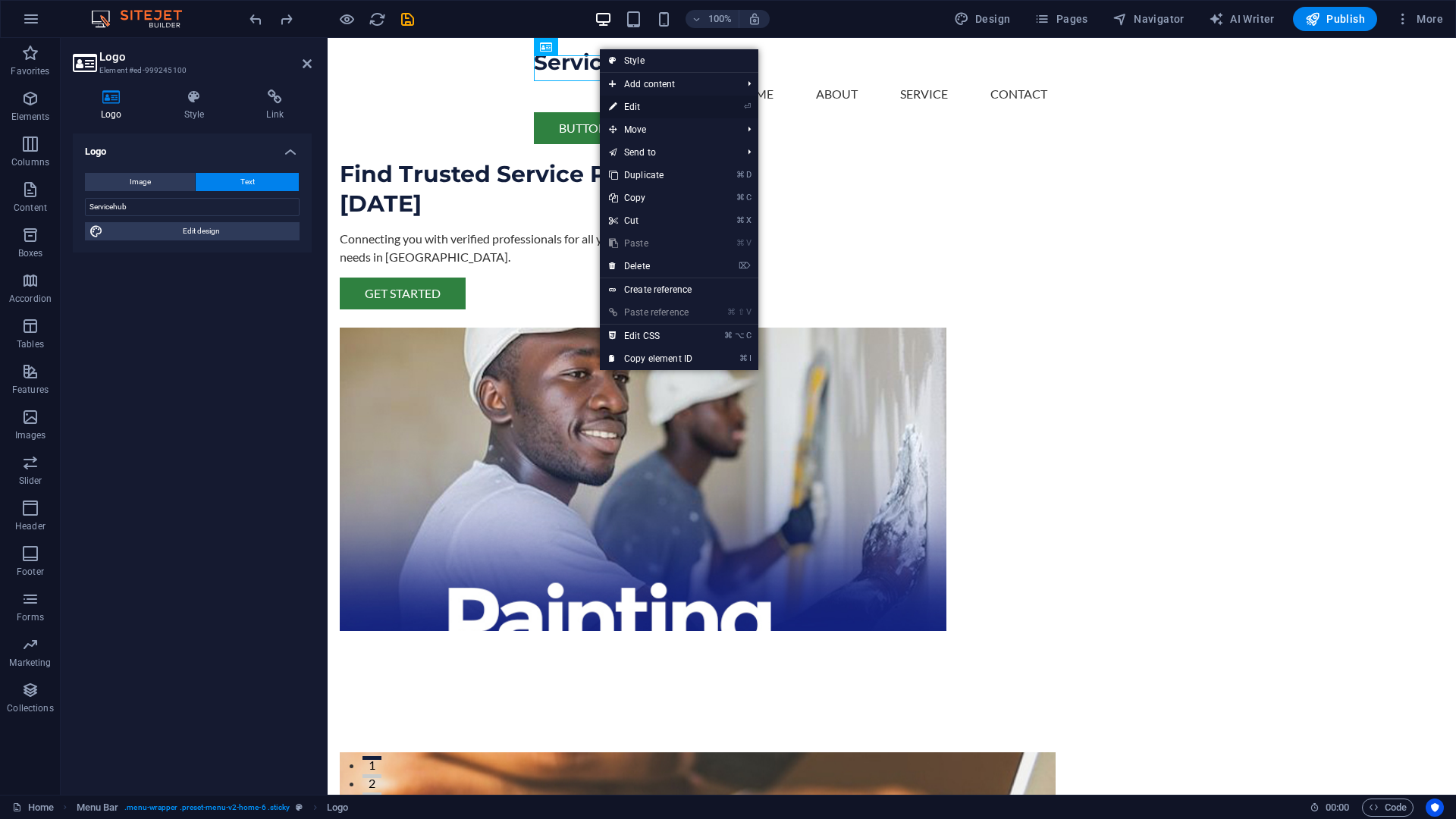
click at [641, 108] on link "⏎ Edit" at bounding box center [651, 107] width 102 height 23
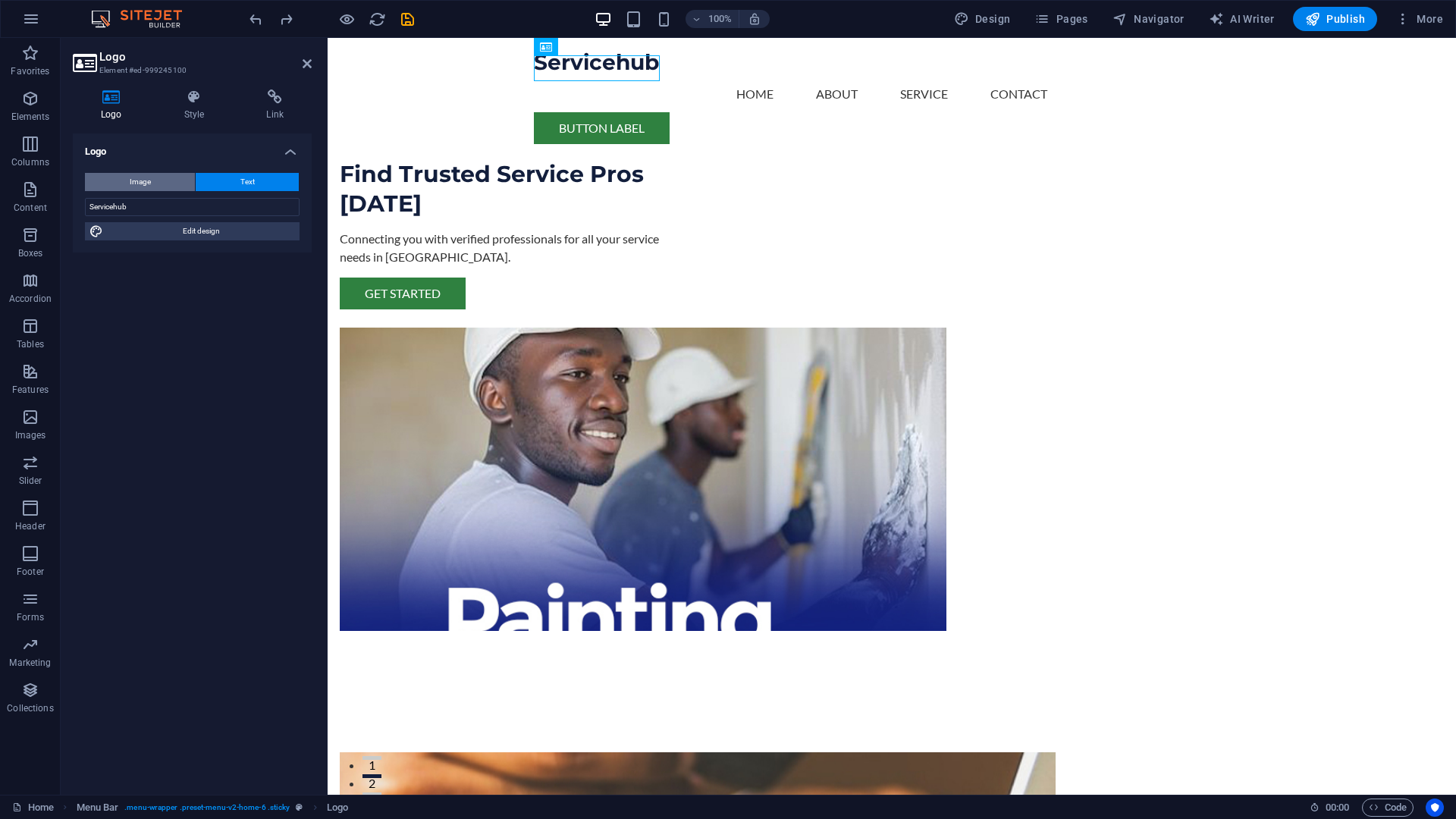
click at [158, 184] on button "Image" at bounding box center [139, 182] width 110 height 18
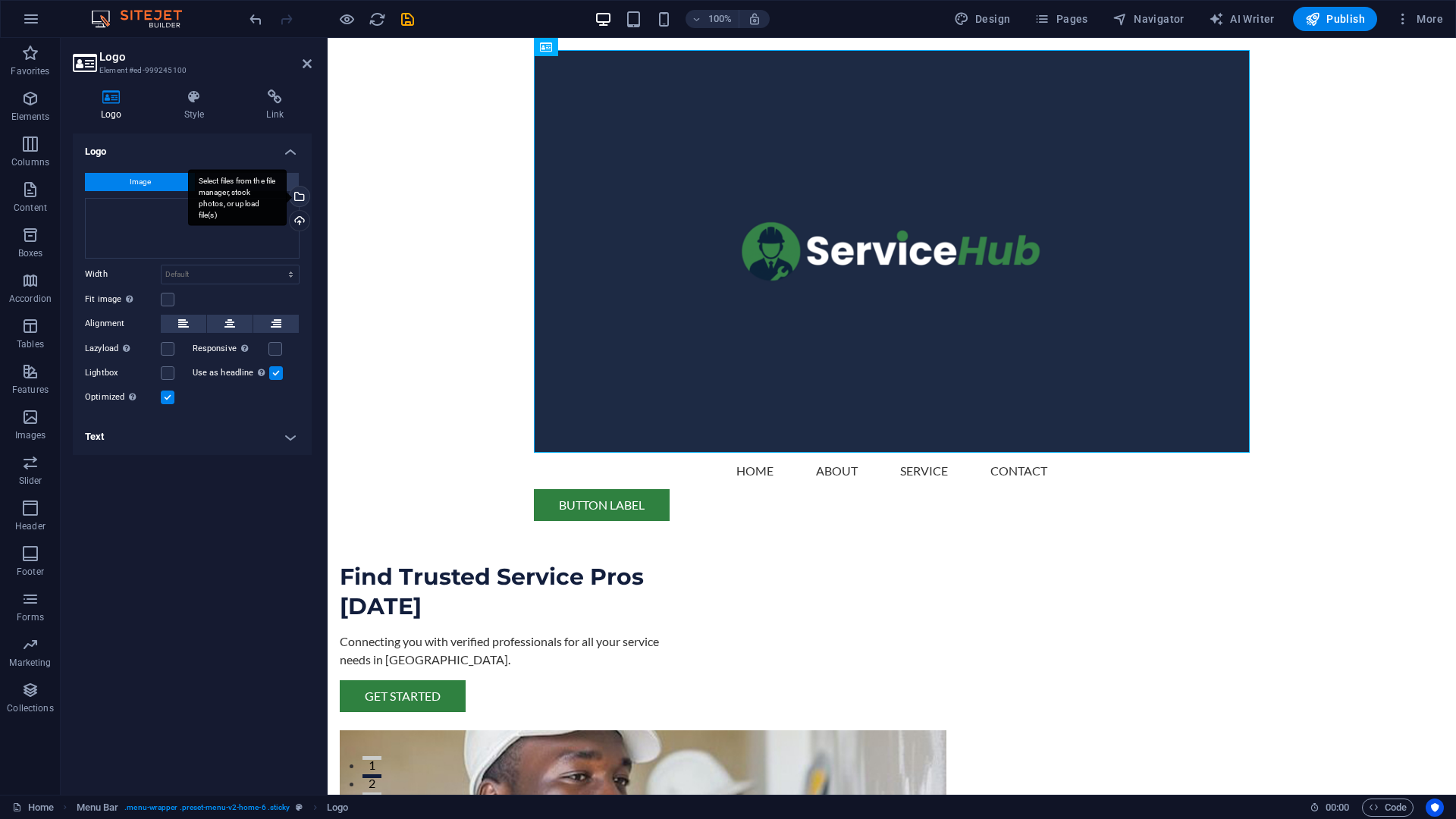
click at [300, 200] on div "Select files from the file manager, stock photos, or upload file(s)" at bounding box center [298, 198] width 23 height 23
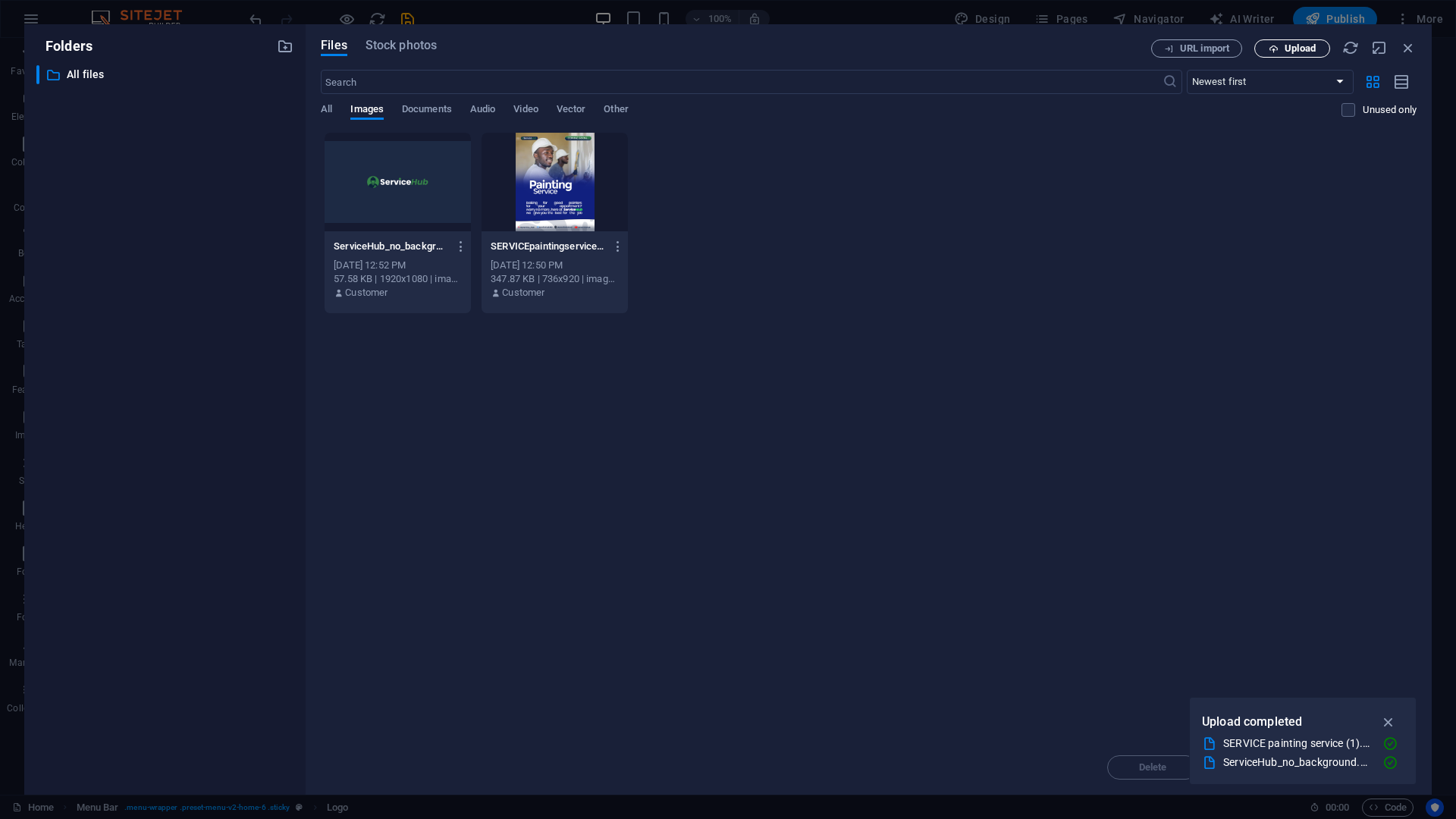
click at [1294, 51] on span "Upload" at bounding box center [1300, 48] width 31 height 9
click at [1411, 45] on icon "button" at bounding box center [1408, 48] width 17 height 17
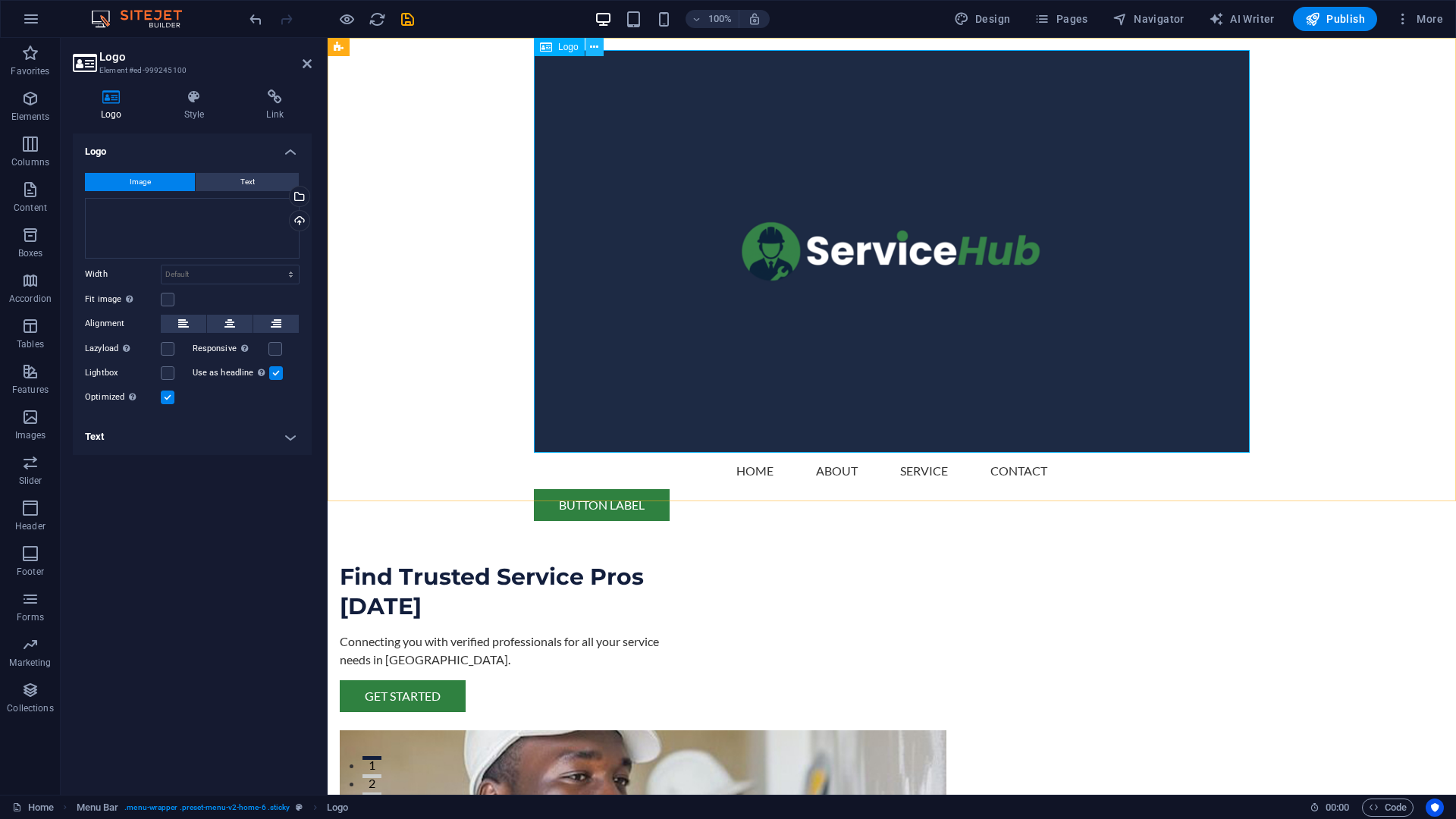
click at [595, 54] on icon at bounding box center [594, 47] width 8 height 16
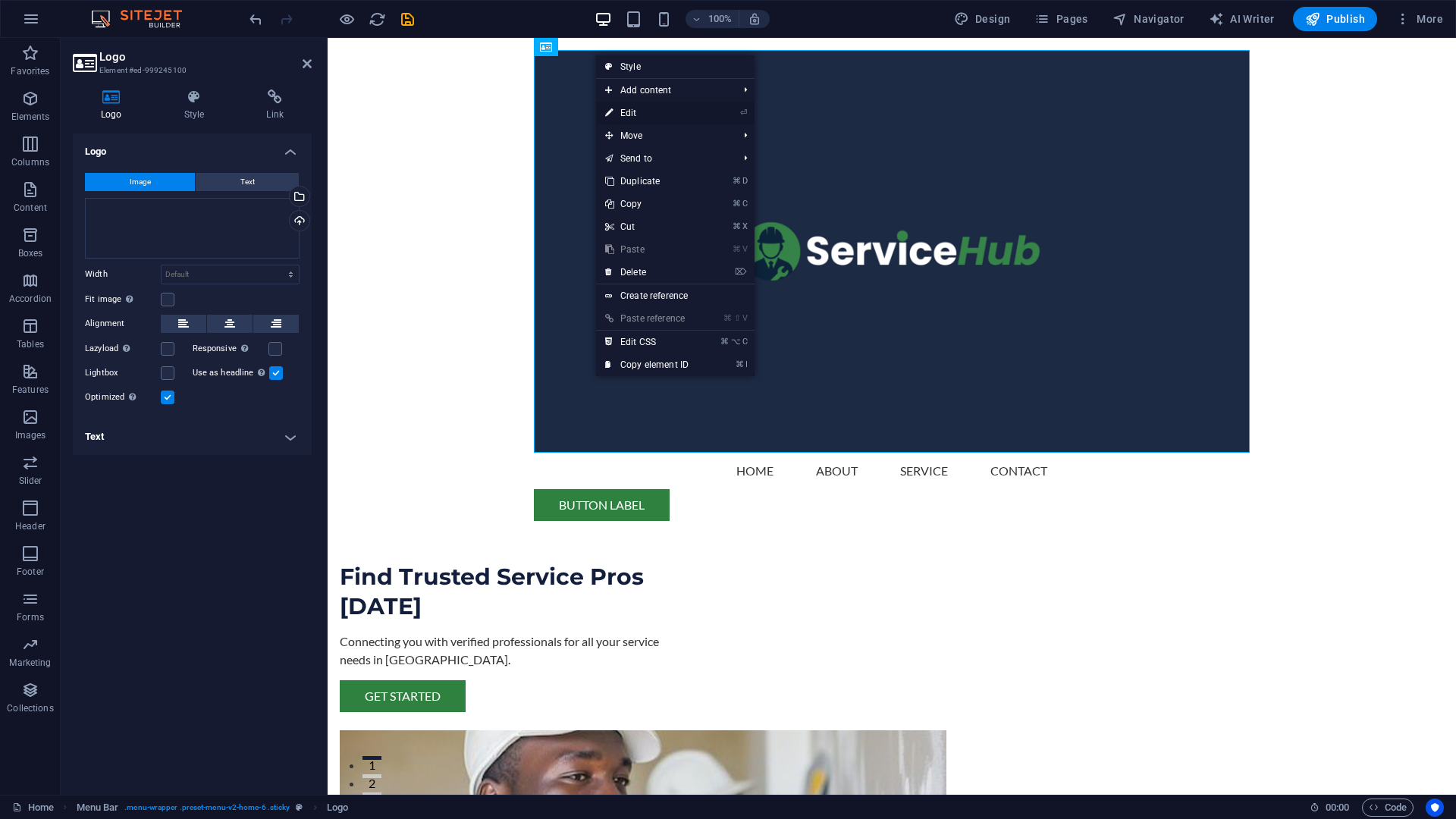
click at [638, 111] on link "⏎ Edit" at bounding box center [647, 113] width 102 height 23
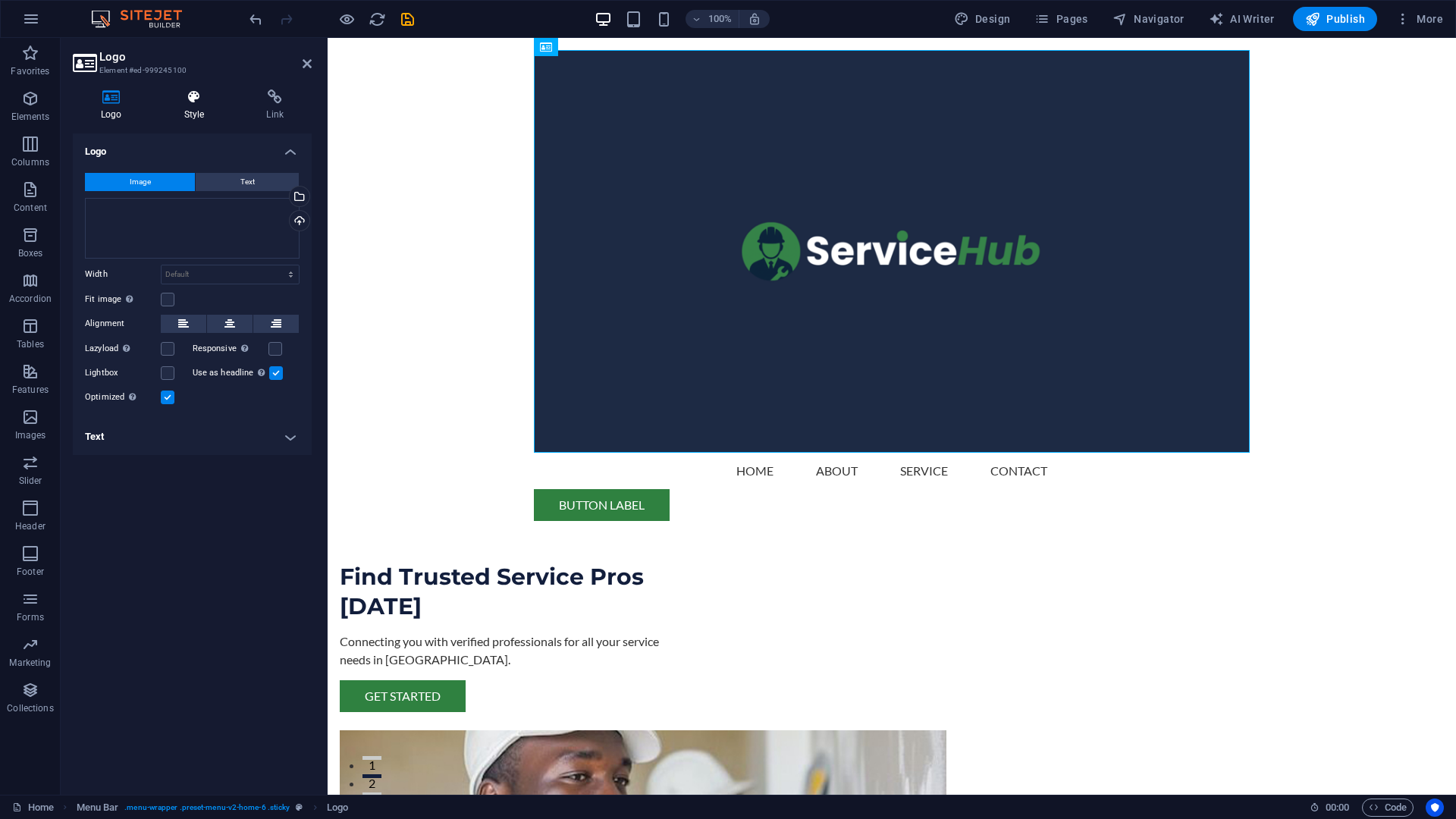
click at [193, 102] on icon at bounding box center [195, 97] width 77 height 15
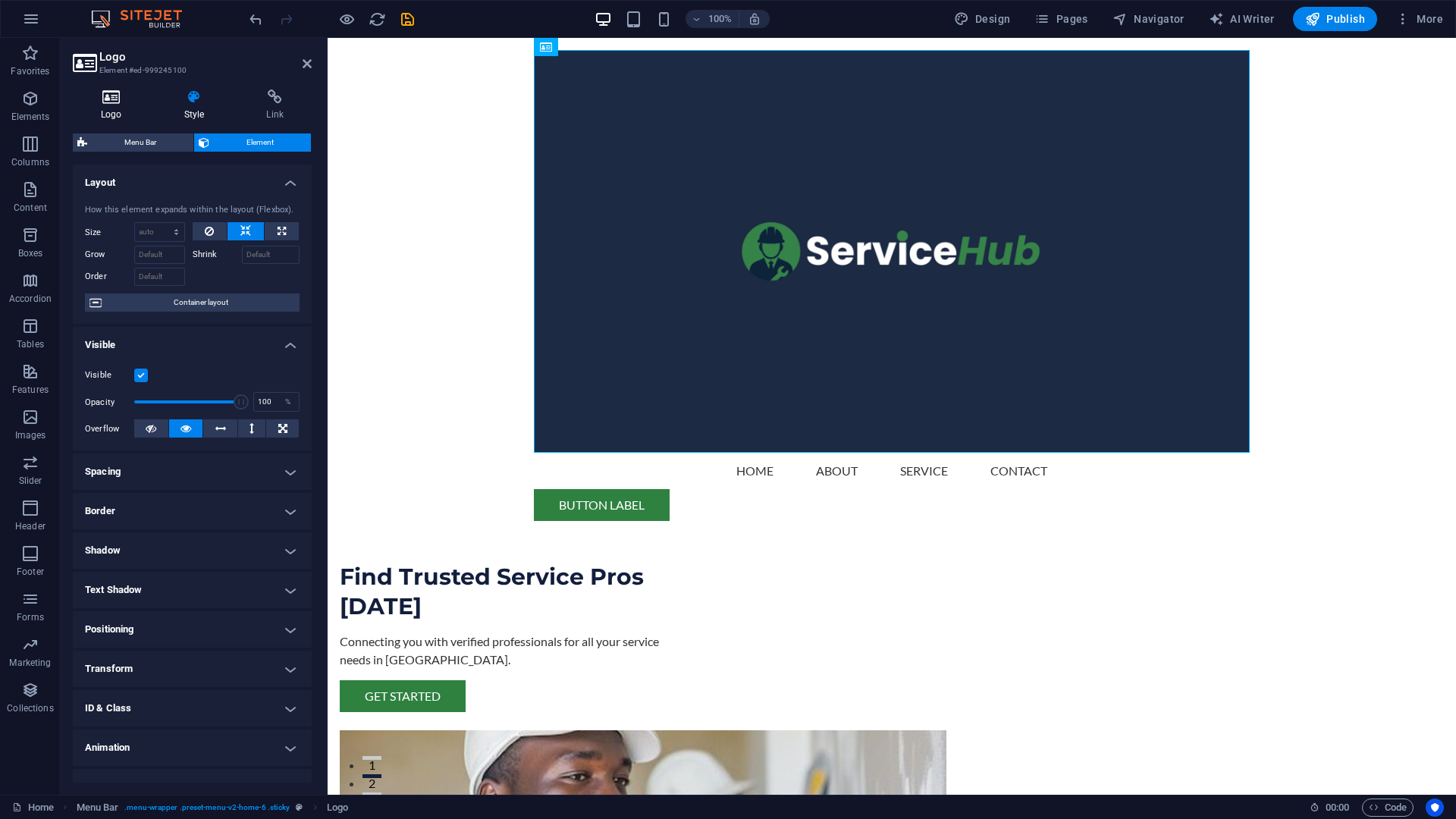
click at [116, 99] on icon at bounding box center [112, 97] width 78 height 15
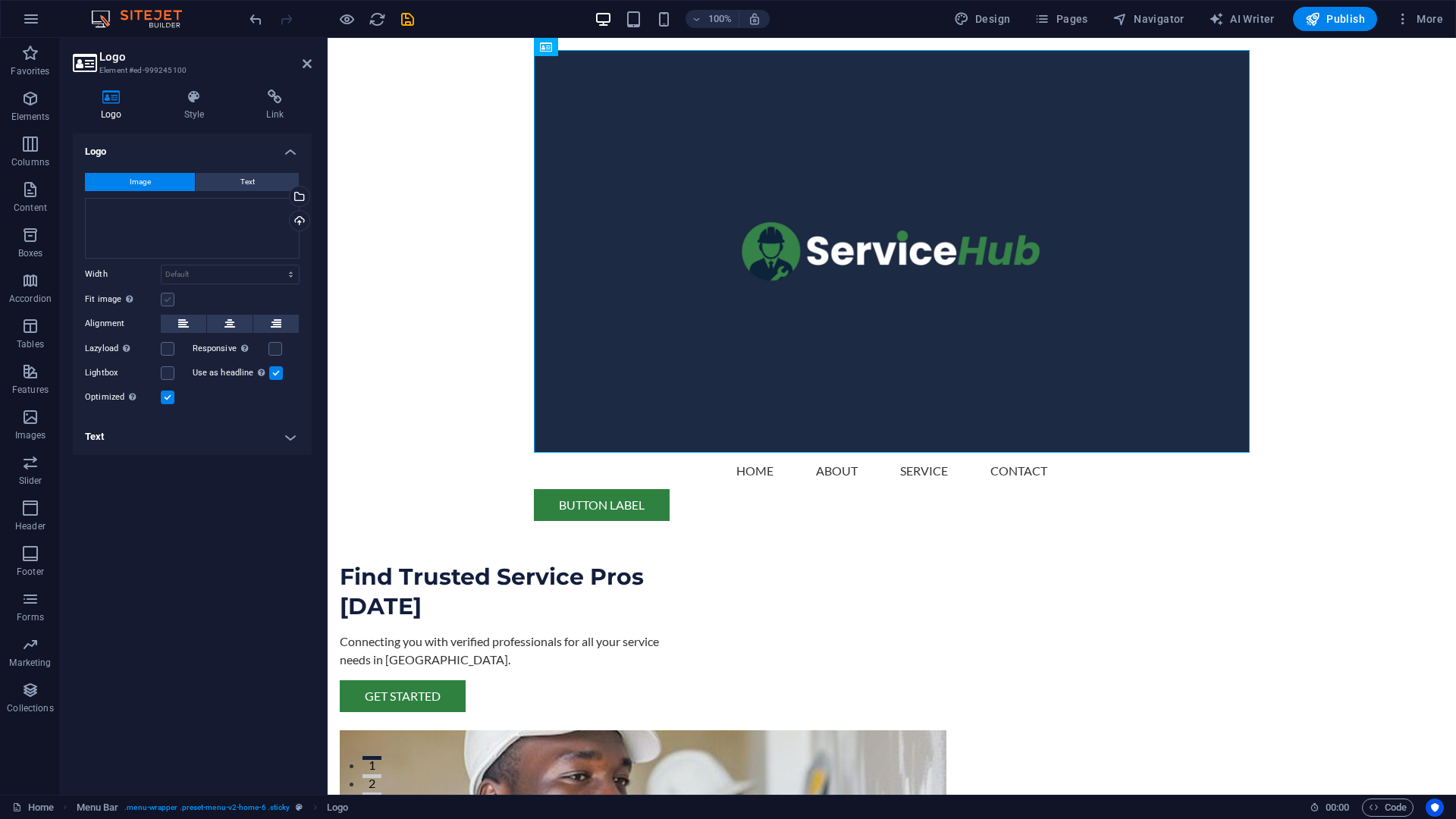
click at [171, 305] on label at bounding box center [168, 300] width 14 height 14
click at [0, 0] on input "Fit image Automatically fit image to a fixed width and height" at bounding box center [0, 0] width 0 height 0
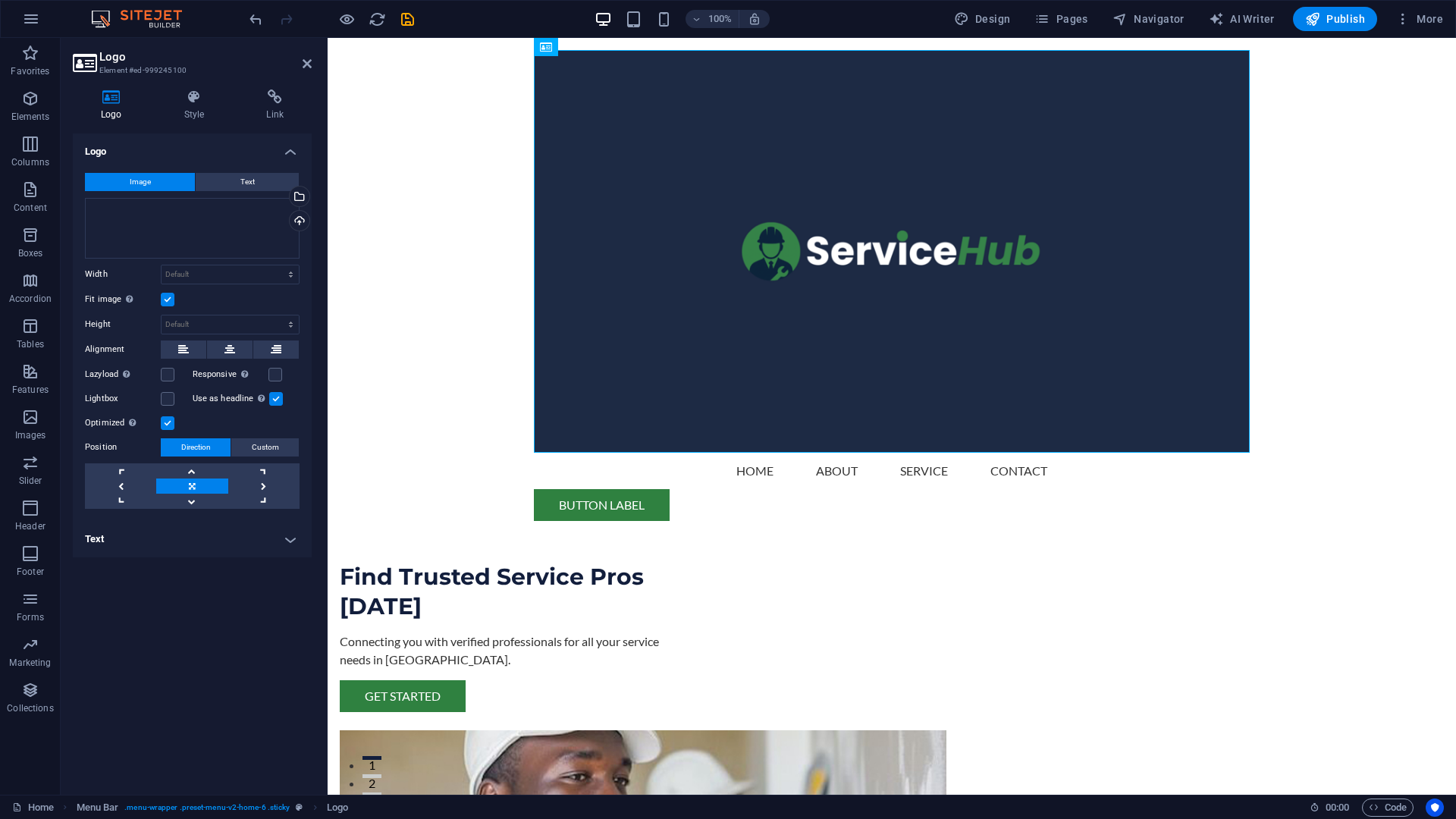
click at [169, 381] on div "Lazyload Loading images after the page loads improves page speed." at bounding box center [138, 375] width 108 height 18
click at [165, 378] on label at bounding box center [168, 375] width 14 height 14
click at [0, 0] on input "Lazyload Loading images after the page loads improves page speed." at bounding box center [0, 0] width 0 height 0
click at [165, 378] on label at bounding box center [168, 375] width 14 height 14
click at [0, 0] on input "Lazyload Loading images after the page loads improves page speed." at bounding box center [0, 0] width 0 height 0
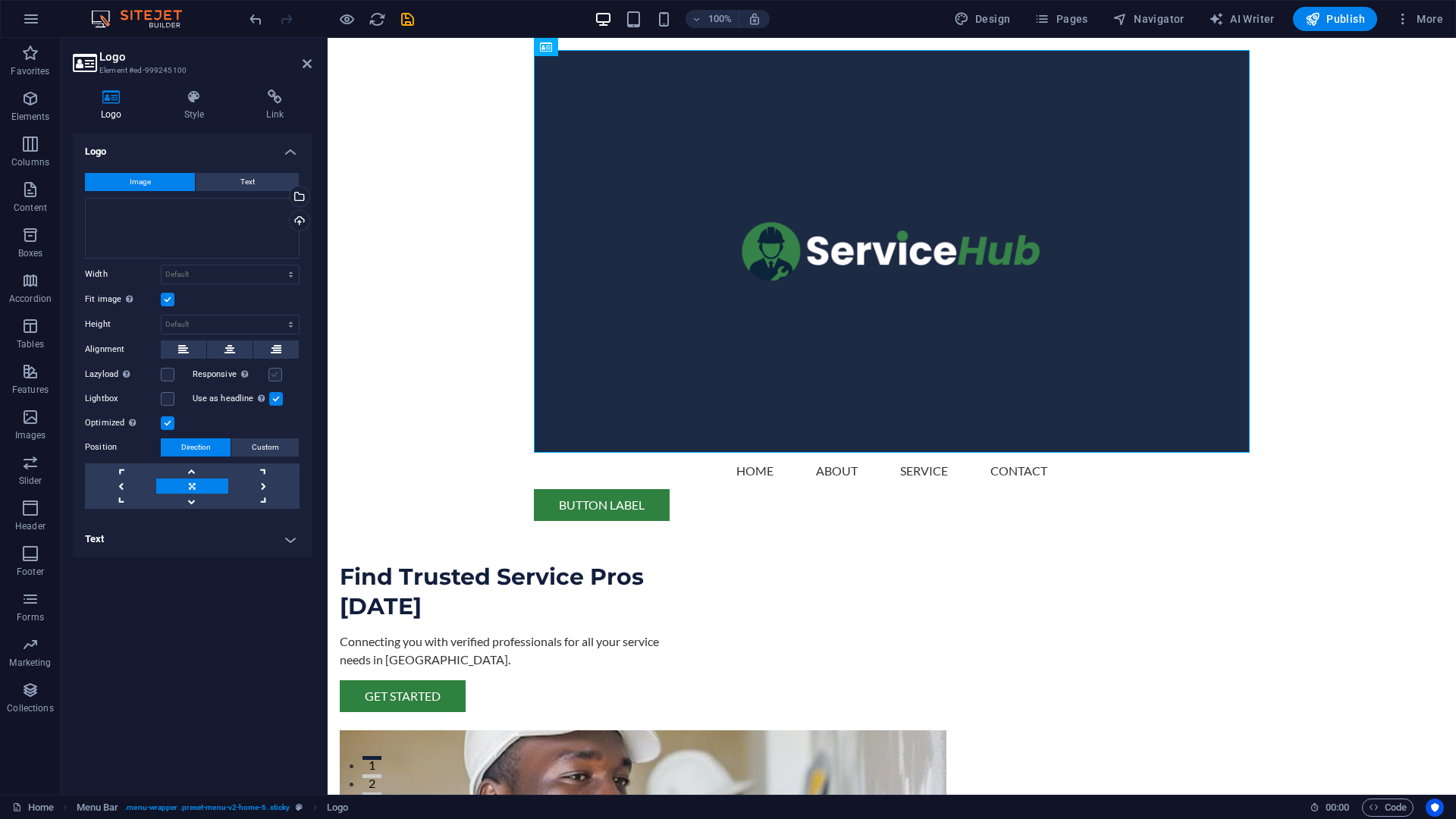
click at [272, 376] on label at bounding box center [275, 375] width 14 height 14
click at [0, 0] on input "Responsive Automatically load retina image and smartphone optimized sizes." at bounding box center [0, 0] width 0 height 0
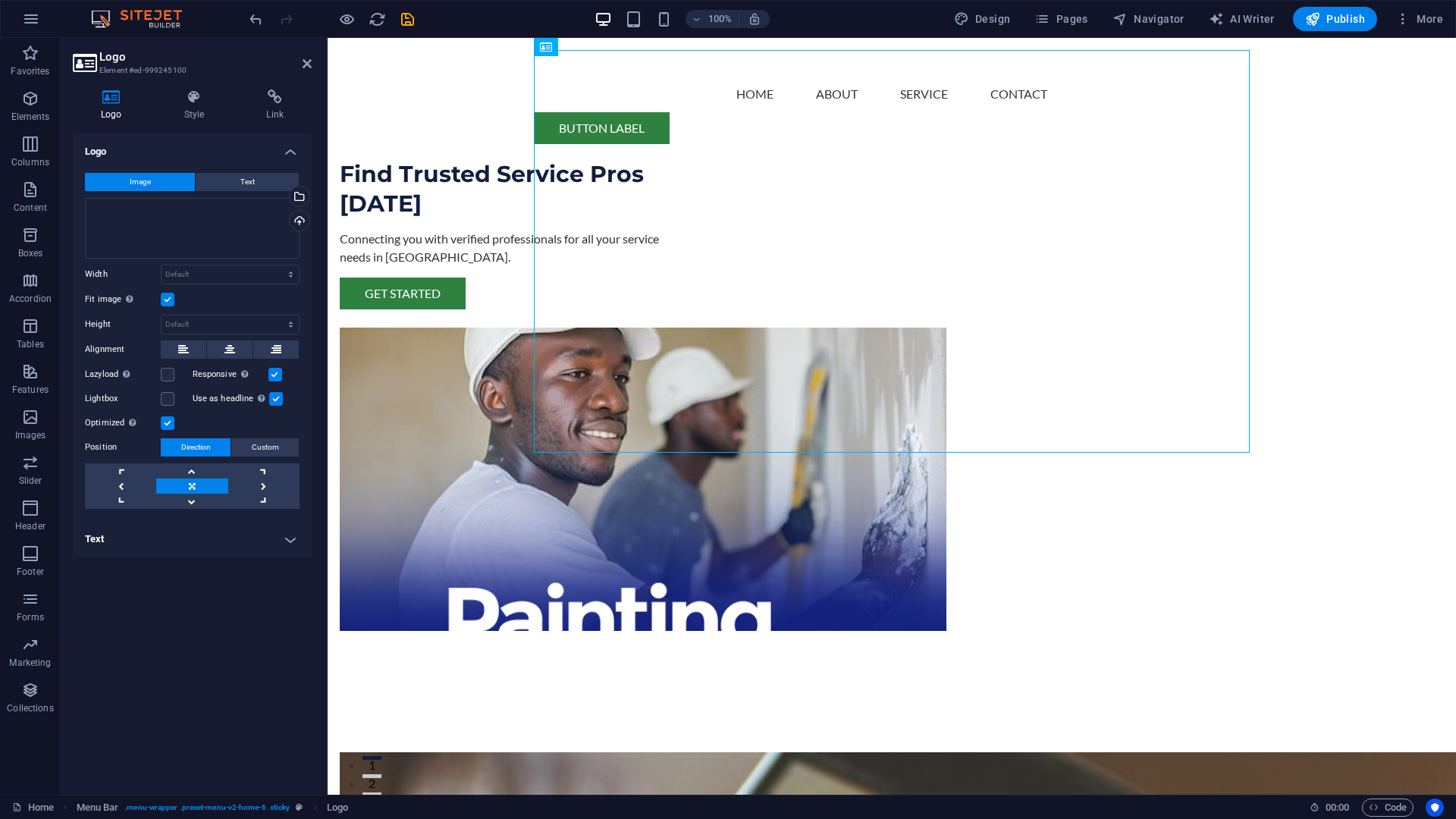
click at [272, 376] on label at bounding box center [275, 375] width 14 height 14
click at [0, 0] on input "Responsive Automatically load retina image and smartphone optimized sizes." at bounding box center [0, 0] width 0 height 0
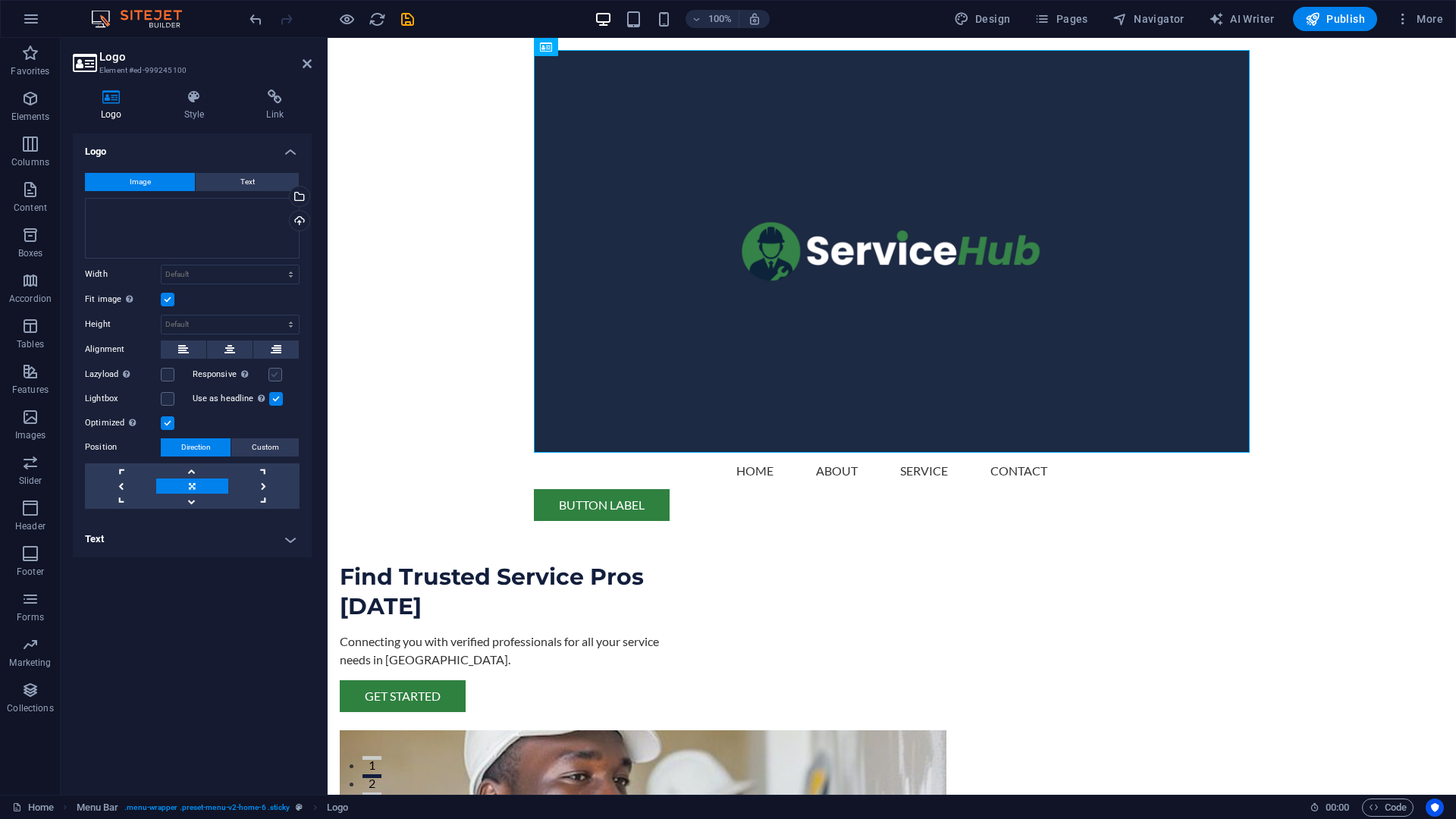
click at [272, 376] on label at bounding box center [275, 375] width 14 height 14
click at [0, 0] on input "Responsive Automatically load retina image and smartphone optimized sizes." at bounding box center [0, 0] width 0 height 0
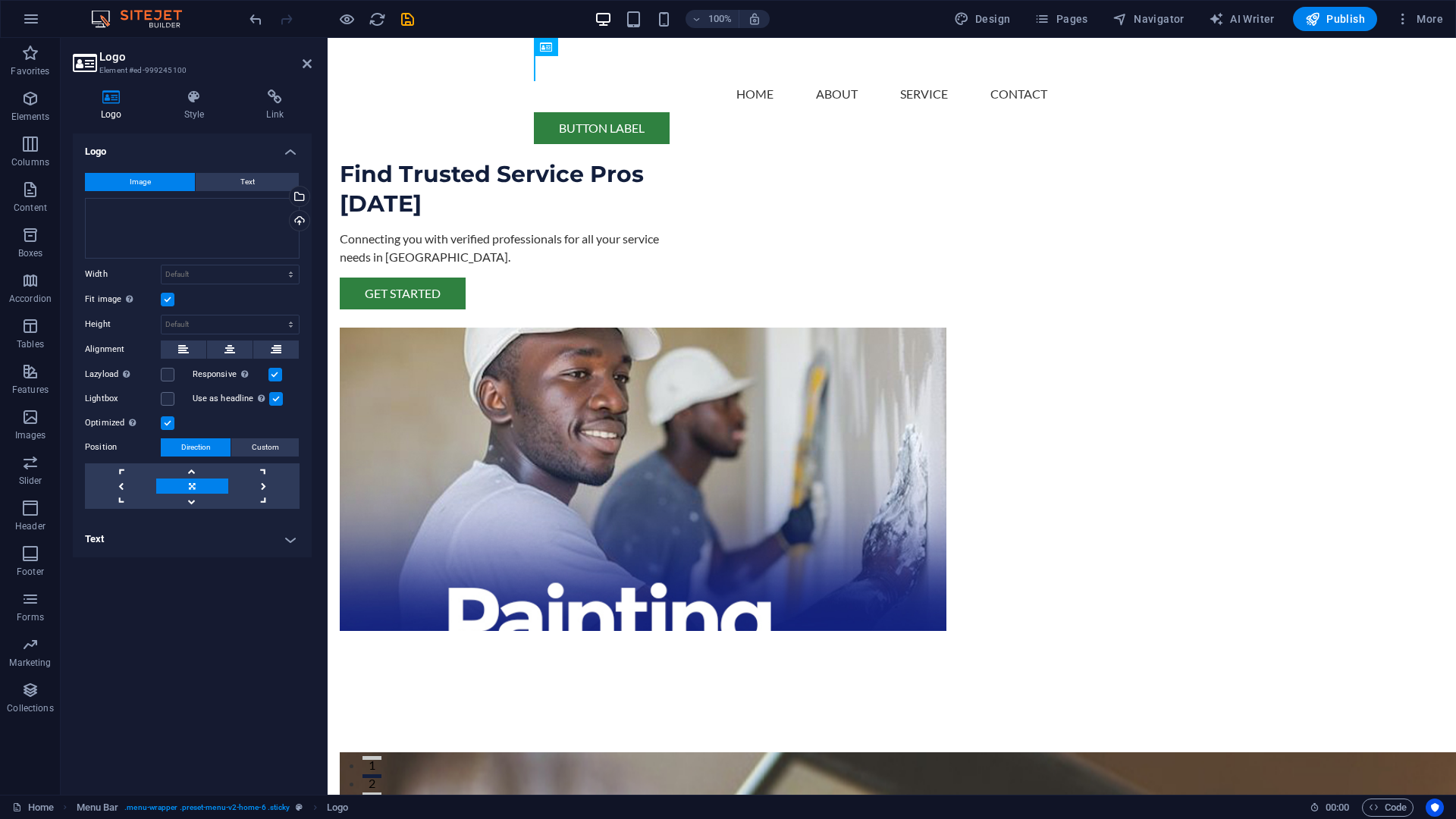
click at [272, 376] on label at bounding box center [275, 375] width 14 height 14
click at [0, 0] on input "Responsive Automatically load retina image and smartphone optimized sizes." at bounding box center [0, 0] width 0 height 0
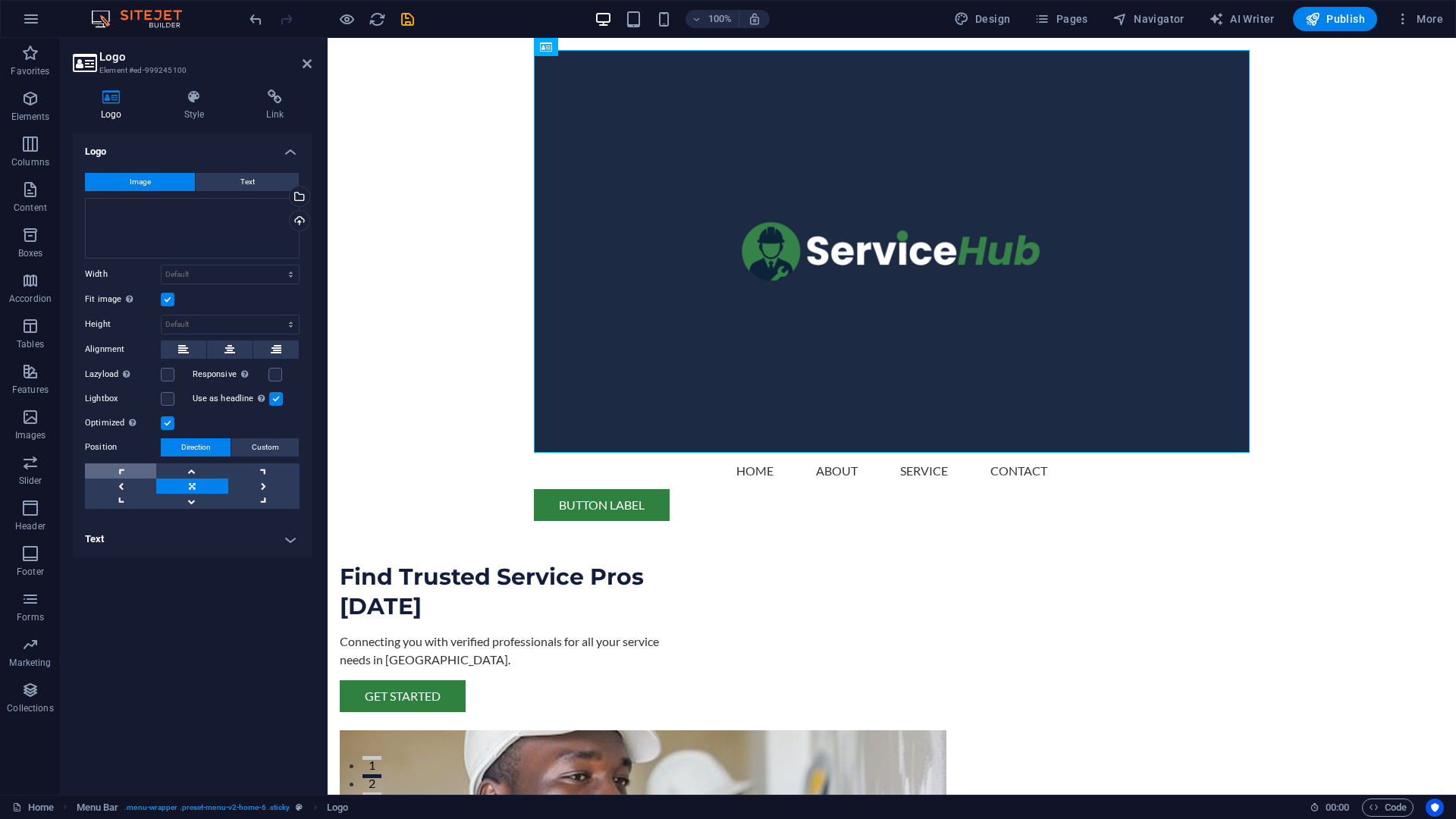
click at [124, 470] on link at bounding box center [120, 471] width 72 height 15
click at [540, 450] on icon at bounding box center [545, 444] width 11 height 18
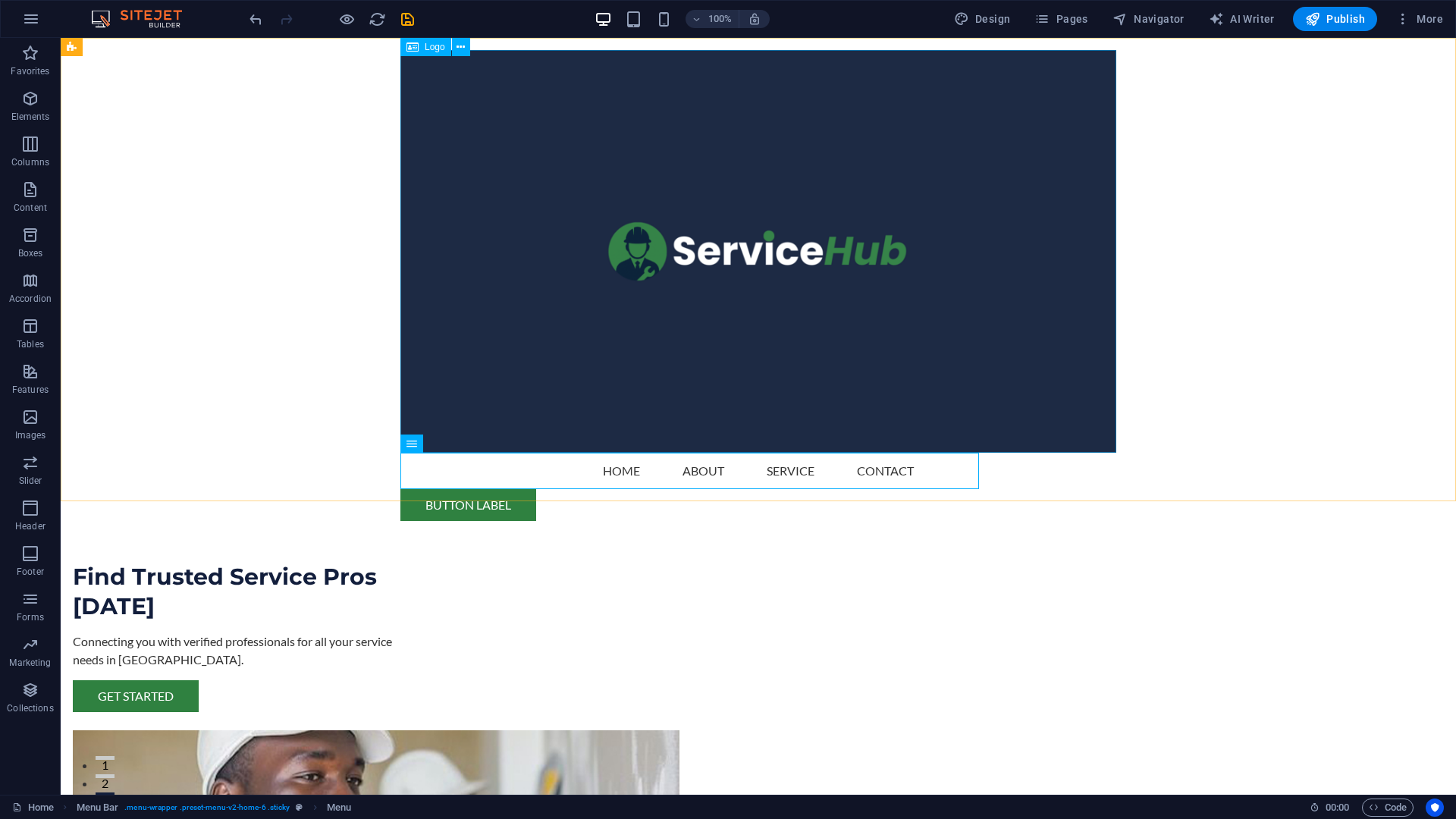
click at [442, 383] on div at bounding box center [758, 251] width 716 height 403
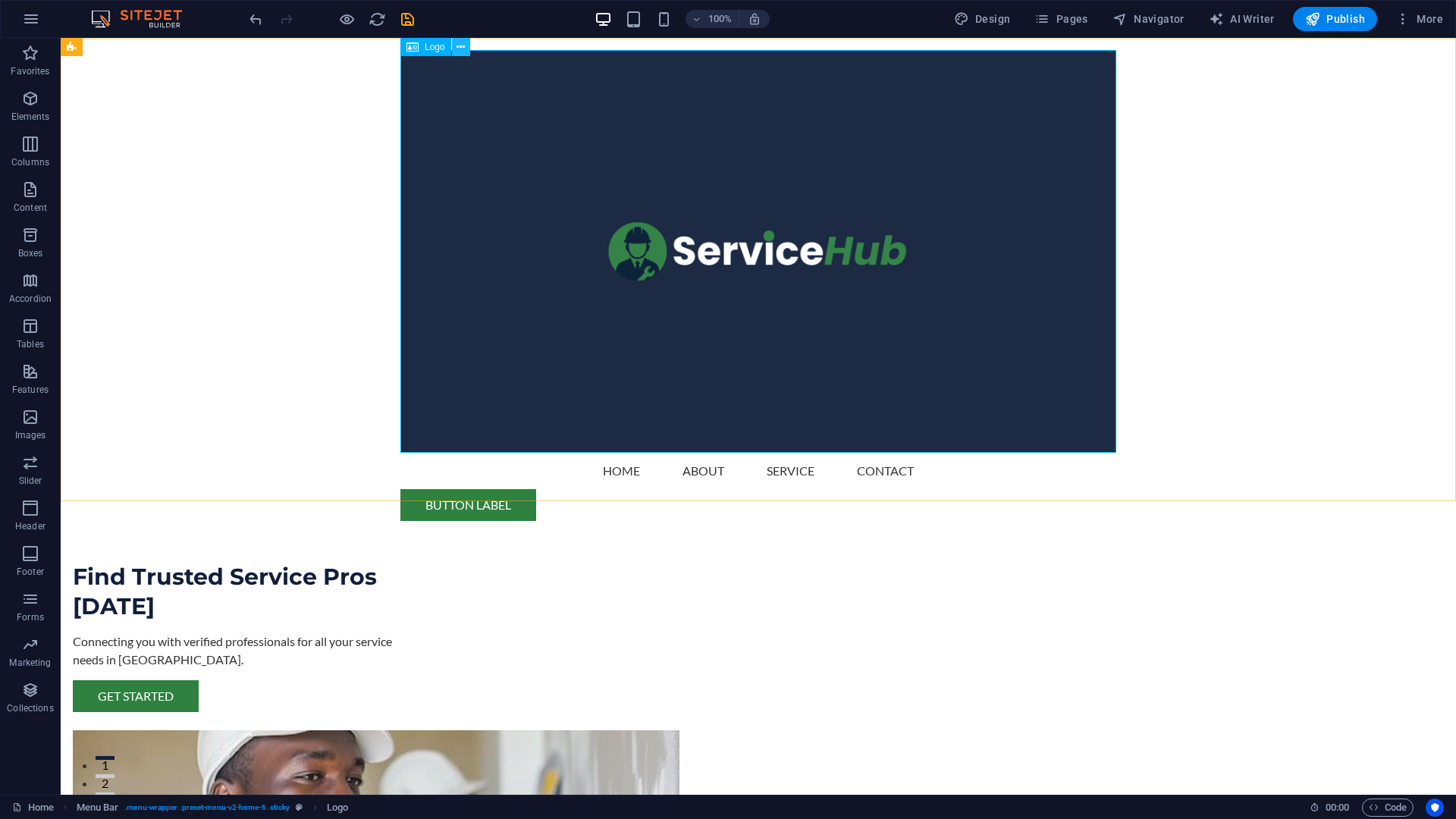
click at [463, 51] on icon at bounding box center [461, 47] width 8 height 16
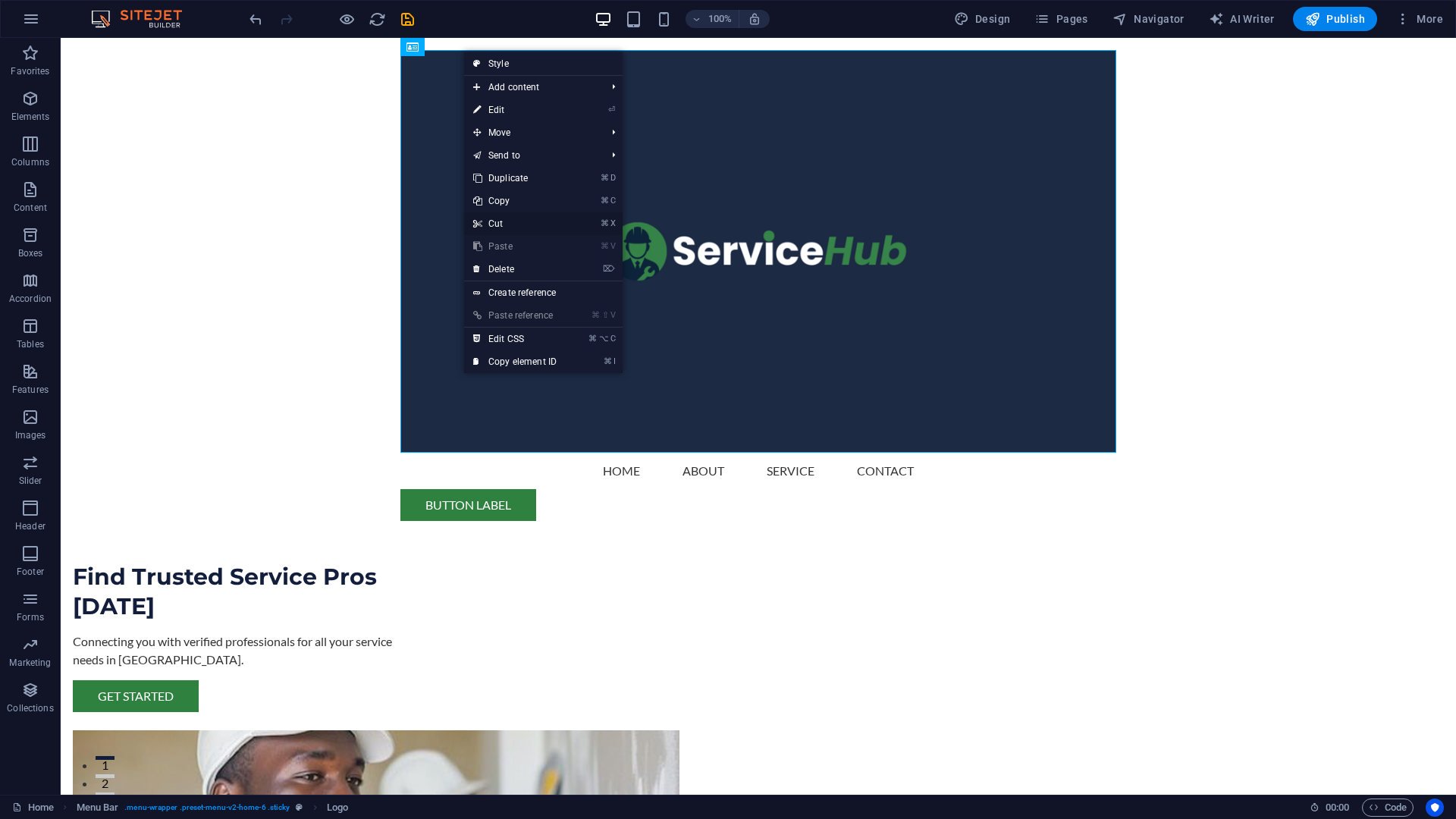
click at [511, 220] on link "⌘ X Cut" at bounding box center [515, 224] width 102 height 23
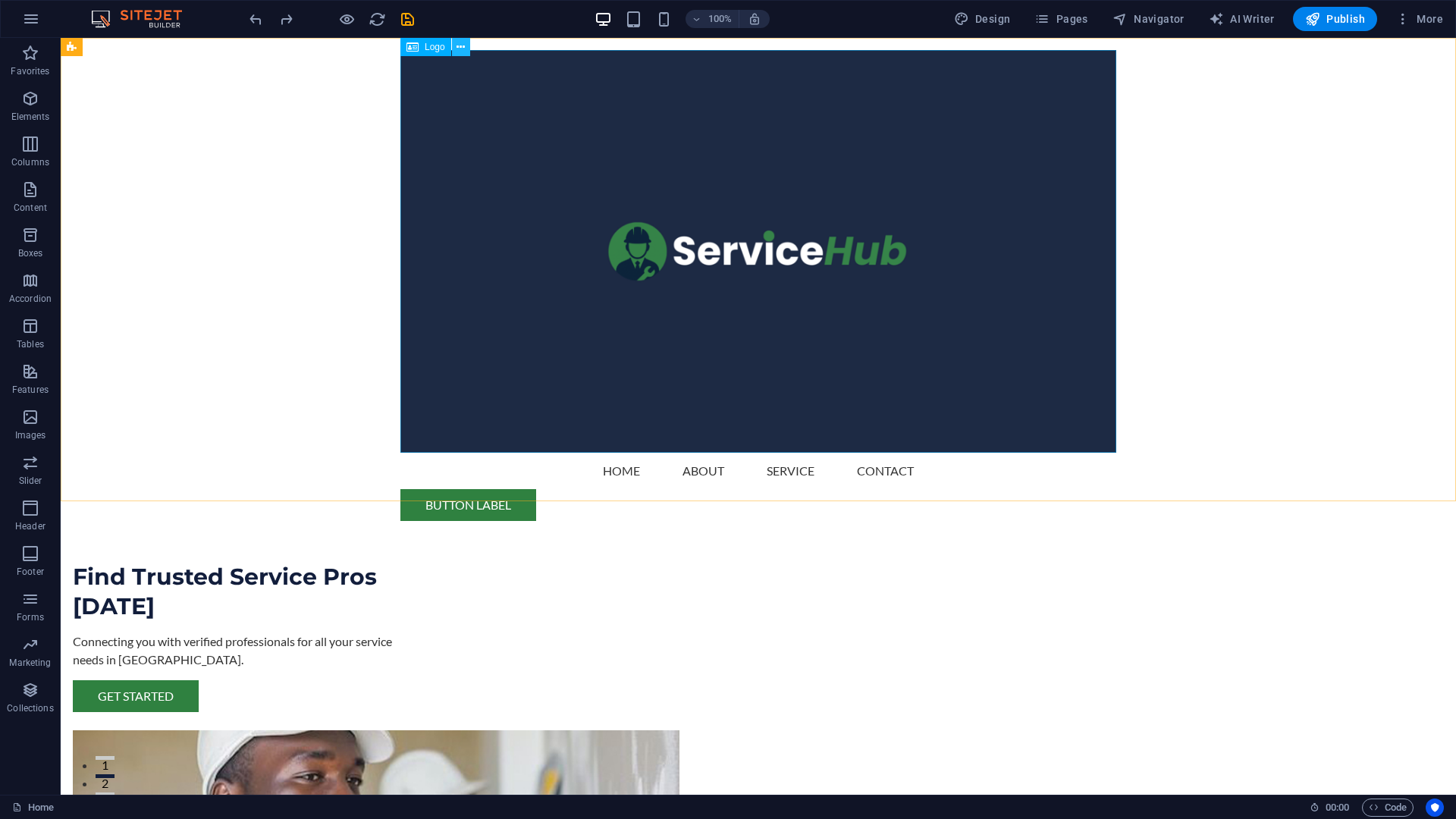
click at [464, 52] on icon at bounding box center [461, 47] width 8 height 16
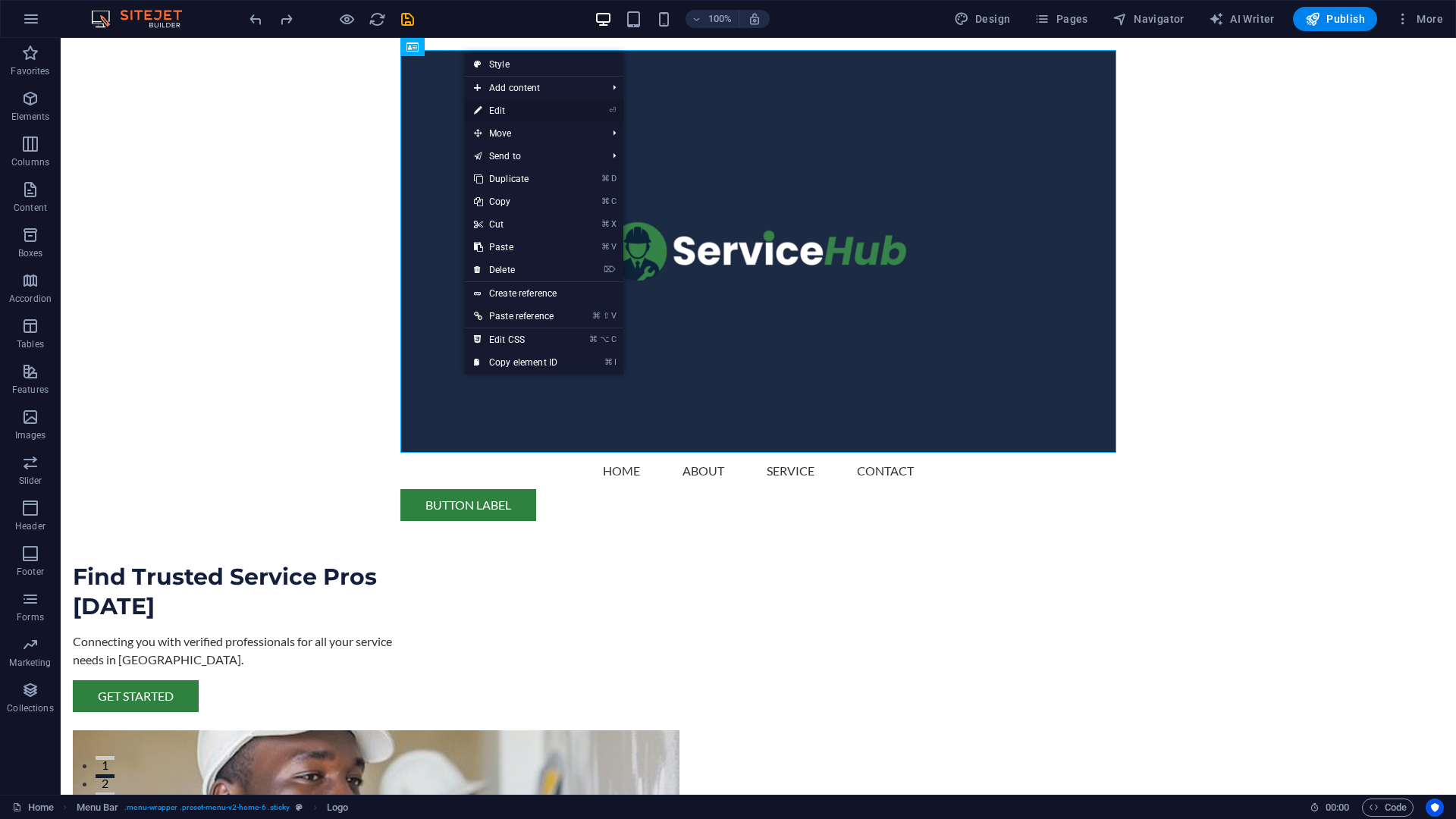
click at [556, 106] on link "⏎ Edit" at bounding box center [515, 111] width 102 height 23
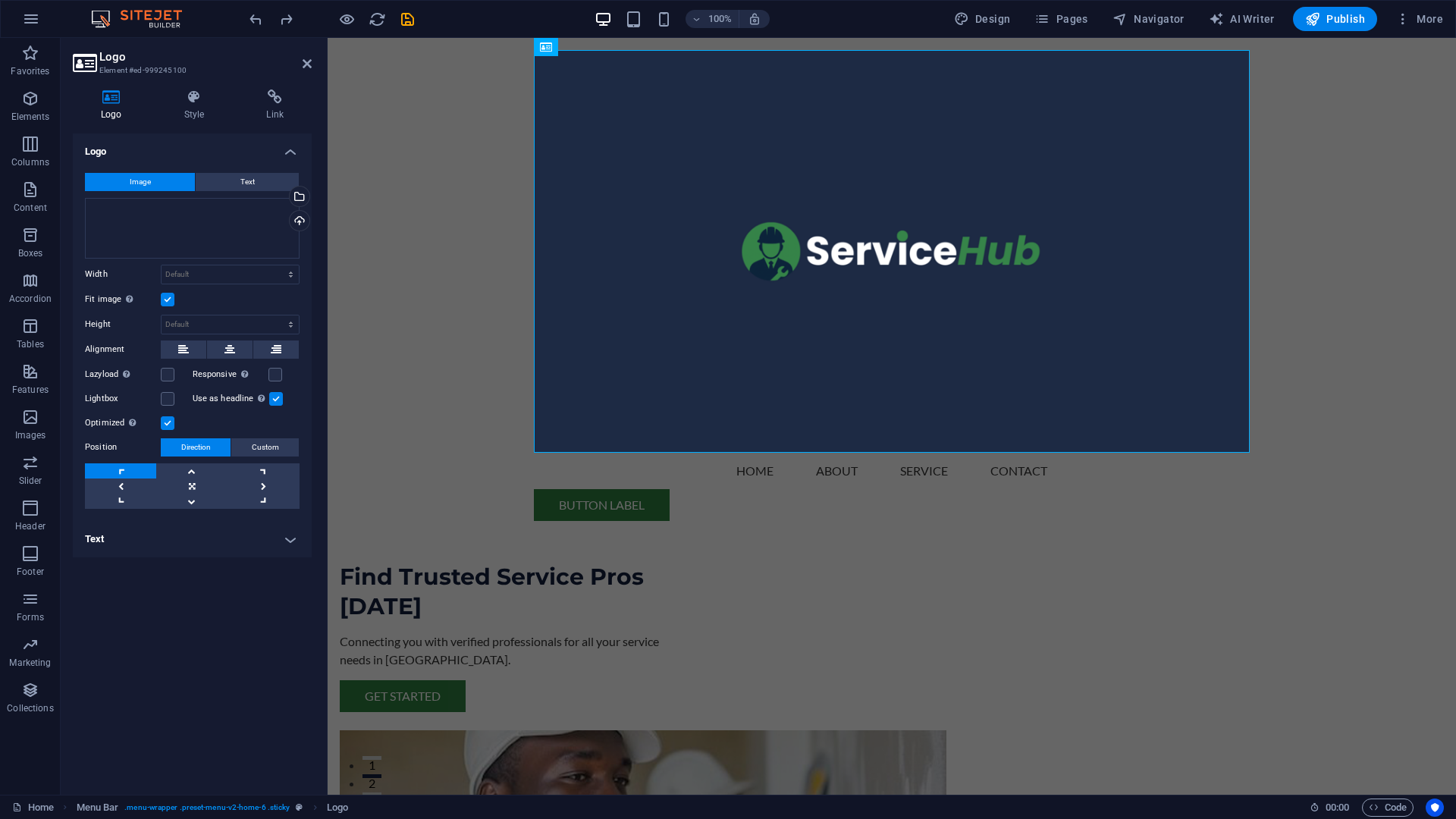
click at [107, 299] on label "Fit image Automatically fit image to a fixed width and height" at bounding box center [122, 300] width 76 height 18
click at [0, 0] on input "Fit image Automatically fit image to a fixed width and height" at bounding box center [0, 0] width 0 height 0
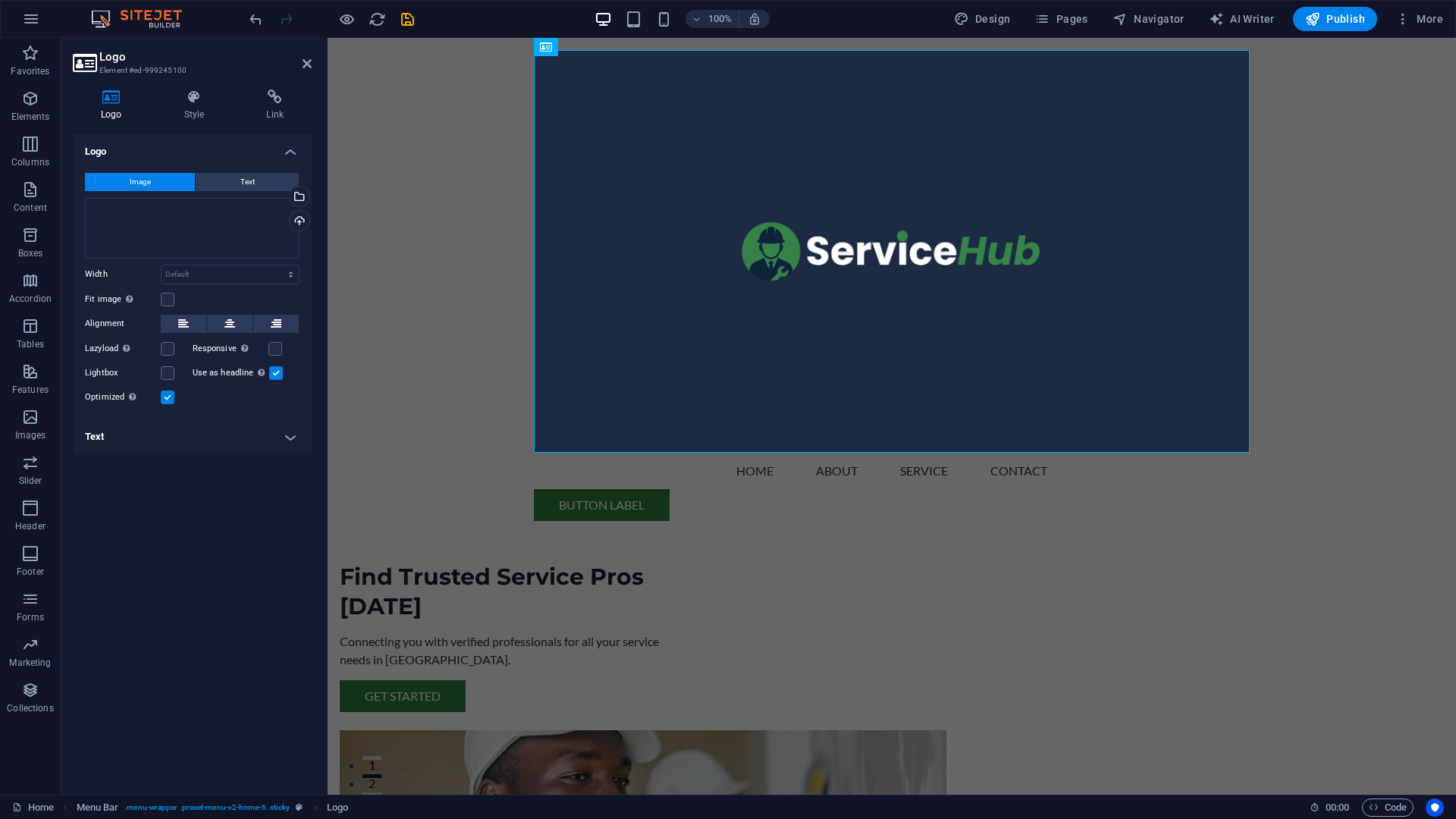
click at [107, 299] on label "Fit image Automatically fit image to a fixed width and height" at bounding box center [122, 300] width 76 height 18
click at [0, 0] on input "Fit image Automatically fit image to a fixed width and height" at bounding box center [0, 0] width 0 height 0
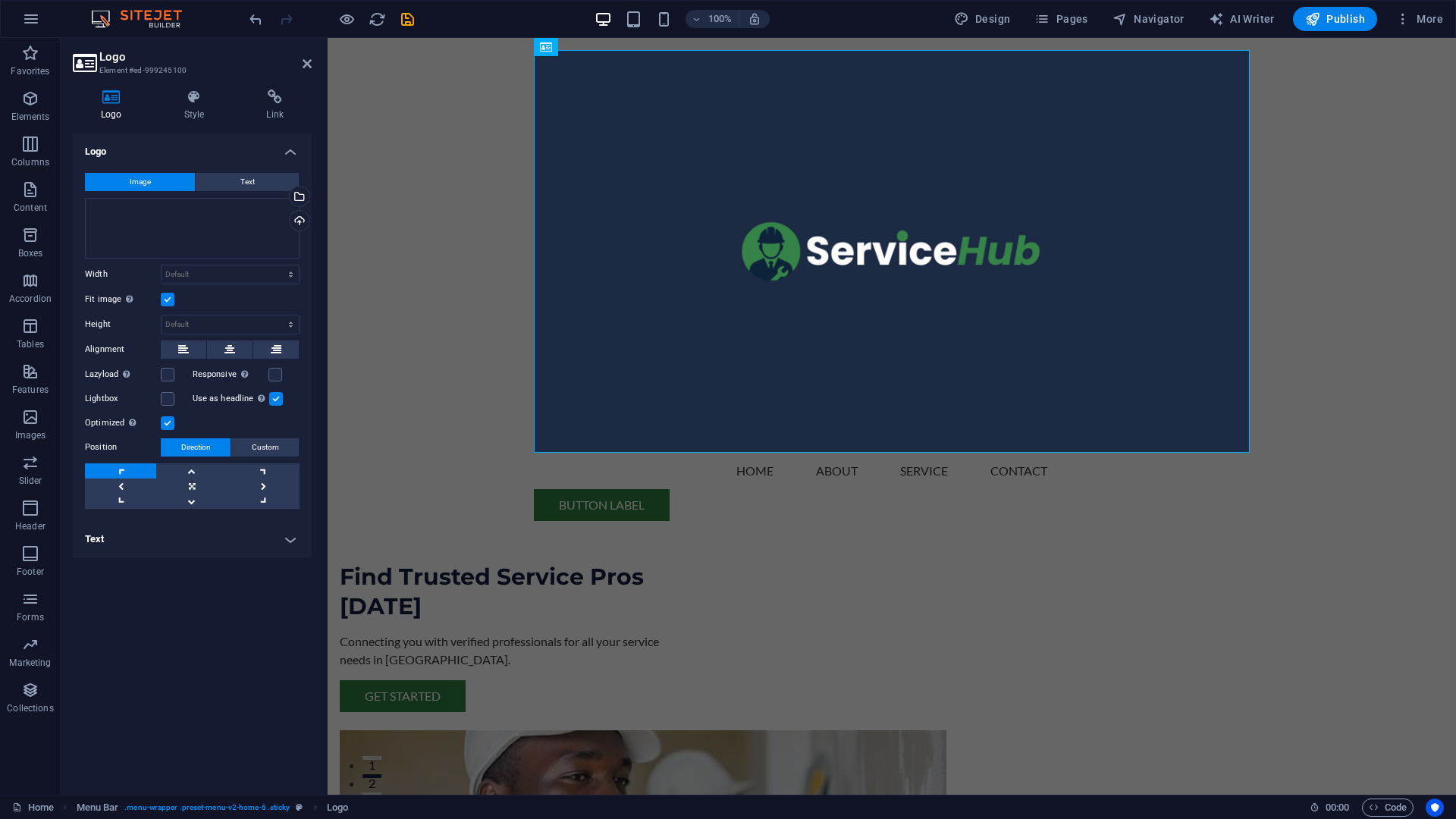
click at [162, 302] on label at bounding box center [168, 300] width 14 height 14
click at [0, 0] on input "Fit image Automatically fit image to a fixed width and height" at bounding box center [0, 0] width 0 height 0
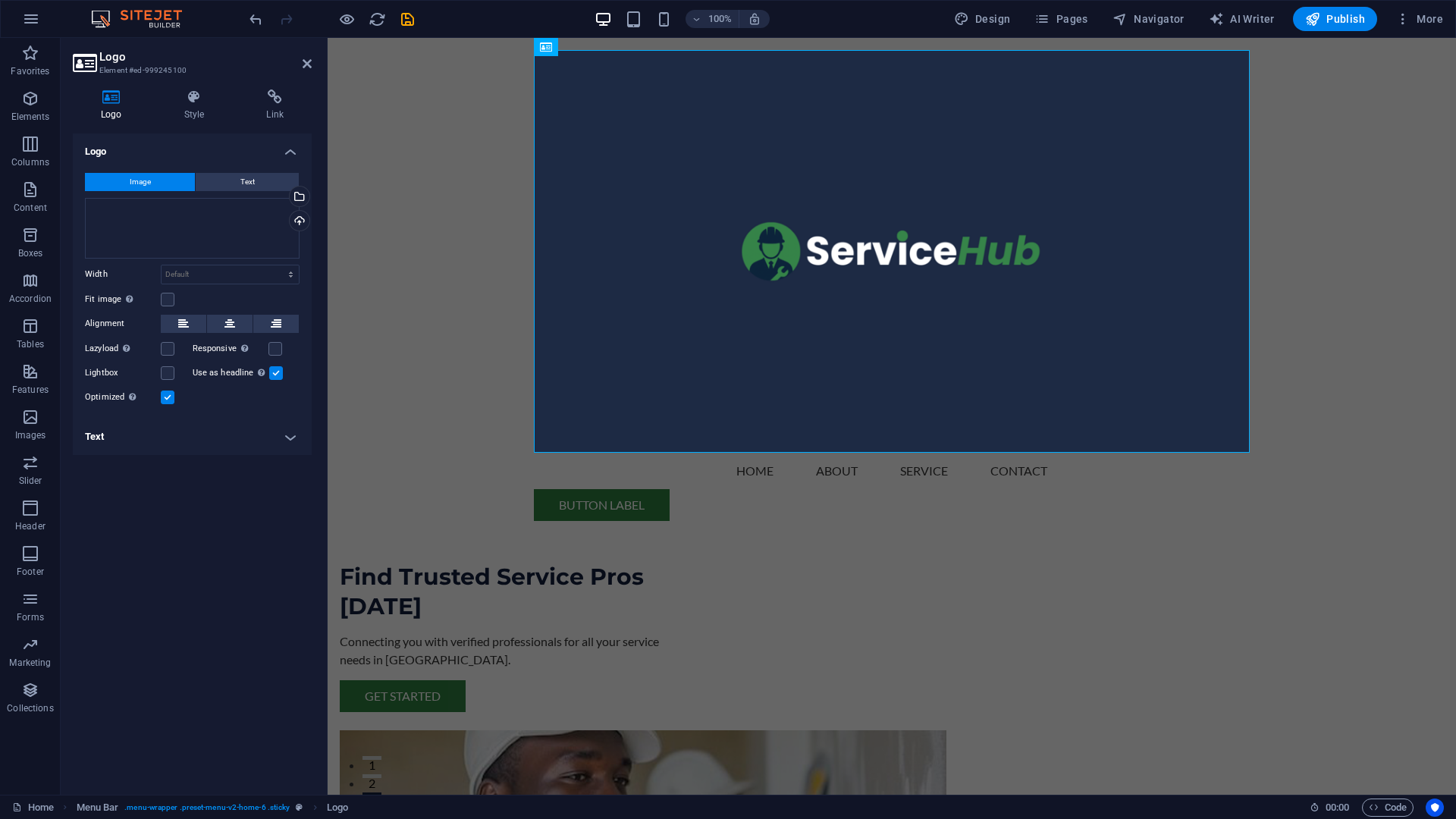
click at [289, 153] on h4 "Logo" at bounding box center [192, 147] width 239 height 27
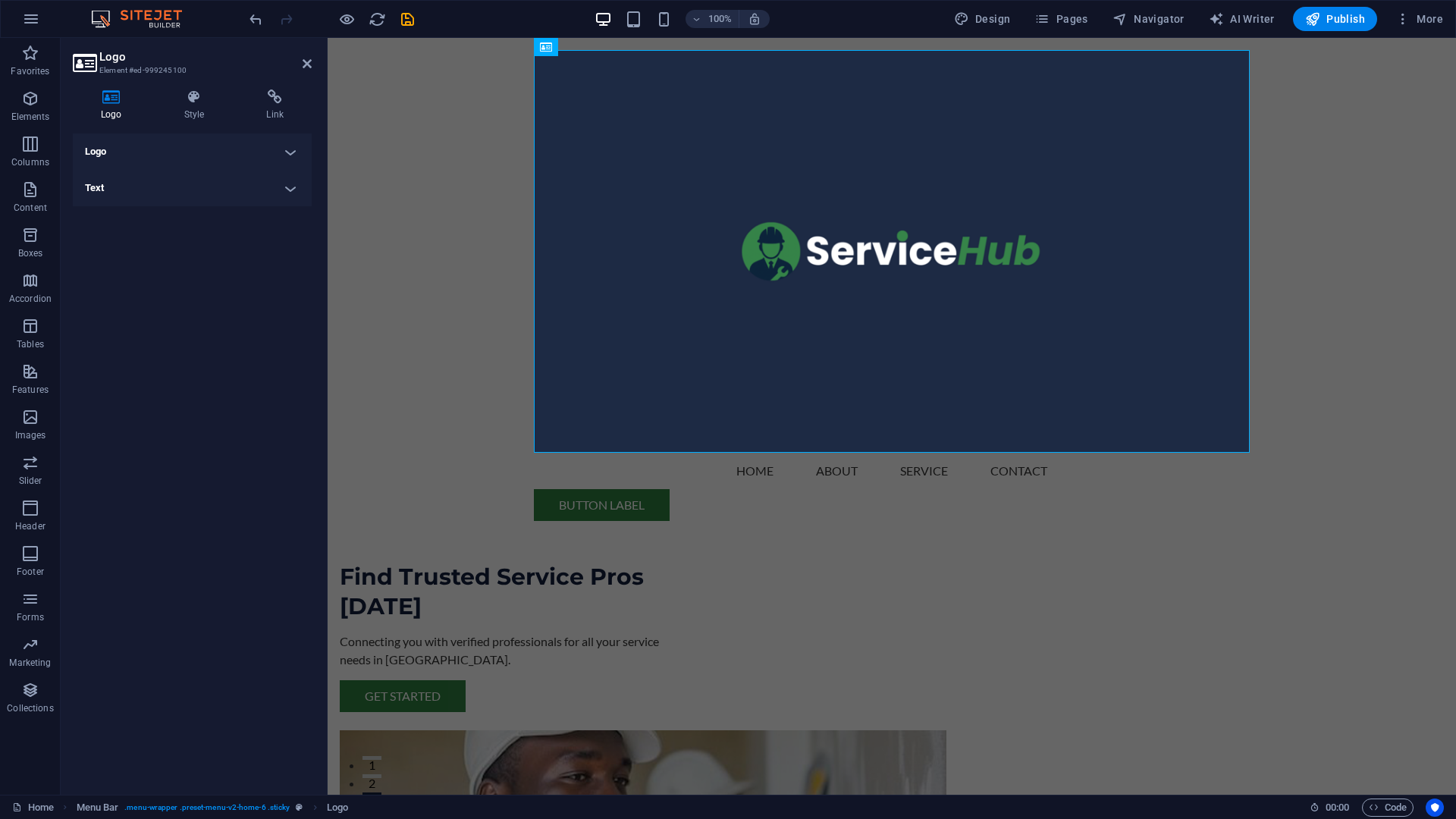
click at [289, 153] on h4 "Logo" at bounding box center [192, 151] width 239 height 36
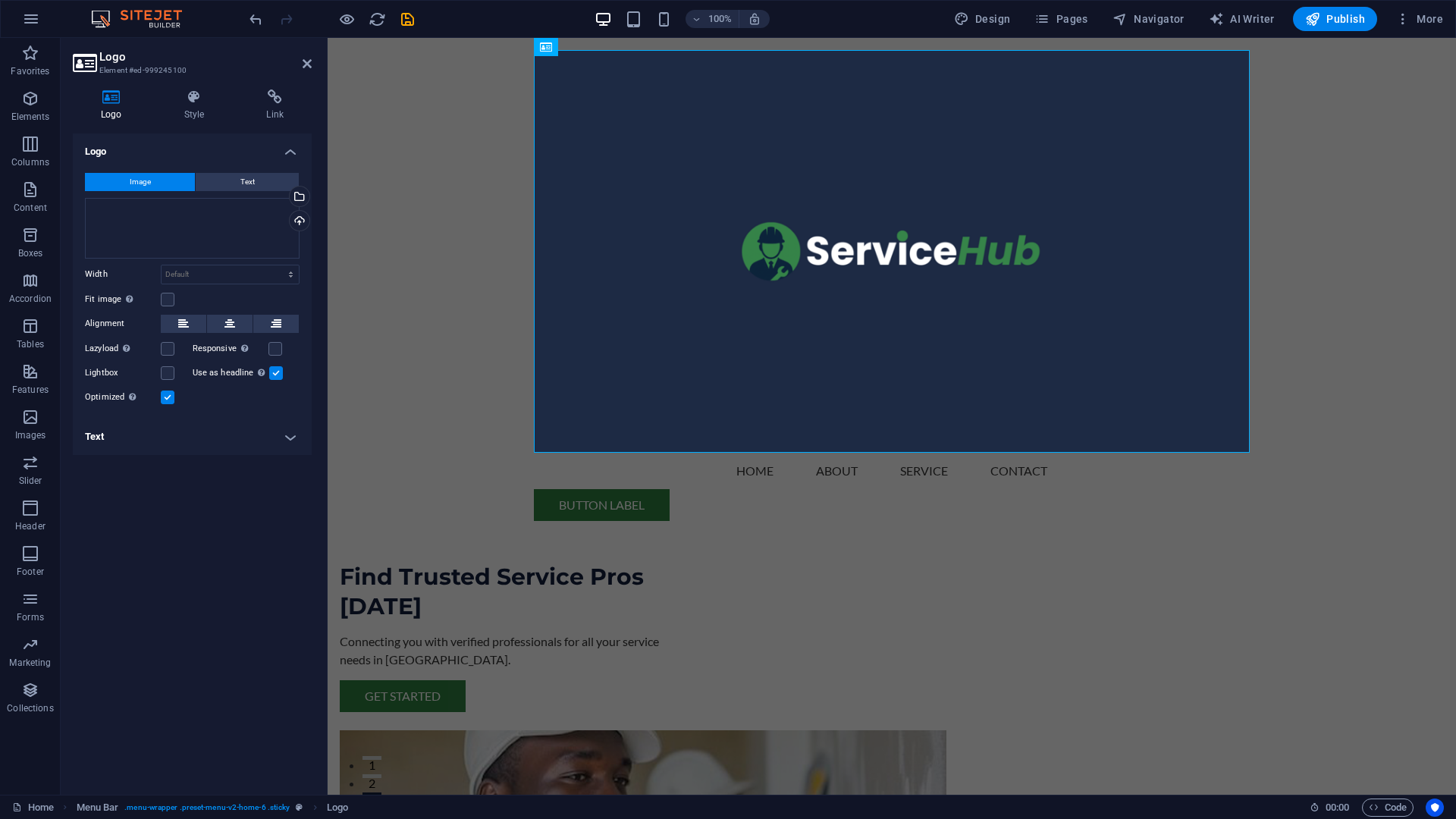
click at [295, 140] on h4 "Logo" at bounding box center [192, 147] width 239 height 27
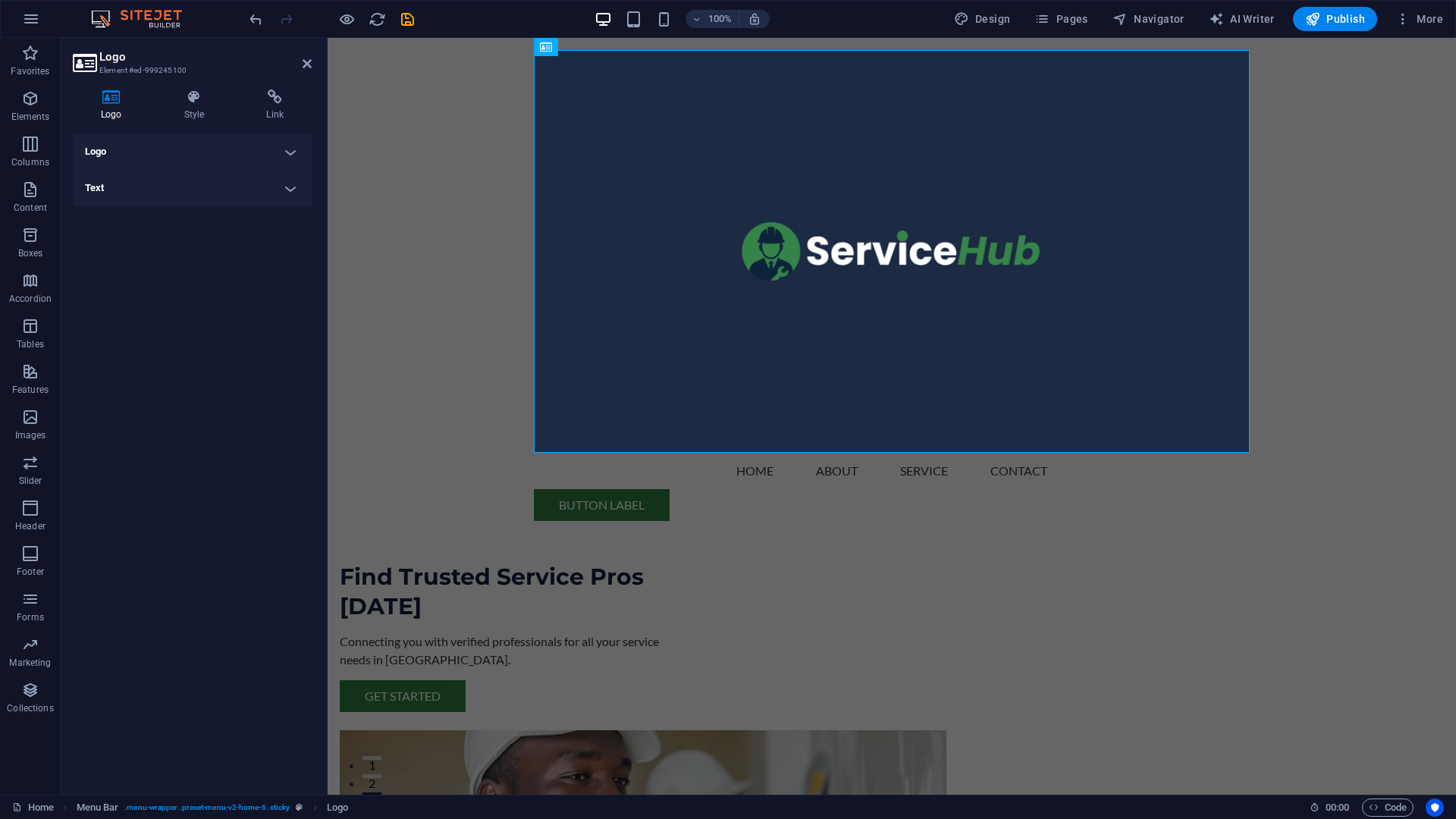
click at [295, 140] on h4 "Logo" at bounding box center [192, 151] width 239 height 36
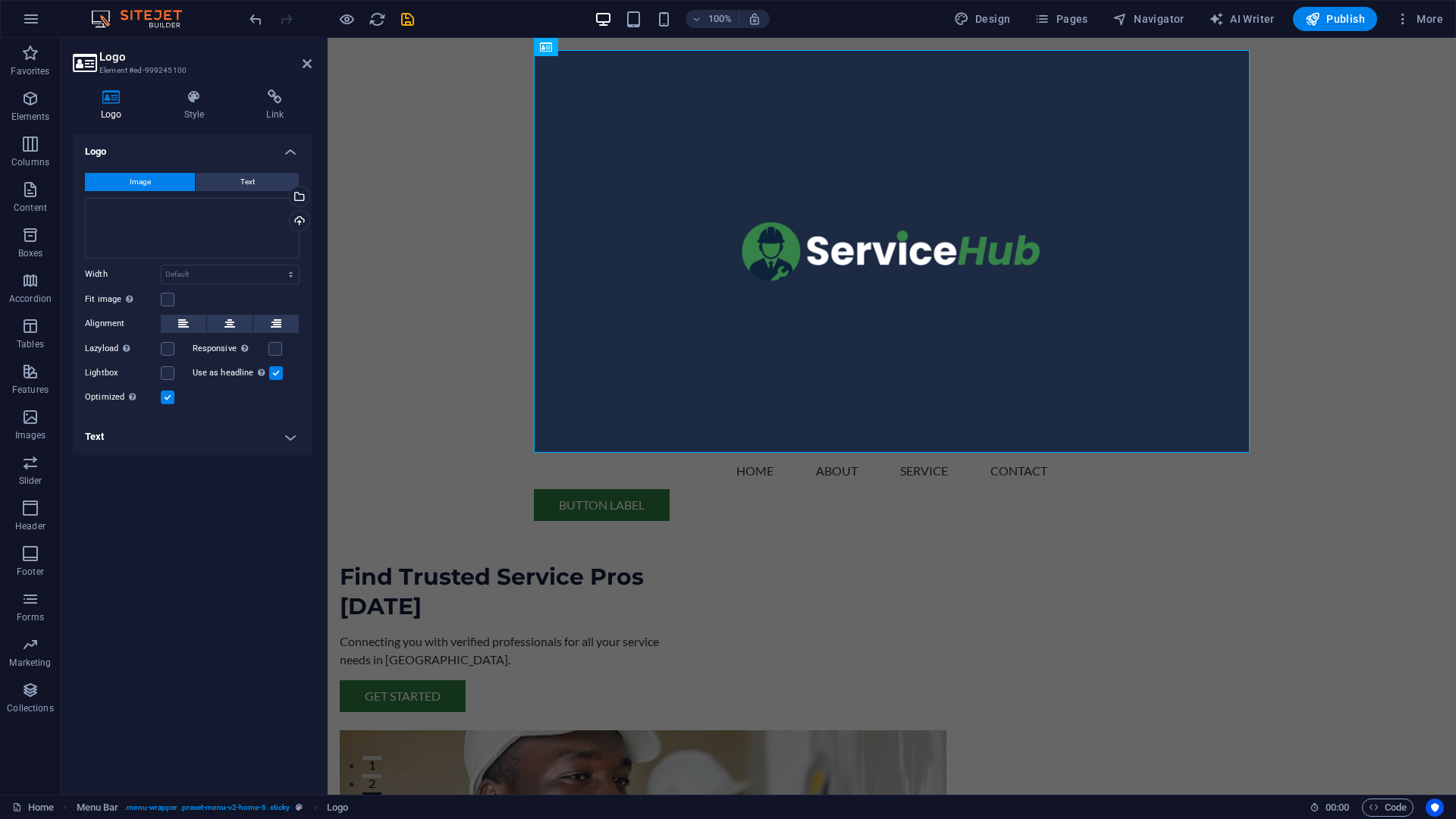
click at [112, 68] on h3 "Element #ed-999245100" at bounding box center [190, 71] width 182 height 14
click at [1361, 251] on div "Menu Home About Service Contact Button label" at bounding box center [891, 285] width 1128 height 495
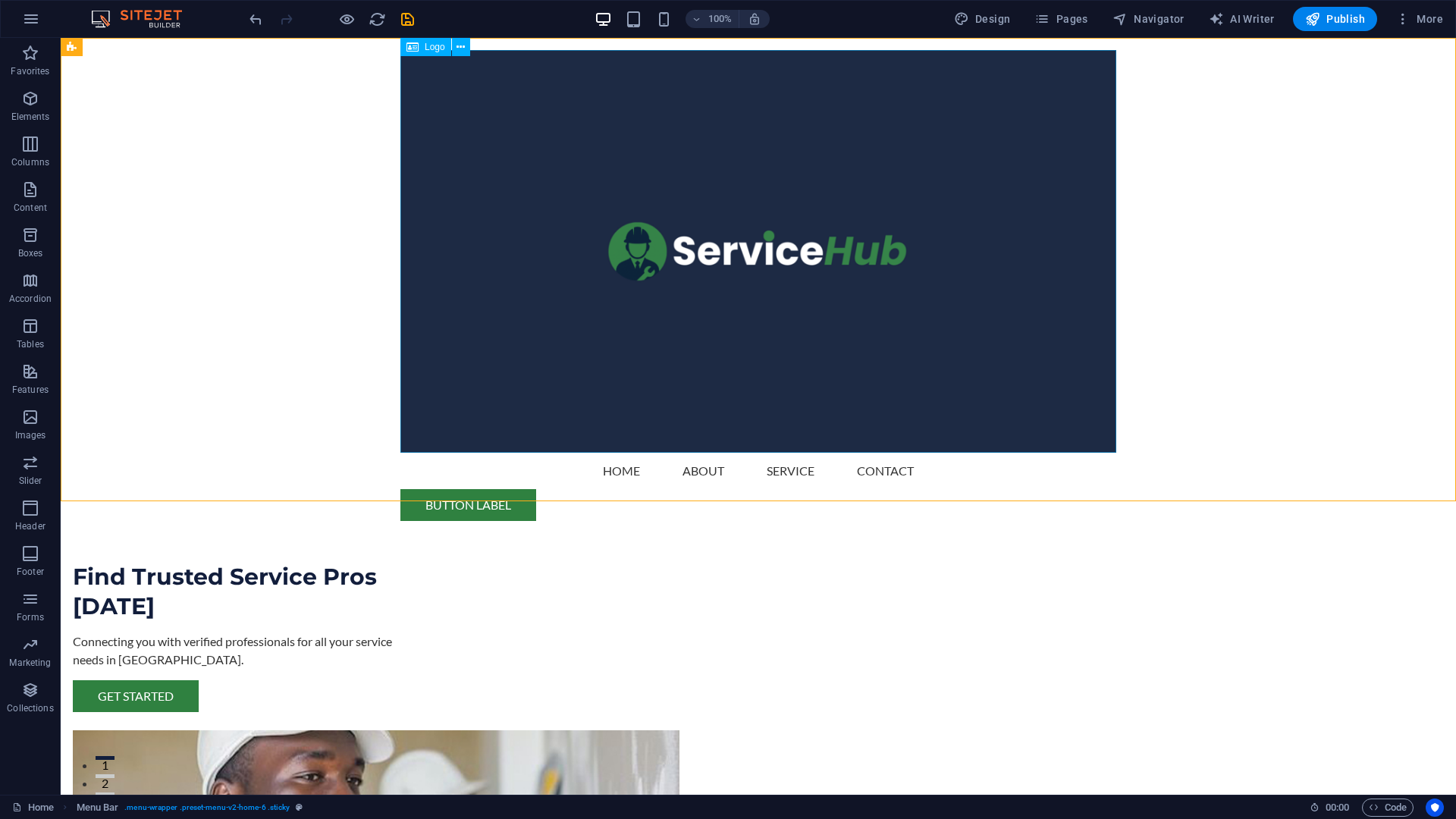
click at [1080, 428] on div at bounding box center [758, 251] width 716 height 403
click at [1046, 444] on icon at bounding box center [1044, 446] width 8 height 16
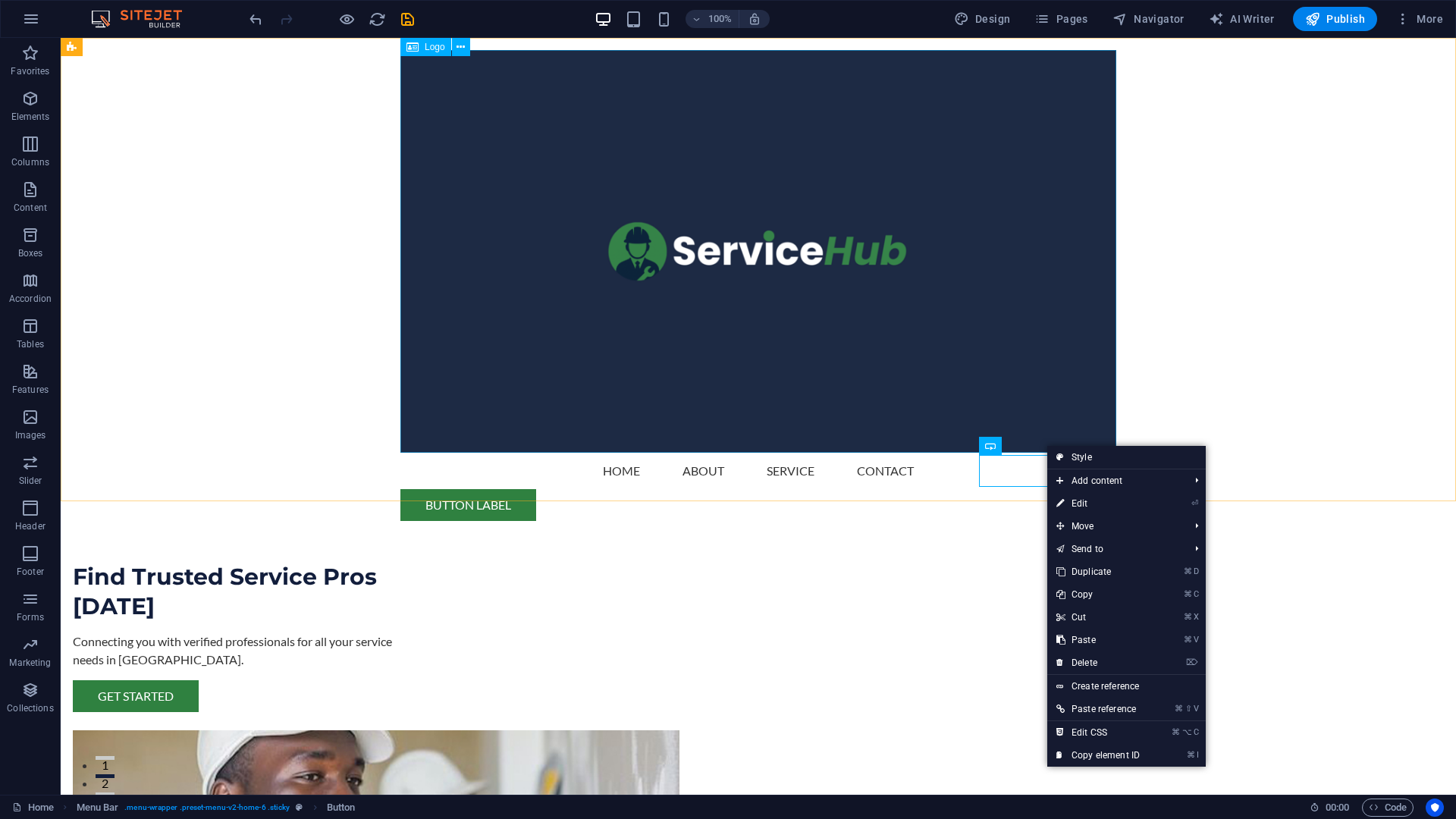
click at [1042, 272] on div at bounding box center [758, 251] width 716 height 403
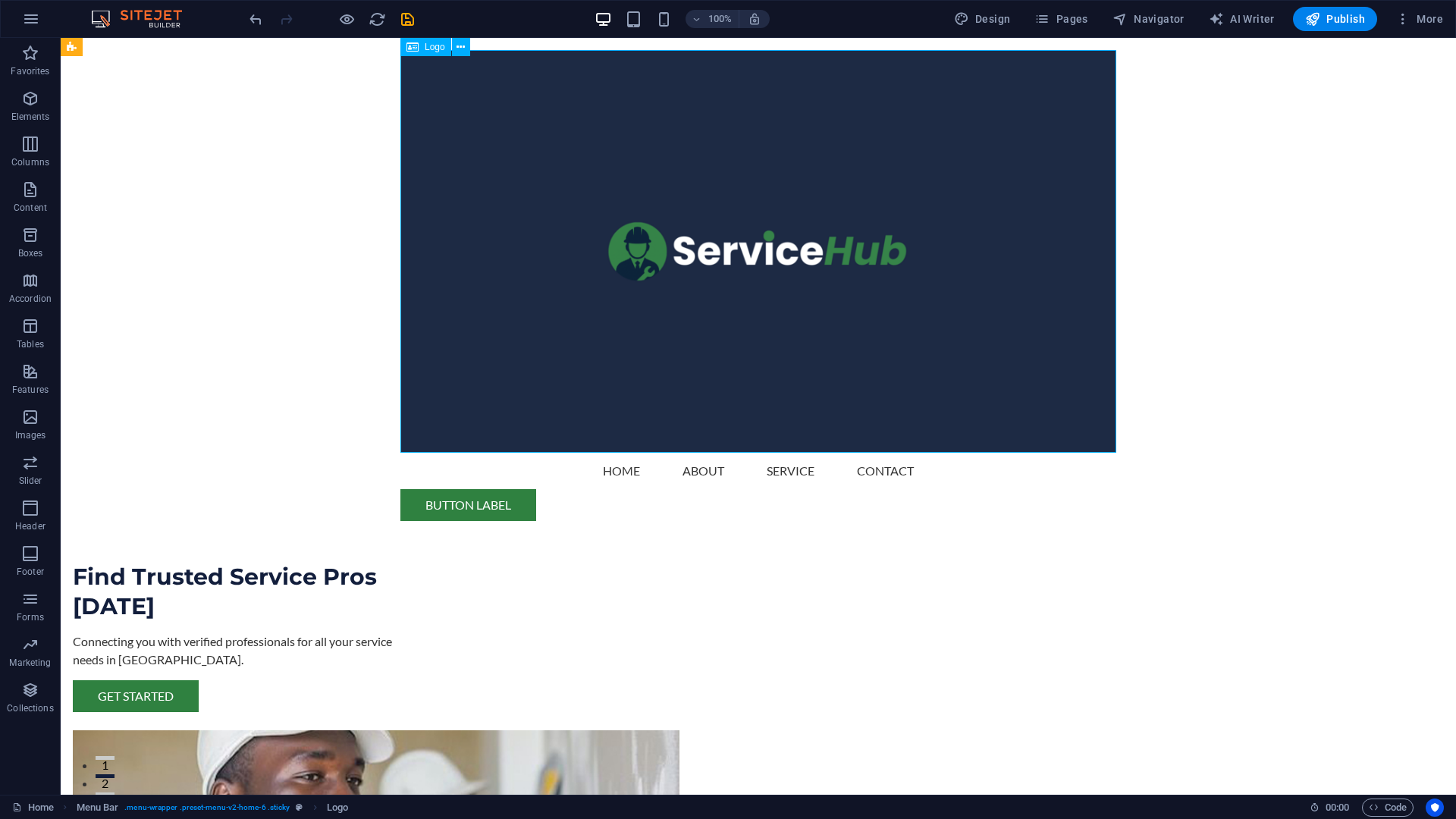
click at [1030, 259] on div at bounding box center [758, 251] width 716 height 403
drag, startPoint x: 1030, startPoint y: 259, endPoint x: 763, endPoint y: 259, distance: 267.0
click at [1030, 259] on div at bounding box center [758, 251] width 716 height 403
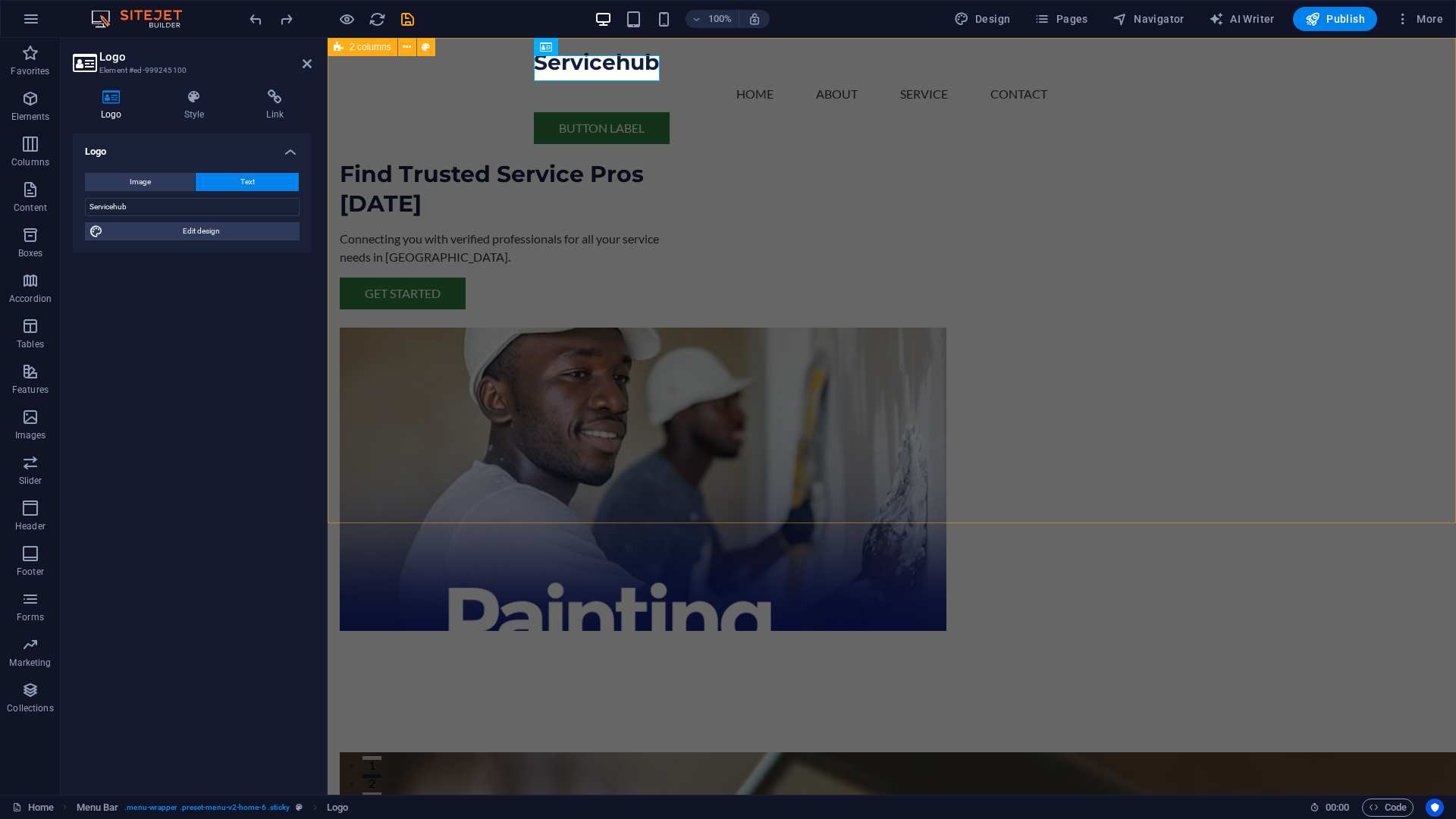
click at [1371, 129] on div "Find Trusted Service Pros Today Connecting you with verified professionals for …" at bounding box center [891, 365] width 1128 height 654
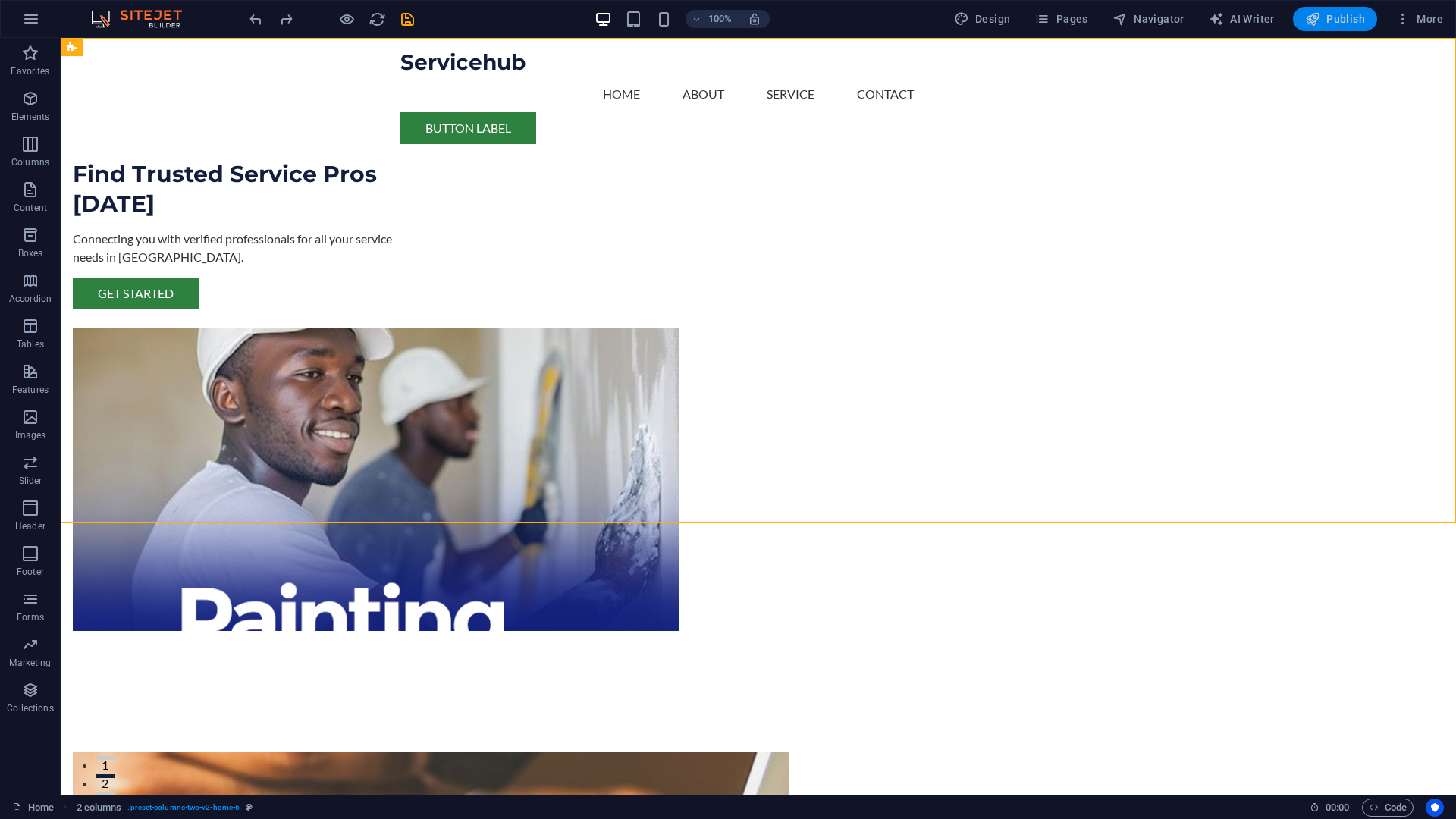
click at [1338, 22] on span "Publish" at bounding box center [1335, 19] width 60 height 15
checkbox input "false"
